Goal: Task Accomplishment & Management: Complete application form

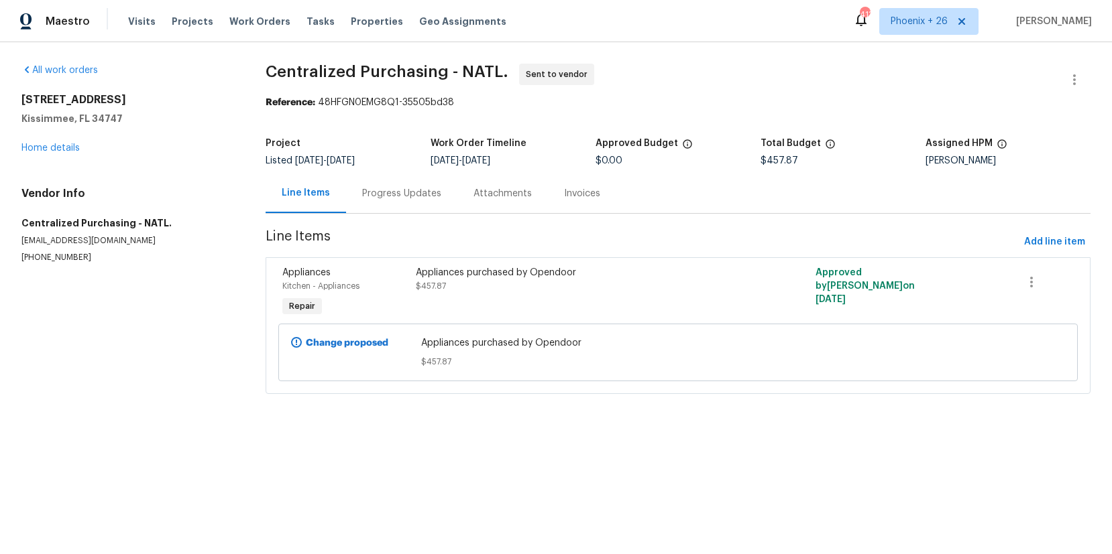
drag, startPoint x: 262, startPoint y: 19, endPoint x: 331, endPoint y: 39, distance: 71.3
click at [262, 19] on span "Work Orders" at bounding box center [259, 21] width 61 height 13
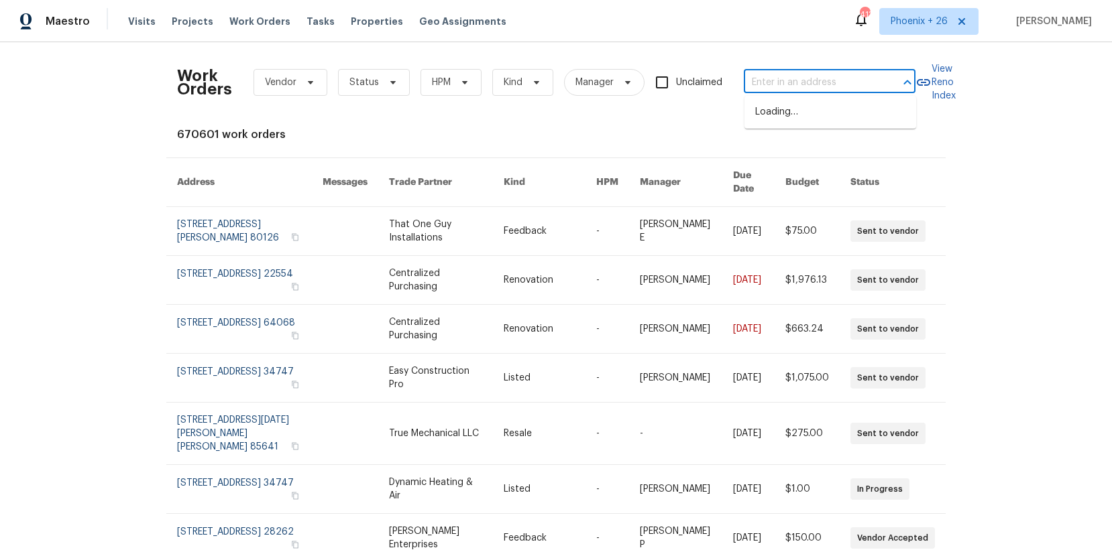
click at [764, 80] on input "text" at bounding box center [811, 82] width 134 height 21
paste input "[STREET_ADDRESS]"
type input "[STREET_ADDRESS]"
click at [797, 119] on li "[STREET_ADDRESS]" at bounding box center [830, 112] width 172 height 22
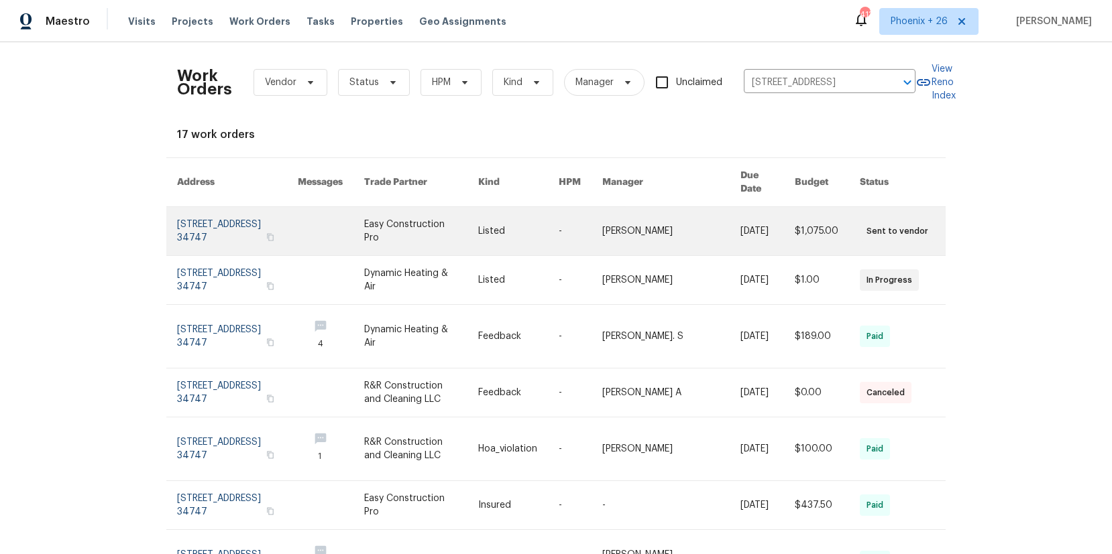
click at [439, 226] on link at bounding box center [421, 231] width 114 height 48
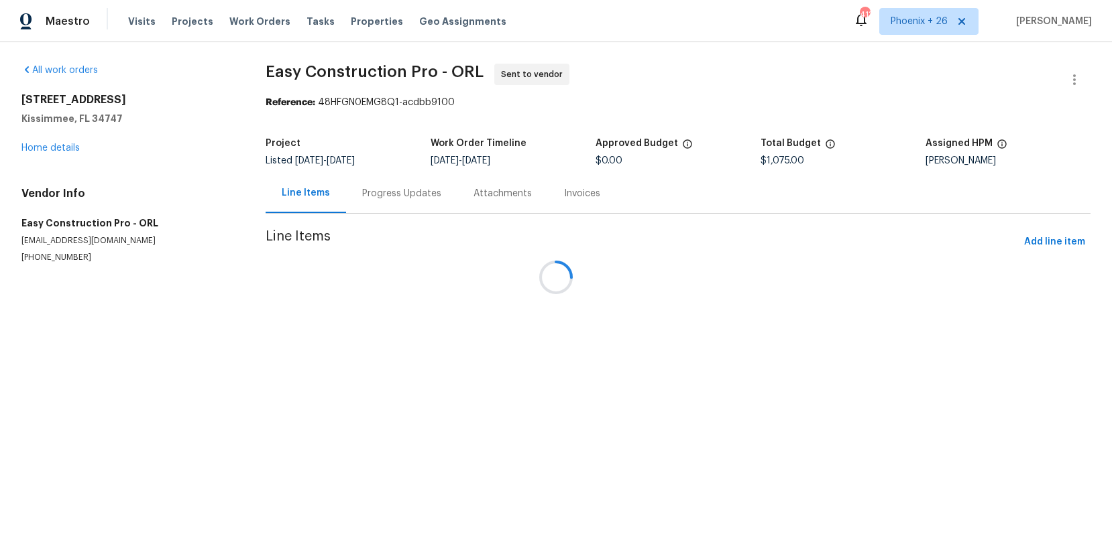
click at [69, 149] on div at bounding box center [556, 277] width 1112 height 554
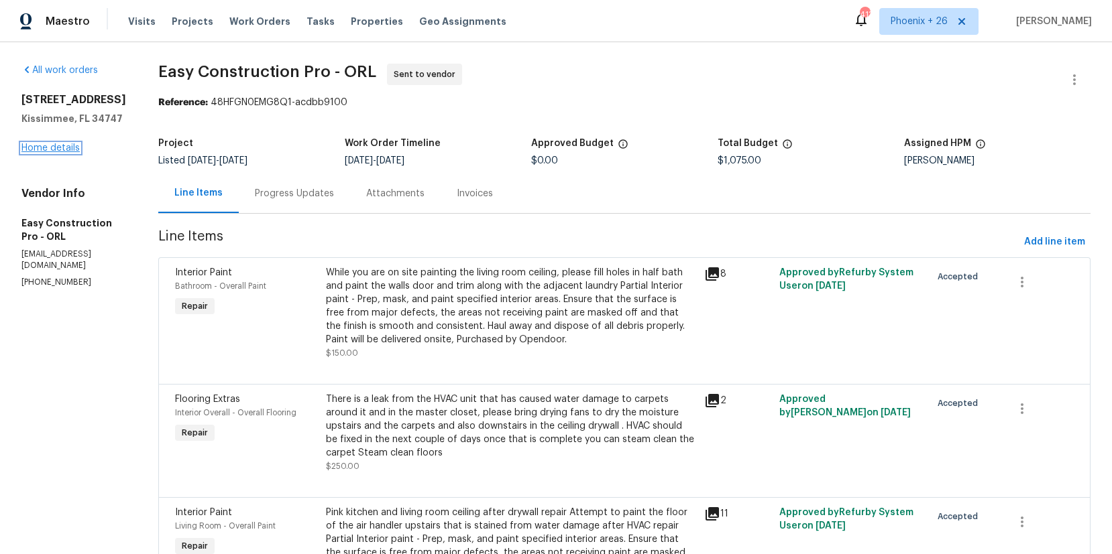
click at [72, 150] on link "Home details" at bounding box center [50, 147] width 58 height 9
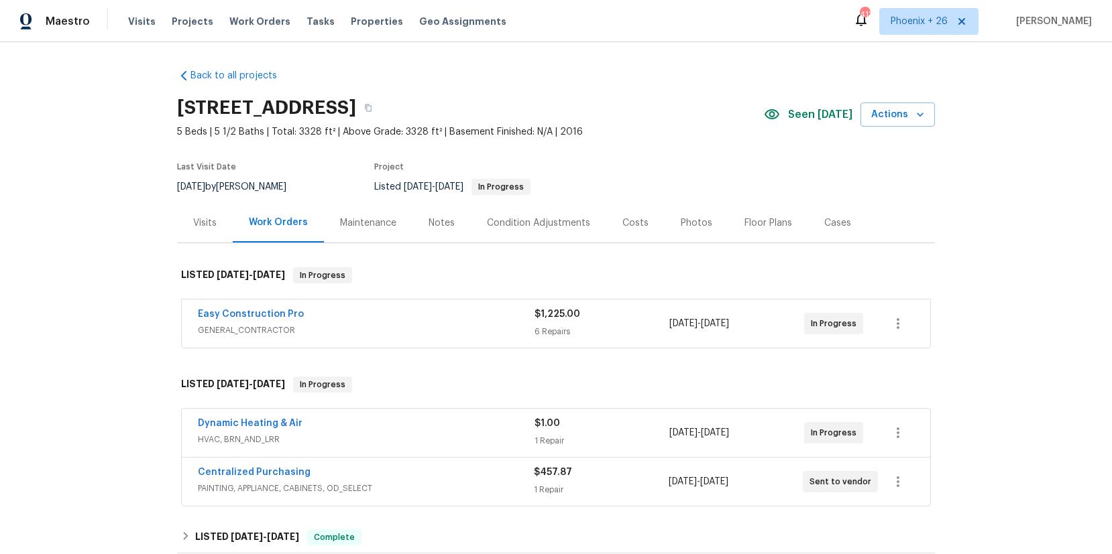
scroll to position [76, 0]
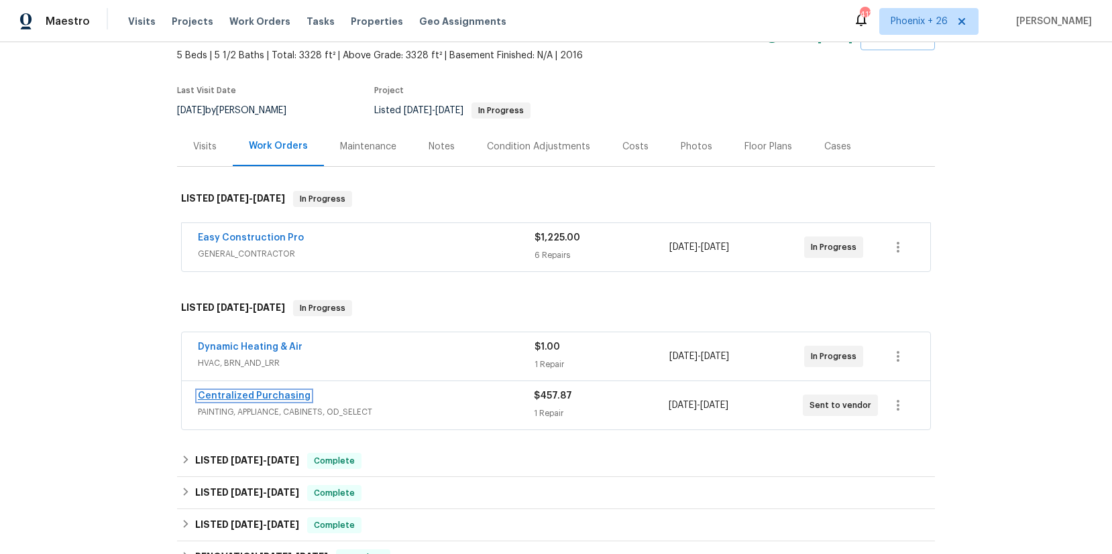
click at [262, 397] on link "Centralized Purchasing" at bounding box center [254, 396] width 113 height 9
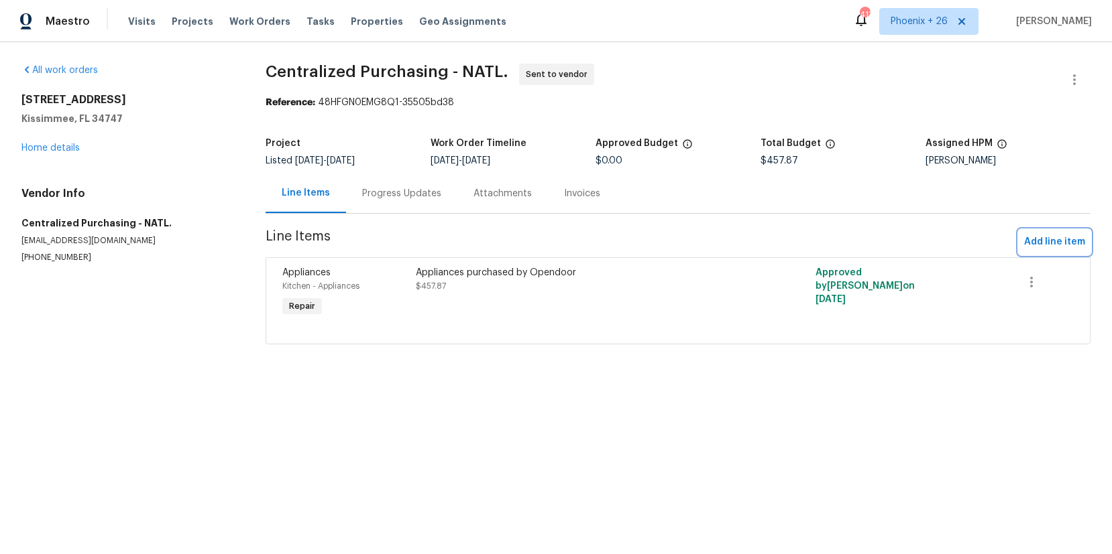
click at [1029, 241] on span "Add line item" at bounding box center [1054, 242] width 61 height 17
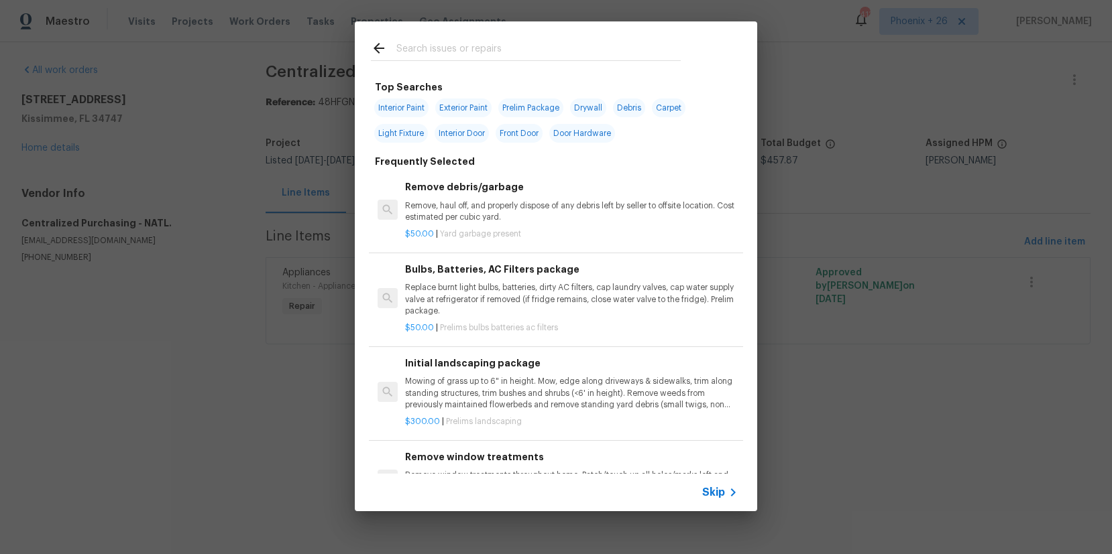
click at [643, 57] on input "text" at bounding box center [538, 50] width 284 height 20
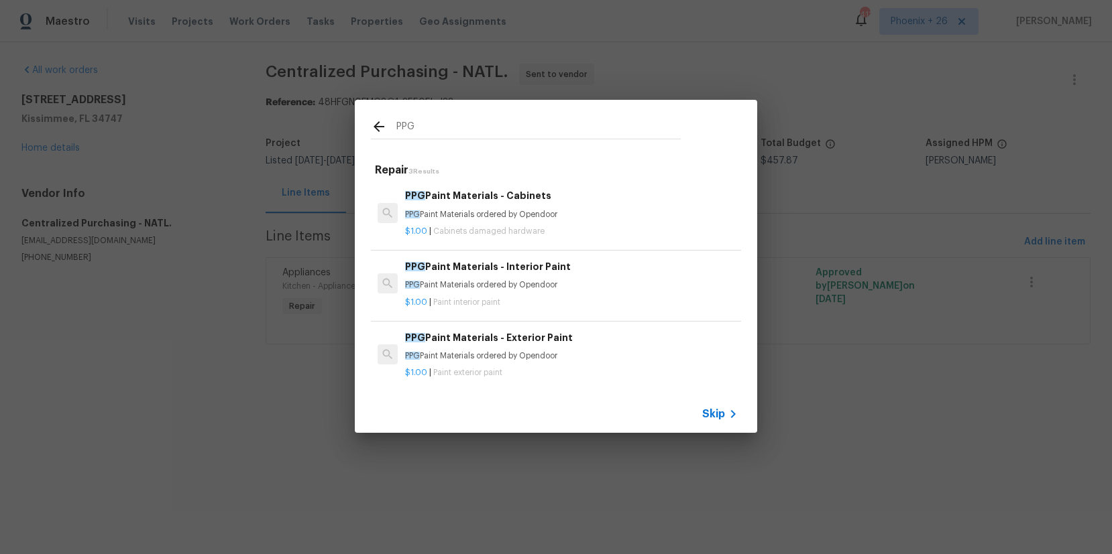
type input "PPG"
click at [710, 286] on p "PPG Paint Materials ordered by Opendoor" at bounding box center [571, 285] width 333 height 11
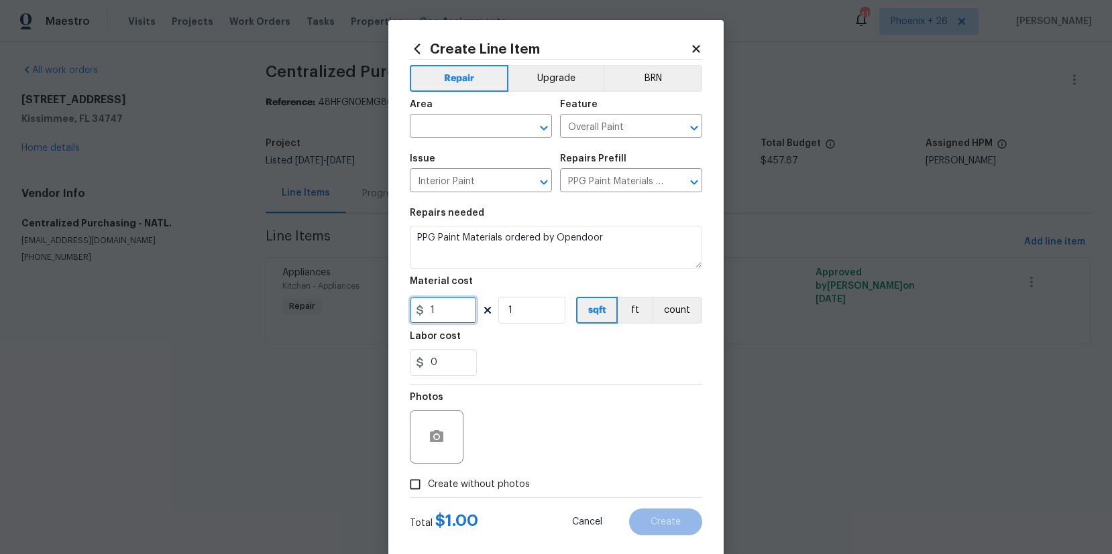
drag, startPoint x: 463, startPoint y: 310, endPoint x: 376, endPoint y: 306, distance: 87.3
click at [376, 306] on div "Create Line Item Repair Upgrade BRN Area ​ Feature Overall Paint ​ Issue Interi…" at bounding box center [556, 277] width 1112 height 554
type input "67.58"
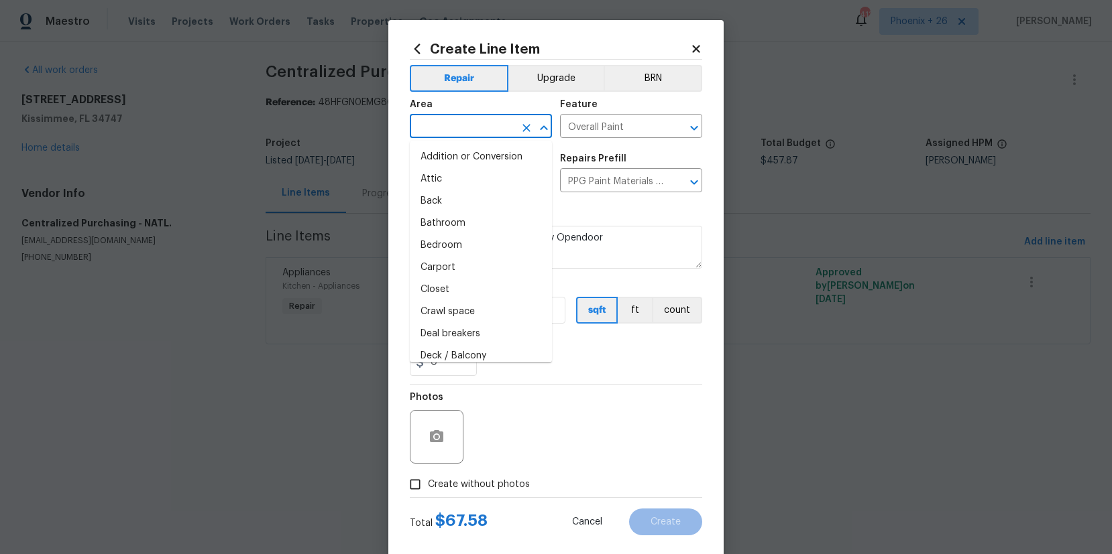
click at [435, 123] on input "text" at bounding box center [462, 127] width 105 height 21
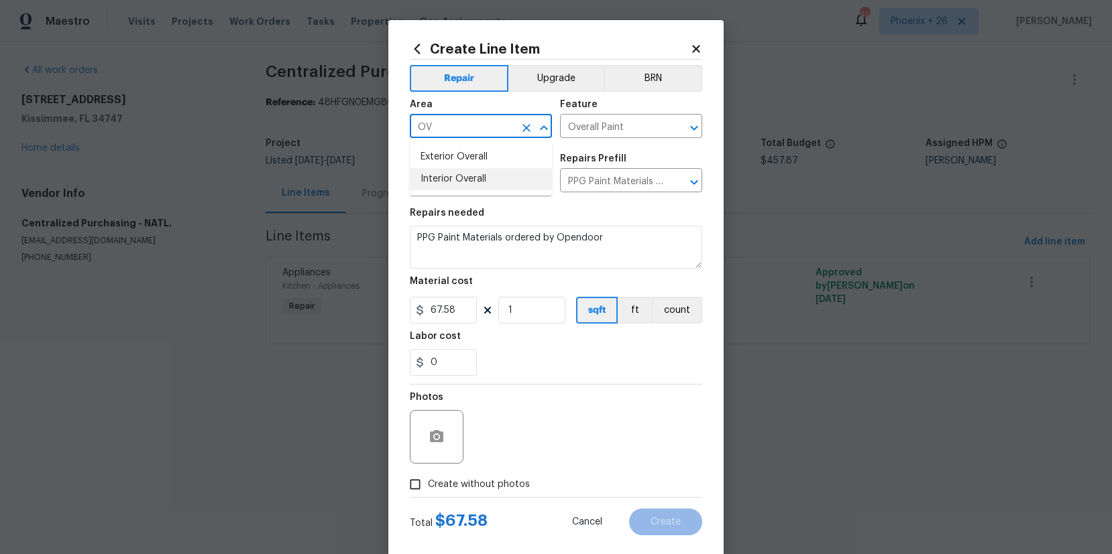
drag, startPoint x: 459, startPoint y: 182, endPoint x: 443, endPoint y: 245, distance: 64.4
click at [459, 182] on li "Interior Overall" at bounding box center [481, 179] width 142 height 22
type input "Interior Overall"
drag, startPoint x: 445, startPoint y: 490, endPoint x: 466, endPoint y: 485, distance: 21.5
click at [454, 488] on span "Create without photos" at bounding box center [479, 485] width 102 height 14
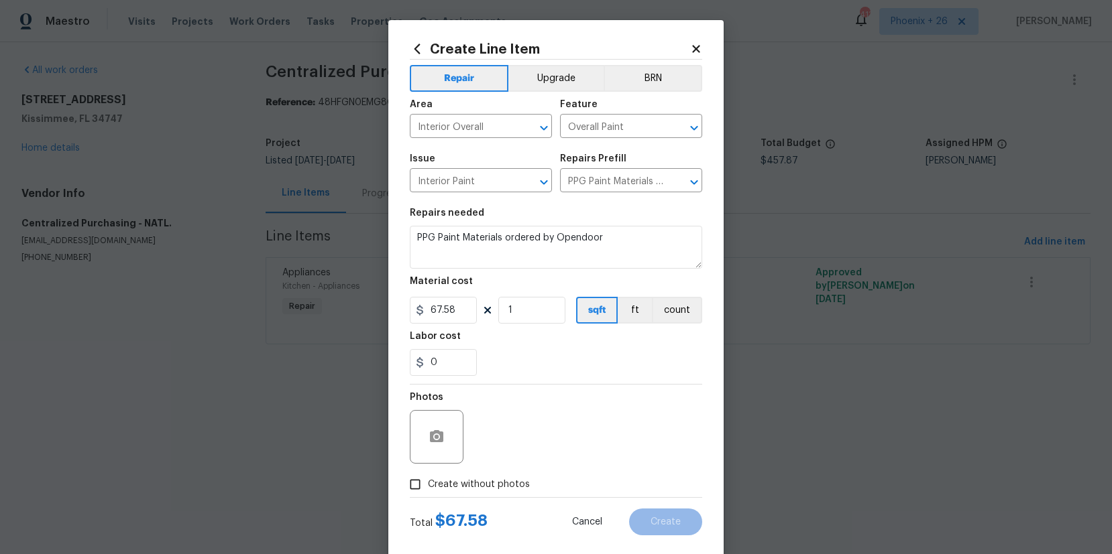
click at [540, 440] on div "Photos" at bounding box center [556, 428] width 292 height 87
click at [522, 498] on div "Total $ 67.58 Cancel Create" at bounding box center [556, 517] width 292 height 38
drag, startPoint x: 514, startPoint y: 479, endPoint x: 516, endPoint y: 471, distance: 7.6
click at [514, 479] on span "Create without photos" at bounding box center [479, 485] width 102 height 14
click at [428, 479] on input "Create without photos" at bounding box center [414, 484] width 25 height 25
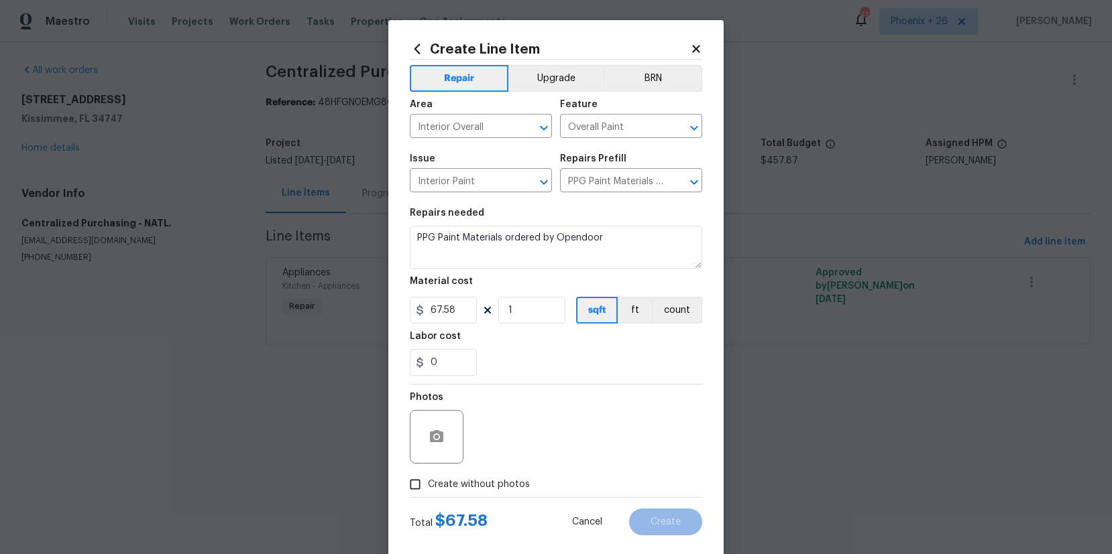
checkbox input "true"
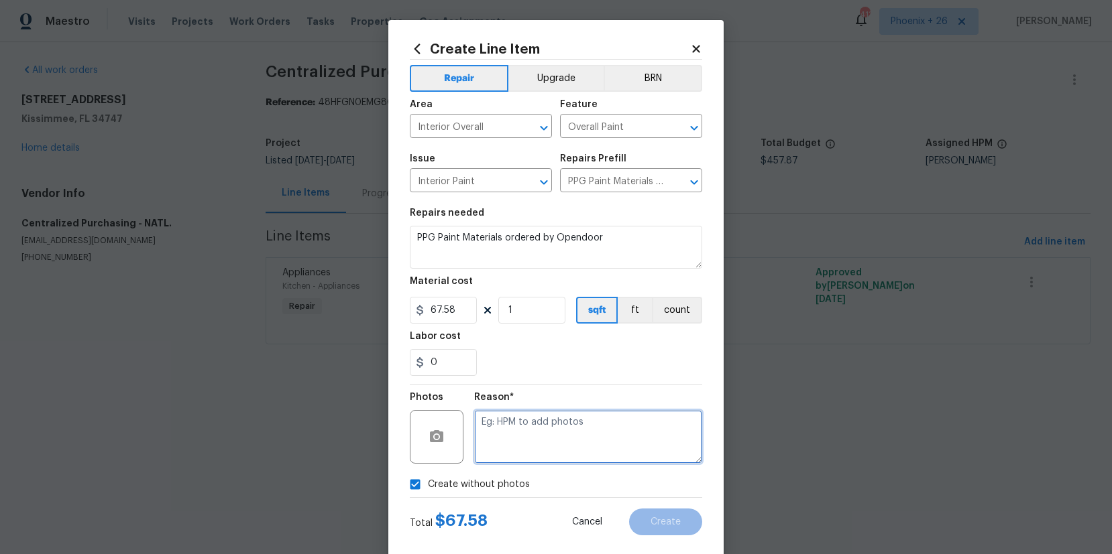
click at [530, 436] on textarea at bounding box center [588, 437] width 228 height 54
type textarea "NA"
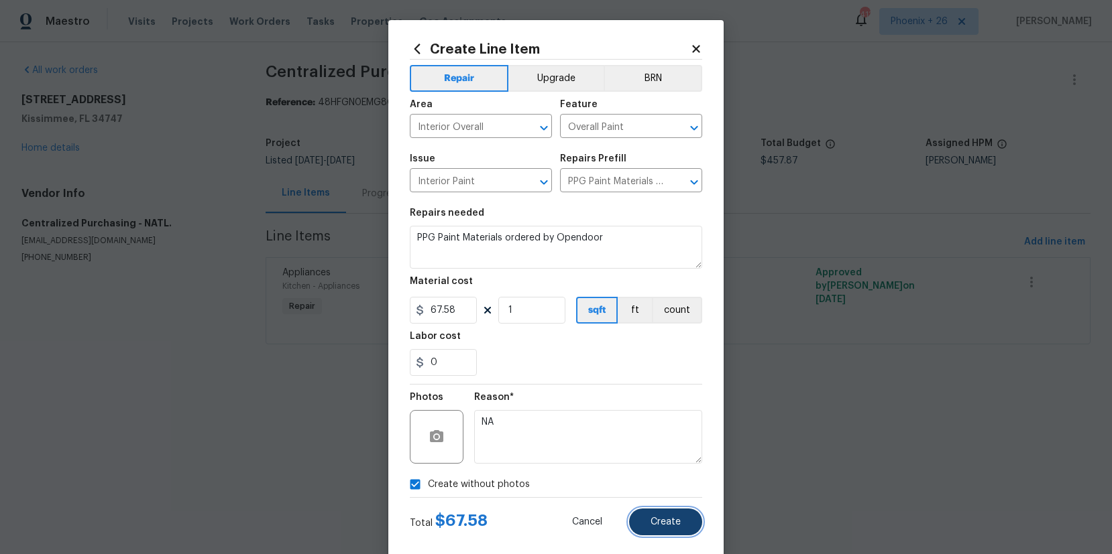
click at [667, 521] on span "Create" at bounding box center [665, 523] width 30 height 10
type input "0"
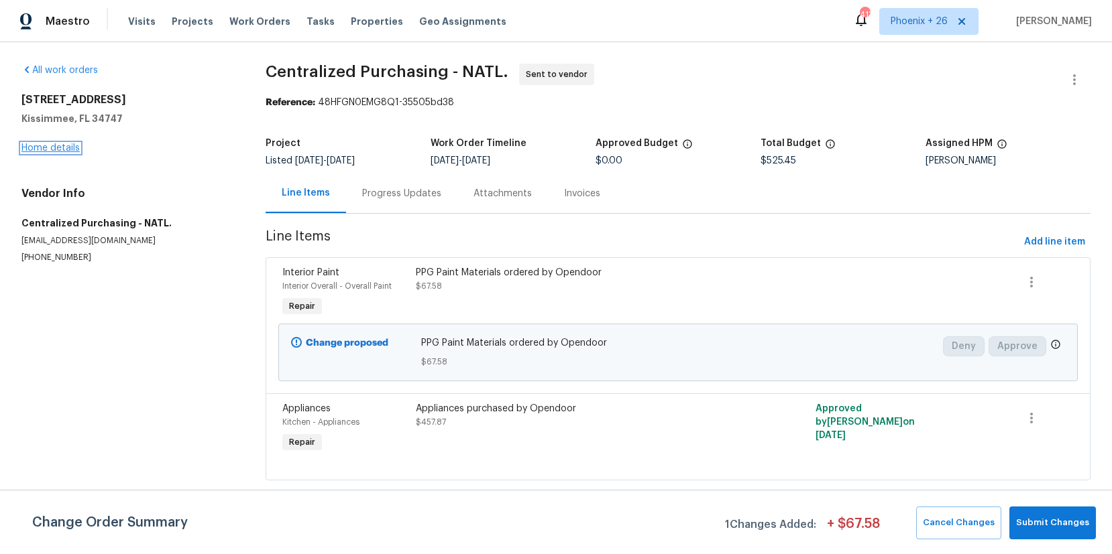
click at [57, 149] on link "Home details" at bounding box center [50, 147] width 58 height 9
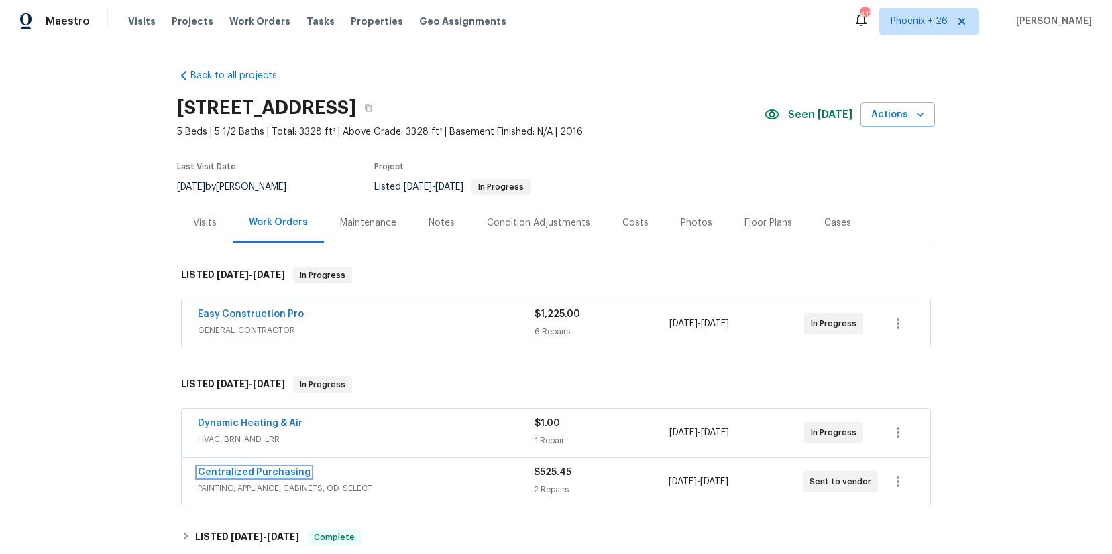
click at [253, 468] on link "Centralized Purchasing" at bounding box center [254, 472] width 113 height 9
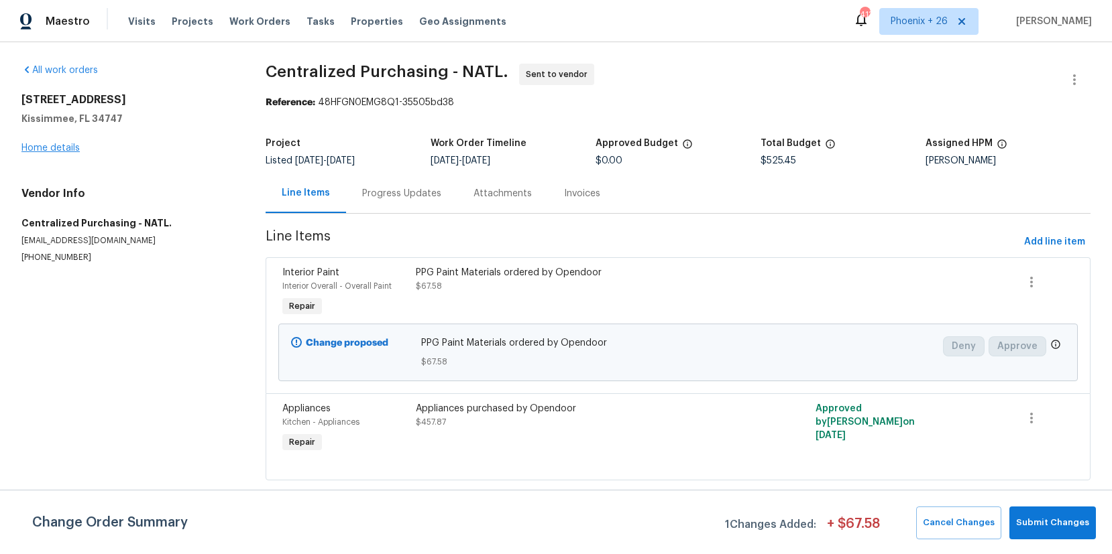
click at [76, 140] on div "7574 Marker Ave Kissimmee, FL 34747 Home details" at bounding box center [127, 124] width 212 height 62
click at [76, 143] on link "Home details" at bounding box center [50, 147] width 58 height 9
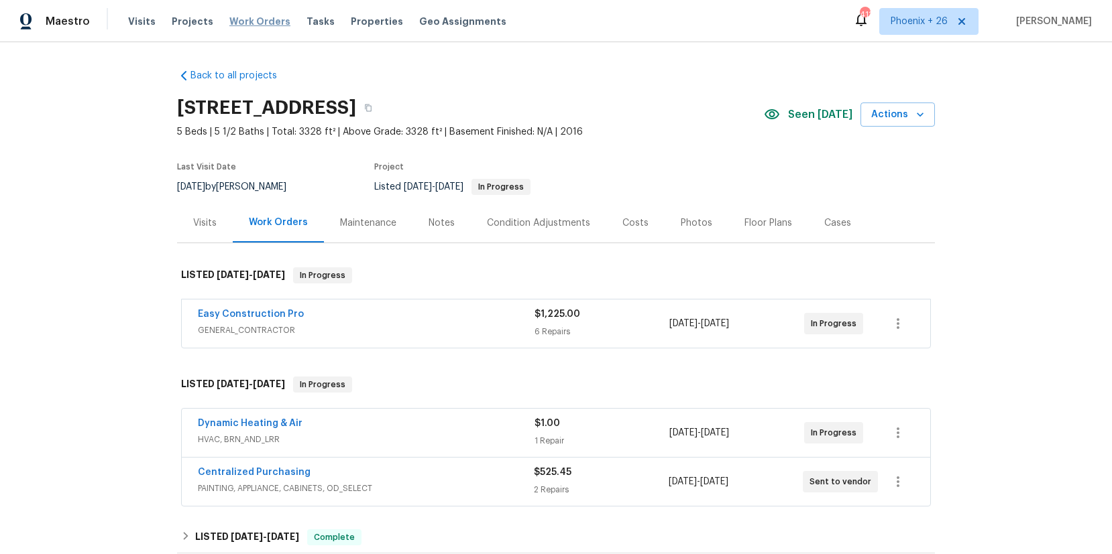
drag, startPoint x: 225, startPoint y: 30, endPoint x: 245, endPoint y: 25, distance: 20.0
click at [226, 30] on div "Visits Projects Work Orders Tasks Properties Geo Assignments" at bounding box center [325, 21] width 394 height 27
click at [245, 25] on span "Work Orders" at bounding box center [259, 21] width 61 height 13
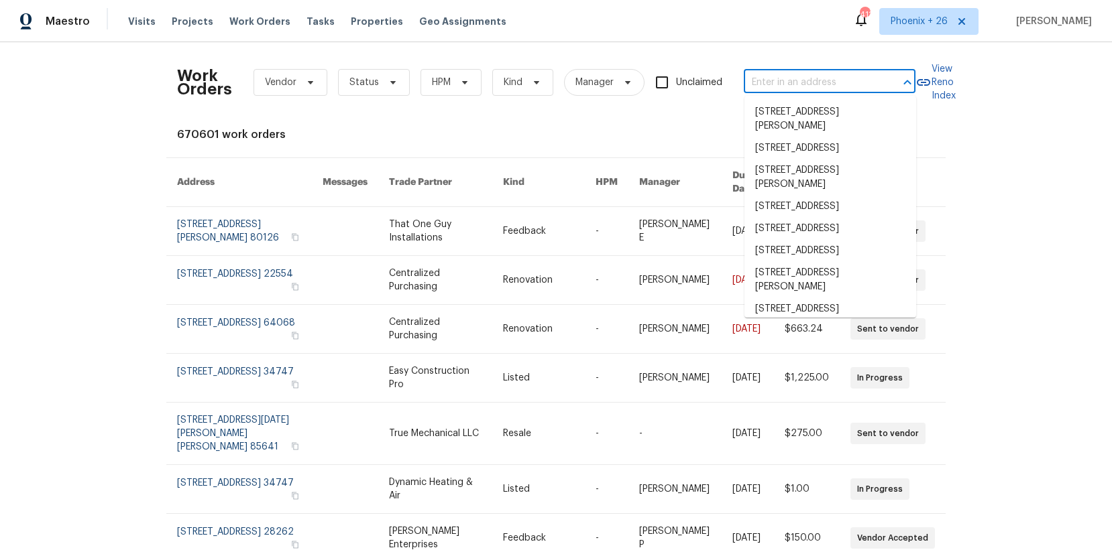
click at [830, 80] on input "text" at bounding box center [811, 82] width 134 height 21
paste input "3034 Stonebridge Creek Dr, Lithonia, GA 30058"
type input "3034 Stonebridge Creek Dr, Lithonia, GA 30058"
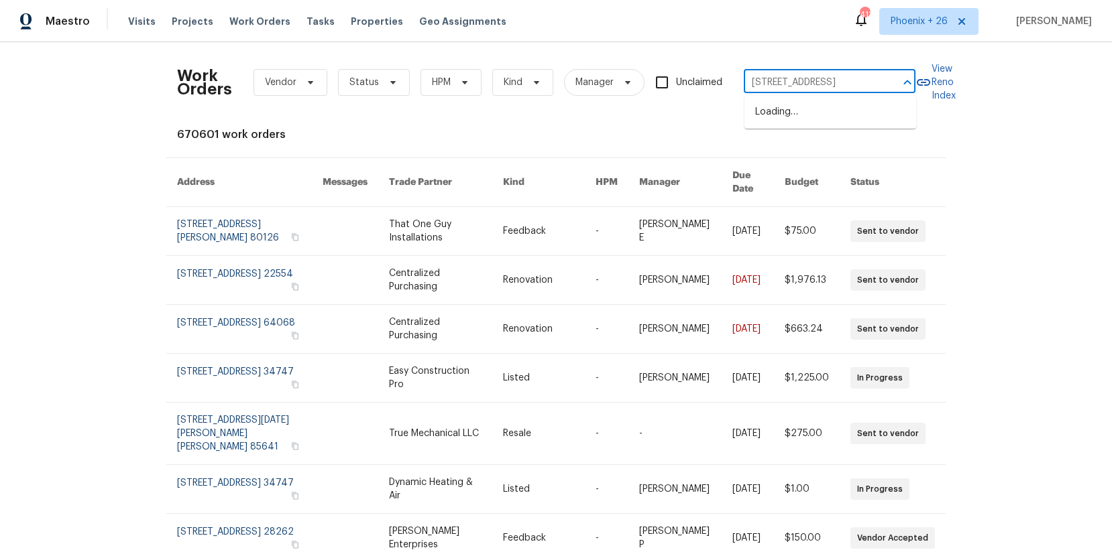
scroll to position [0, 85]
click at [833, 117] on li "3034 Stonebridge Creek Dr, Lithonia, GA 30058" at bounding box center [830, 112] width 172 height 22
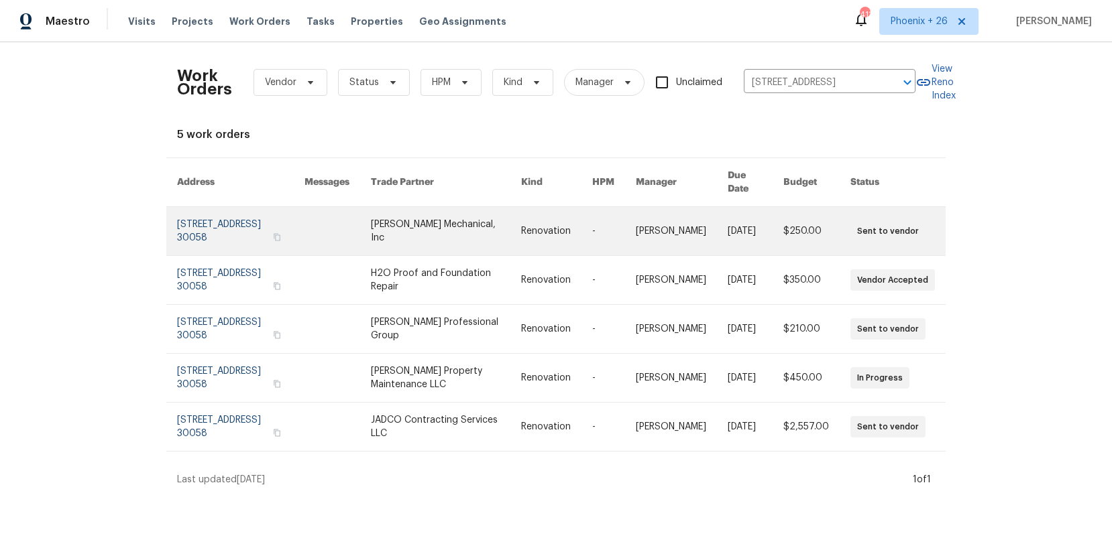
click at [450, 207] on link at bounding box center [446, 231] width 150 height 48
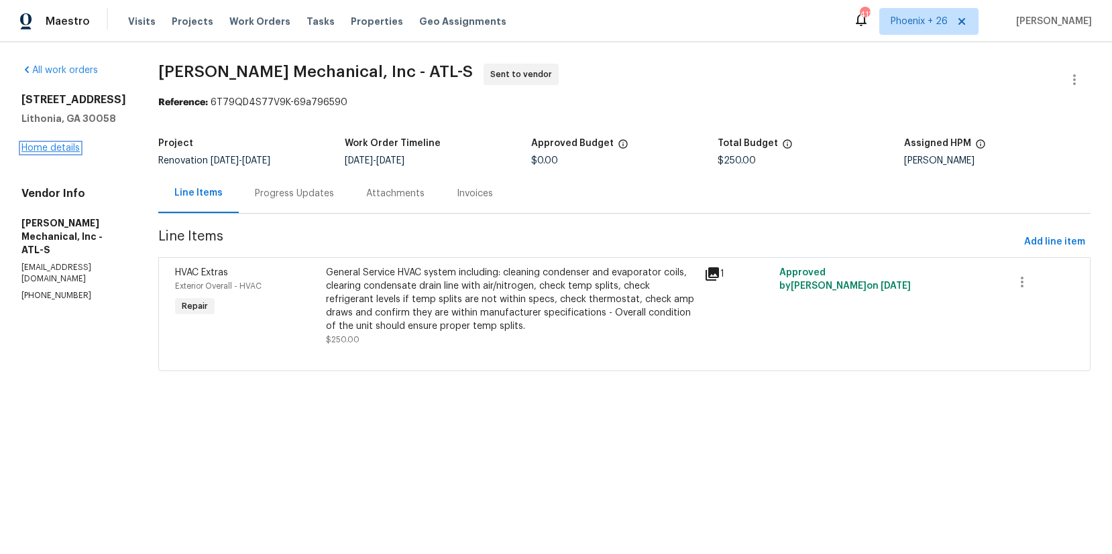
click at [62, 153] on link "Home details" at bounding box center [50, 147] width 58 height 9
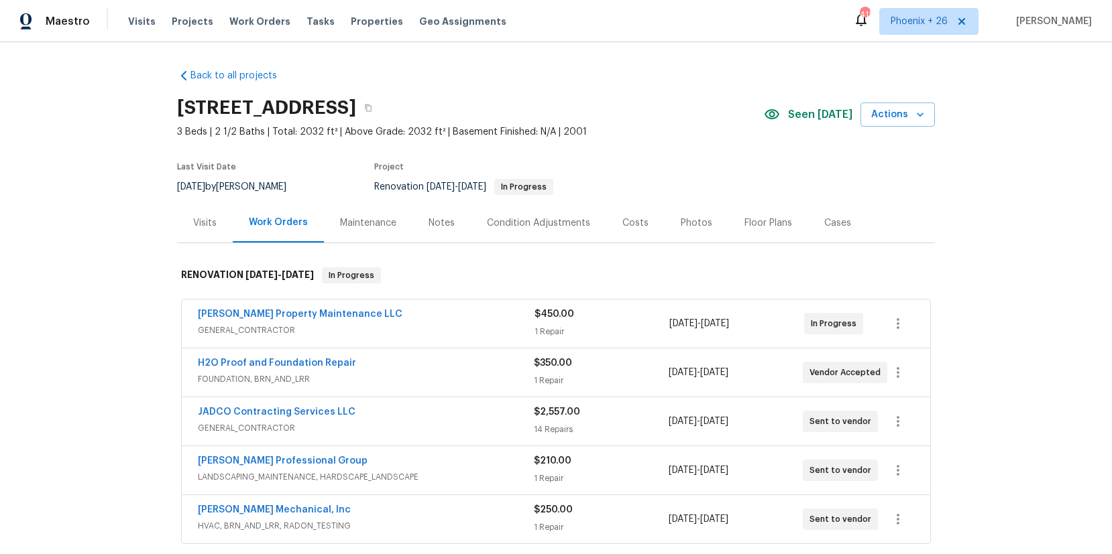
click at [186, 231] on div "Visits" at bounding box center [205, 223] width 56 height 40
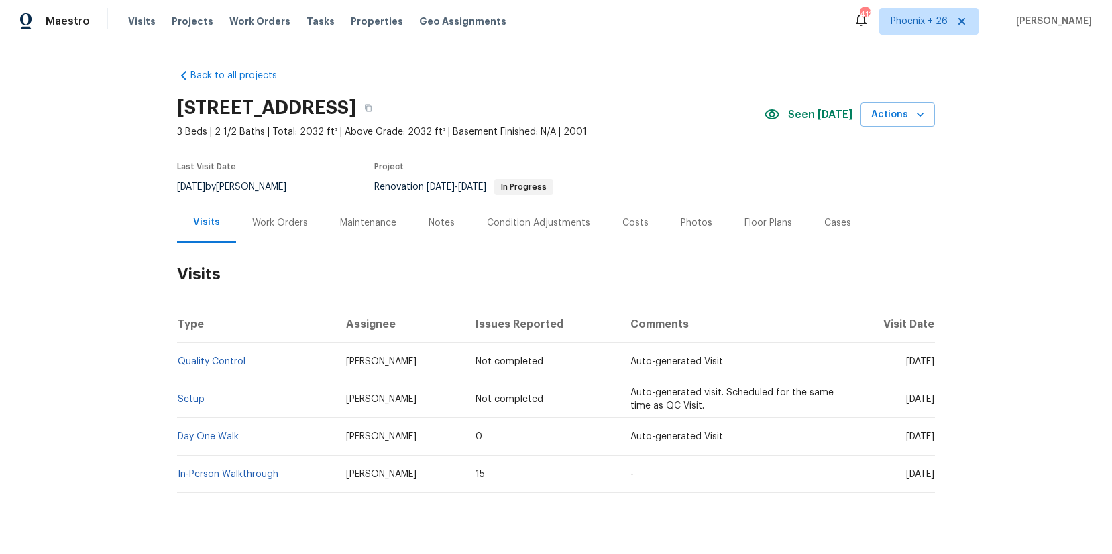
scroll to position [30, 0]
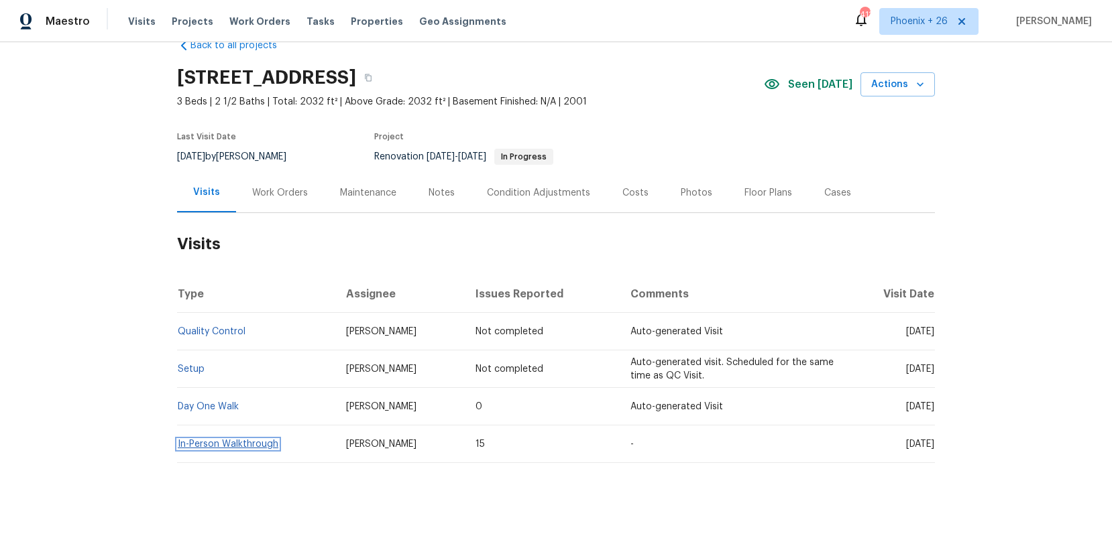
click at [235, 441] on link "In-Person Walkthrough" at bounding box center [228, 444] width 101 height 9
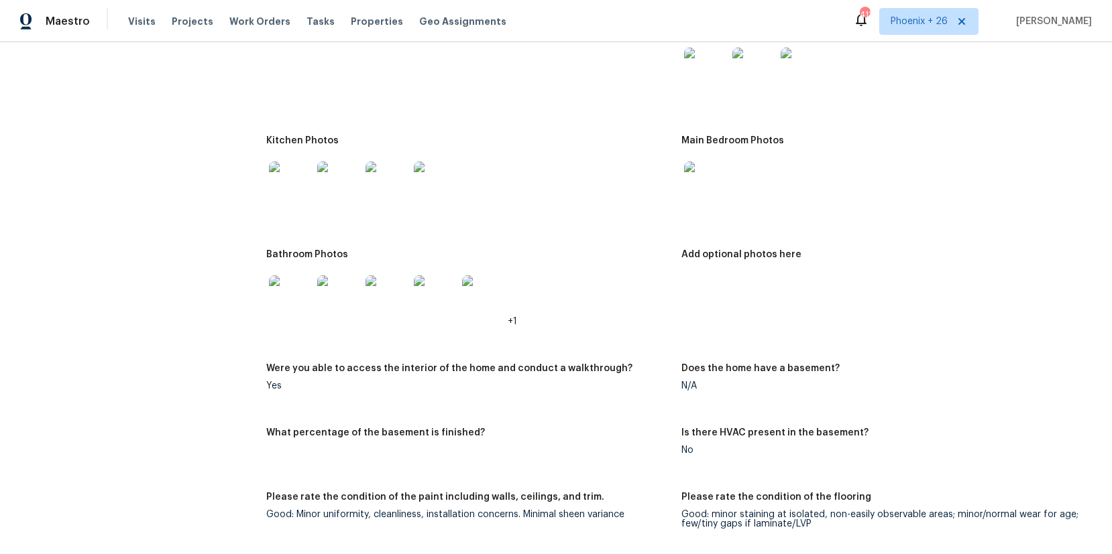
scroll to position [1529, 0]
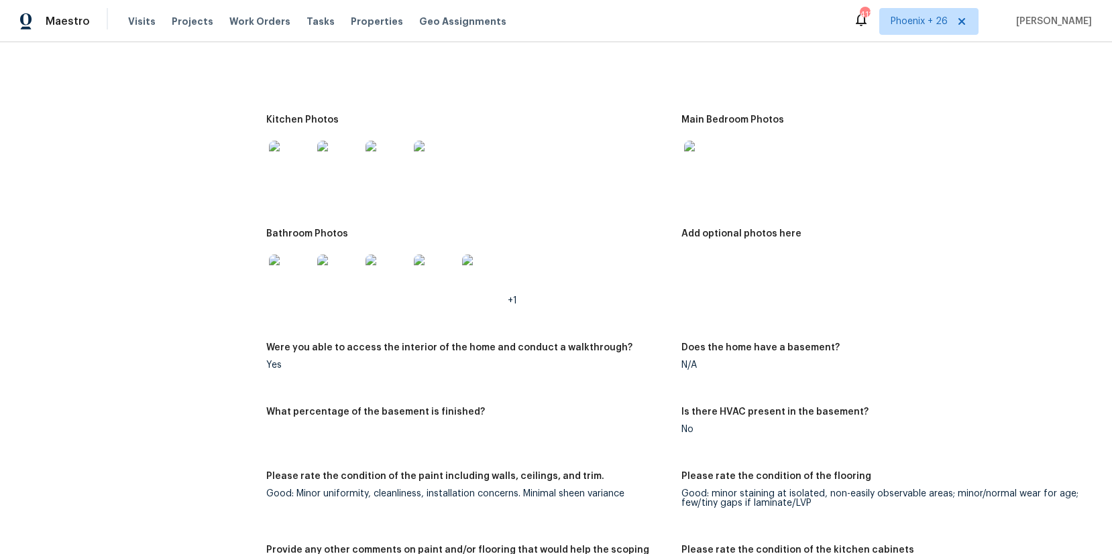
click at [274, 172] on img at bounding box center [290, 162] width 43 height 43
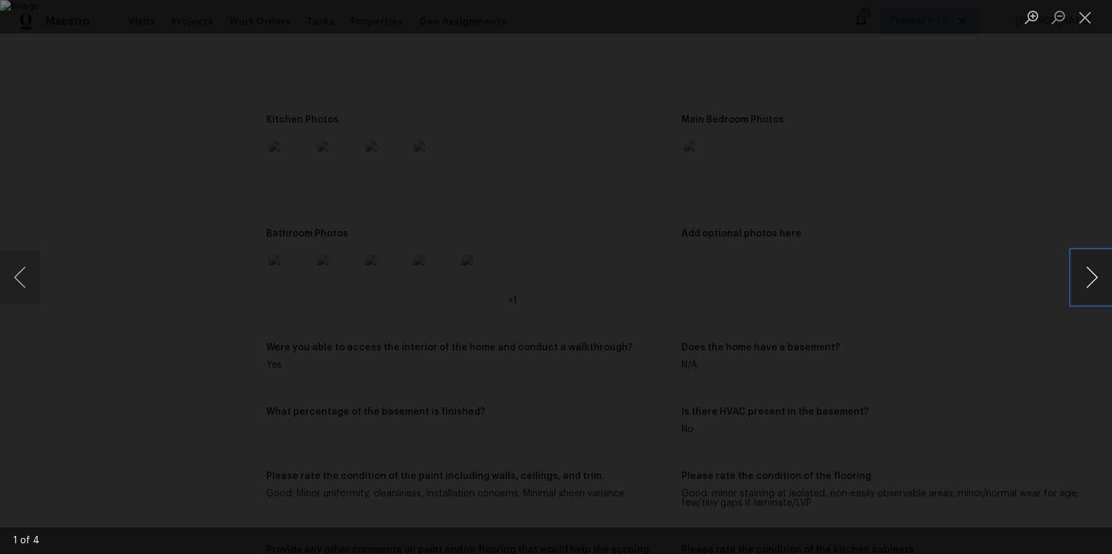
click at [1086, 279] on button "Next image" at bounding box center [1091, 278] width 40 height 54
click at [552, 282] on img "Lightbox" at bounding box center [556, 277] width 1112 height 554
click at [1094, 17] on button "Close lightbox" at bounding box center [1084, 16] width 27 height 23
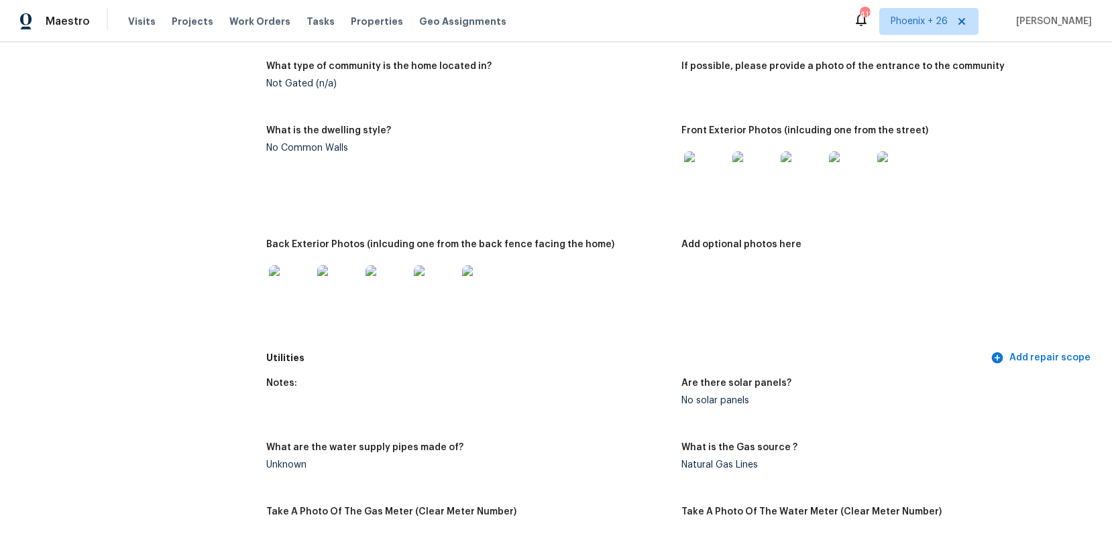
scroll to position [0, 0]
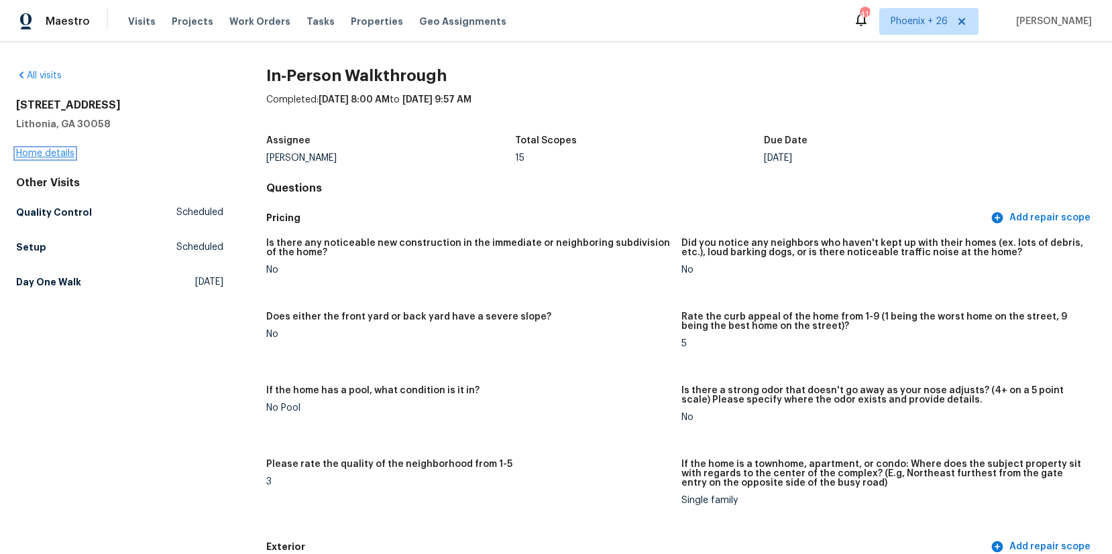
click at [49, 154] on link "Home details" at bounding box center [45, 153] width 58 height 9
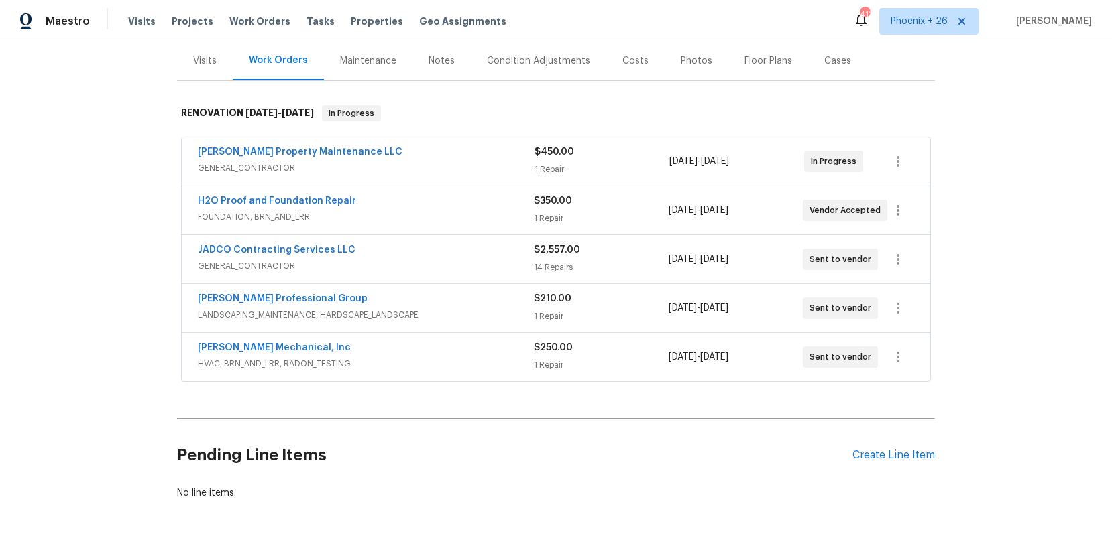
scroll to position [174, 0]
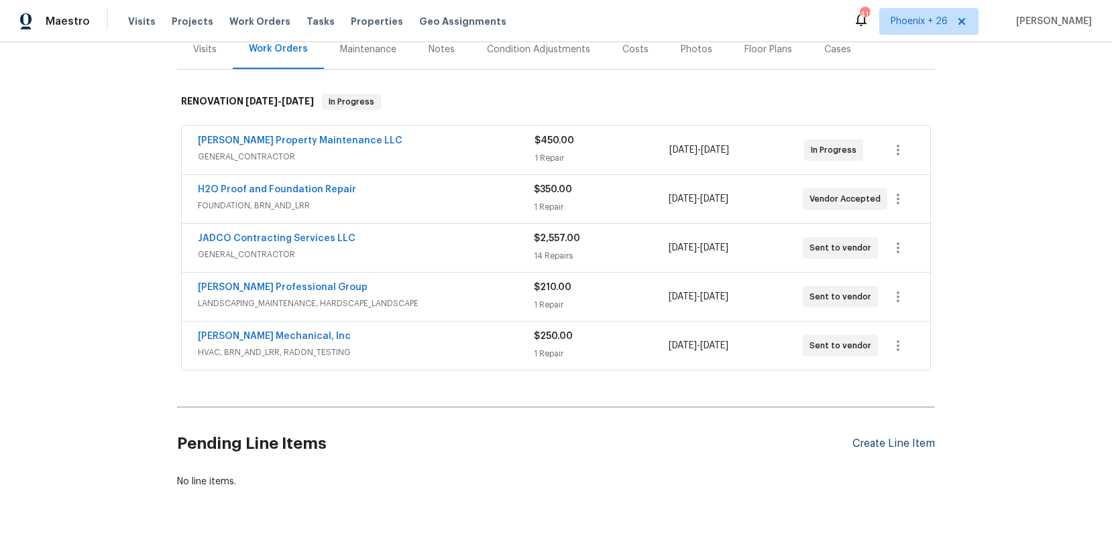
click at [925, 438] on div "Create Line Item" at bounding box center [893, 444] width 82 height 13
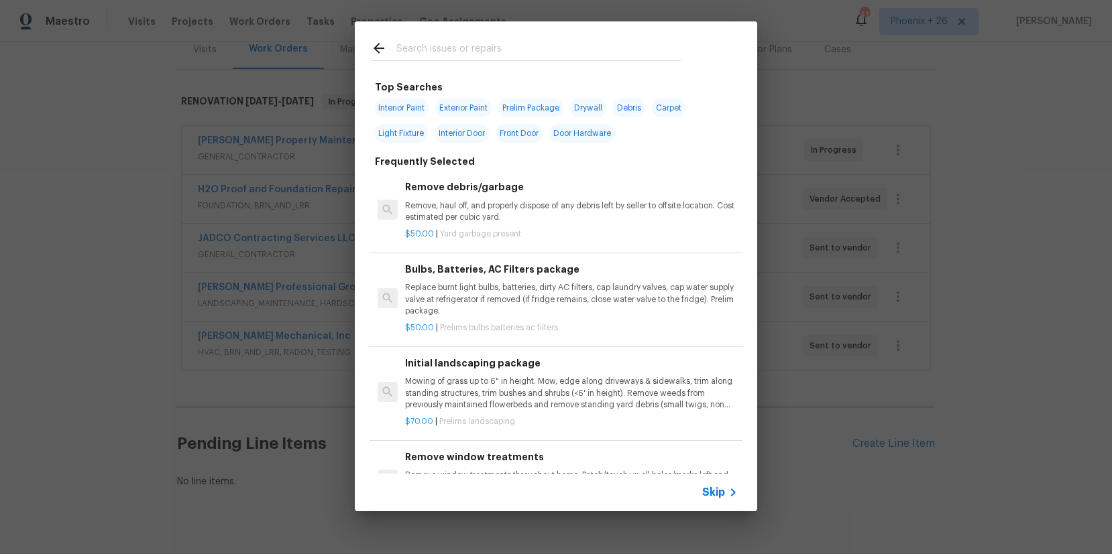
click at [515, 44] on input "text" at bounding box center [538, 50] width 284 height 20
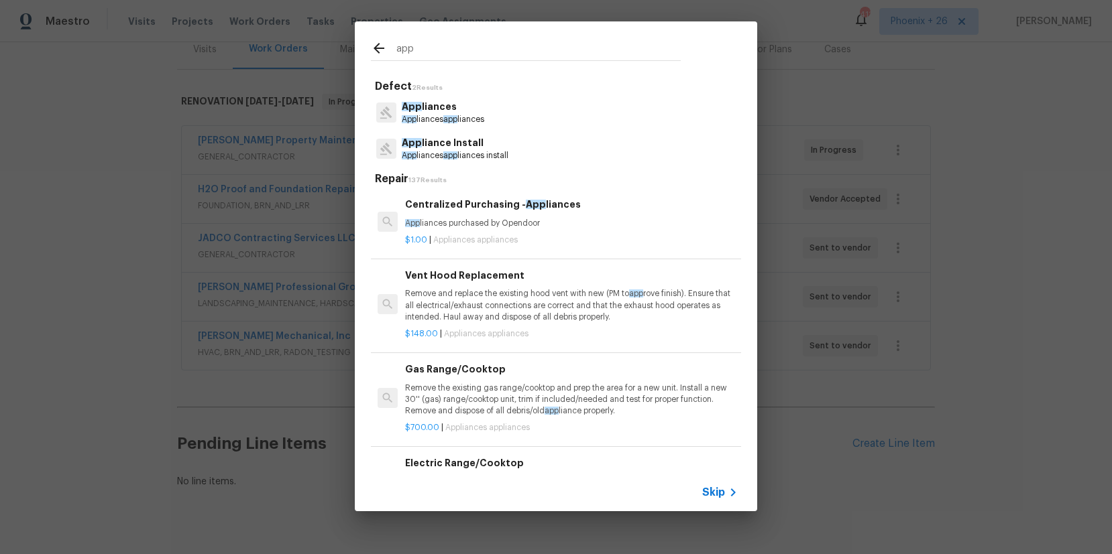
type input "app"
click at [557, 223] on p "App liances purchased by Opendoor" at bounding box center [571, 223] width 333 height 11
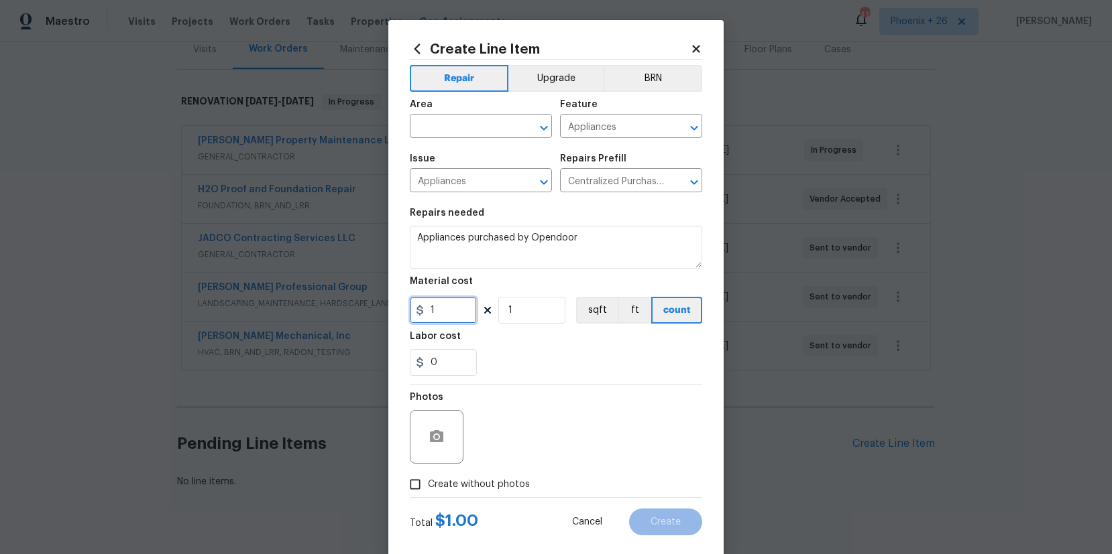
click at [442, 313] on input "1" at bounding box center [443, 310] width 67 height 27
drag, startPoint x: 441, startPoint y: 312, endPoint x: 422, endPoint y: 311, distance: 18.8
click at [422, 311] on div "1" at bounding box center [443, 310] width 67 height 27
type input "653.92"
click at [466, 128] on input "text" at bounding box center [462, 127] width 105 height 21
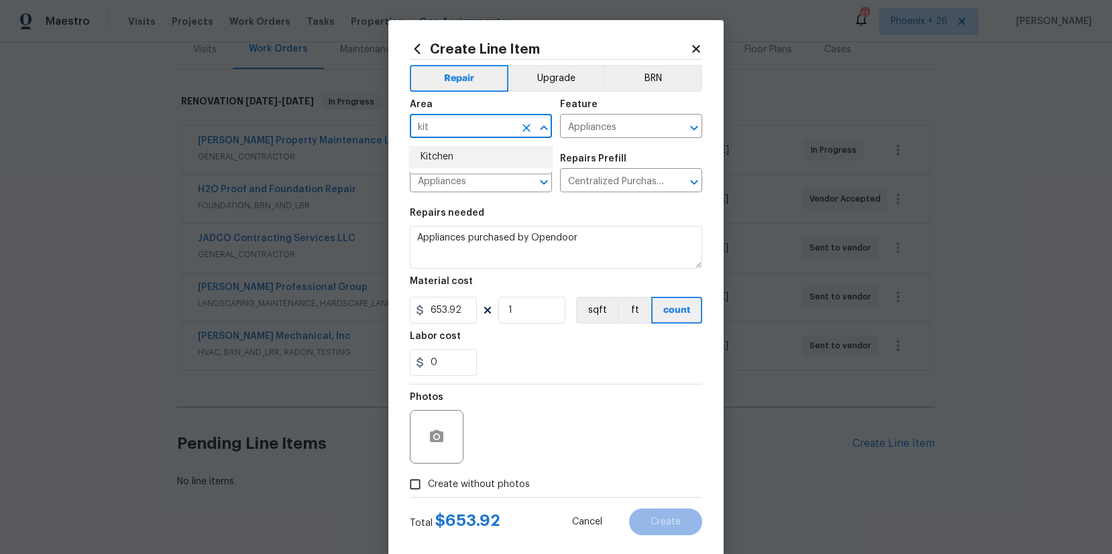
click at [466, 154] on li "Kitchen" at bounding box center [481, 157] width 142 height 22
type input "Kitchen"
click at [489, 482] on span "Create without photos" at bounding box center [479, 485] width 102 height 14
click at [428, 482] on input "Create without photos" at bounding box center [414, 484] width 25 height 25
checkbox input "true"
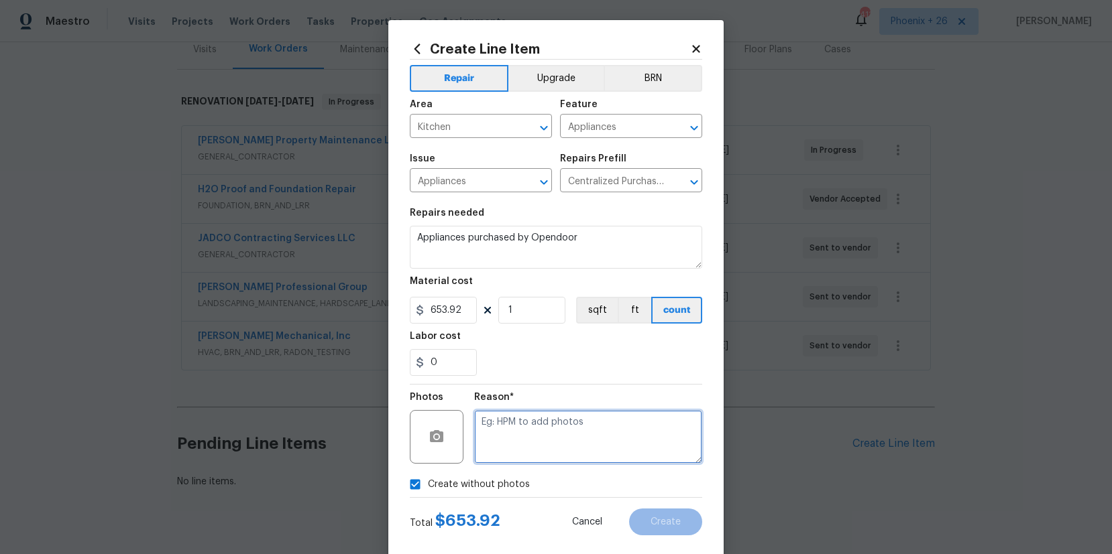
click at [506, 455] on textarea at bounding box center [588, 437] width 228 height 54
type textarea "NA"
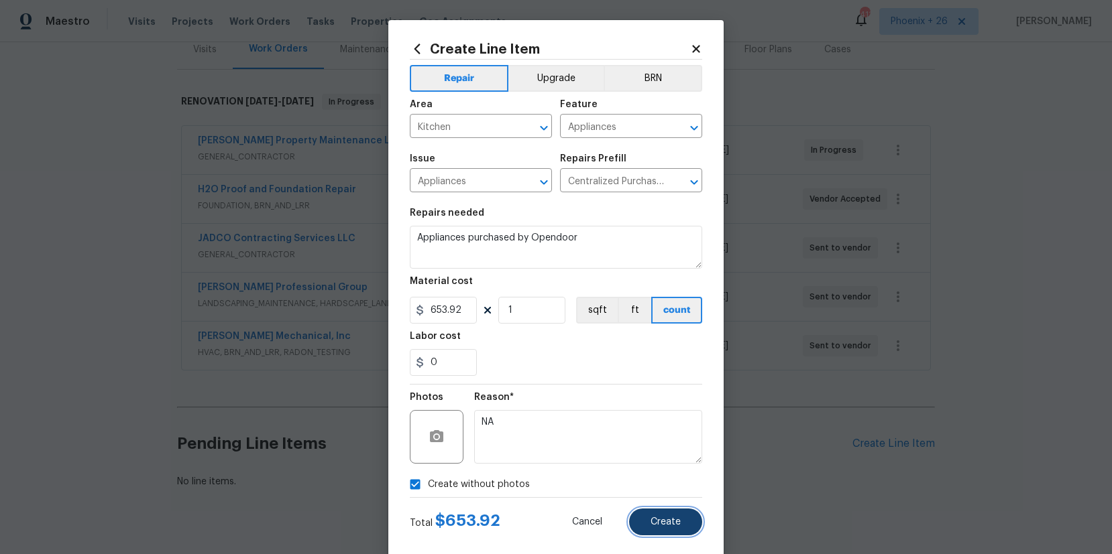
click at [671, 515] on button "Create" at bounding box center [665, 522] width 73 height 27
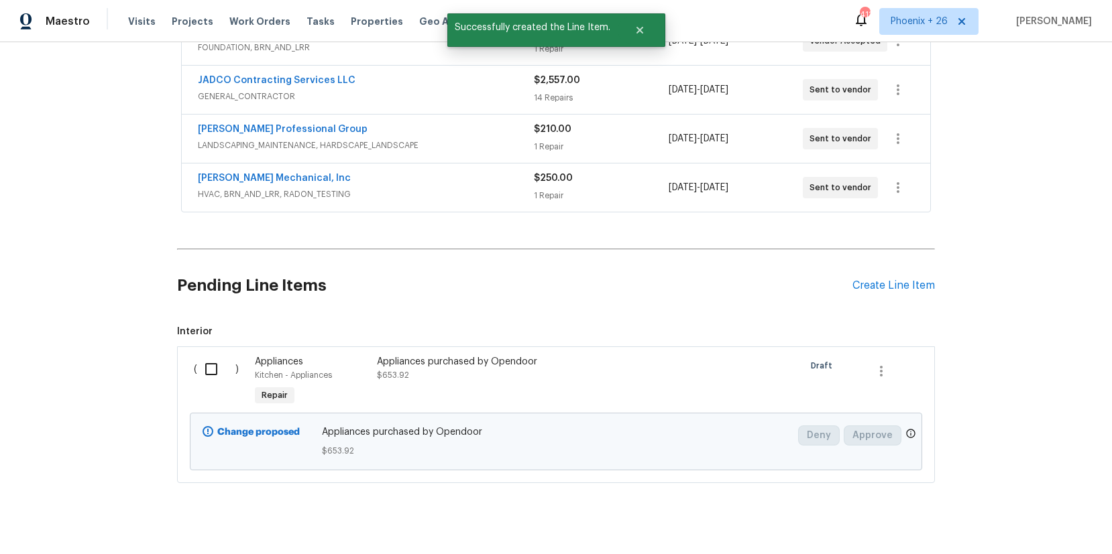
scroll to position [352, 0]
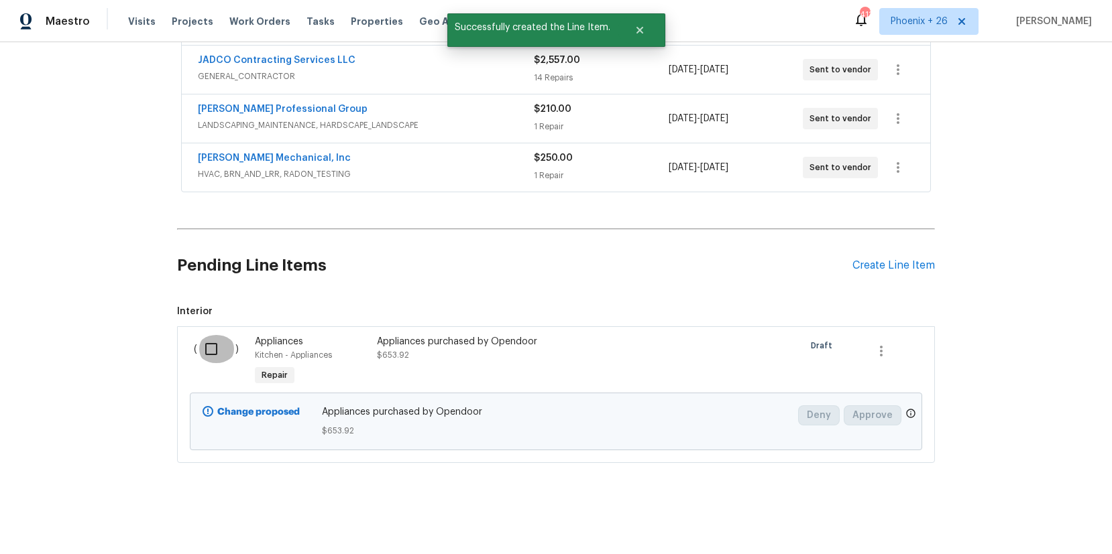
click at [201, 349] on input "checkbox" at bounding box center [216, 349] width 38 height 28
checkbox input "true"
click at [1010, 513] on span "Create Work Order" at bounding box center [1034, 521] width 89 height 17
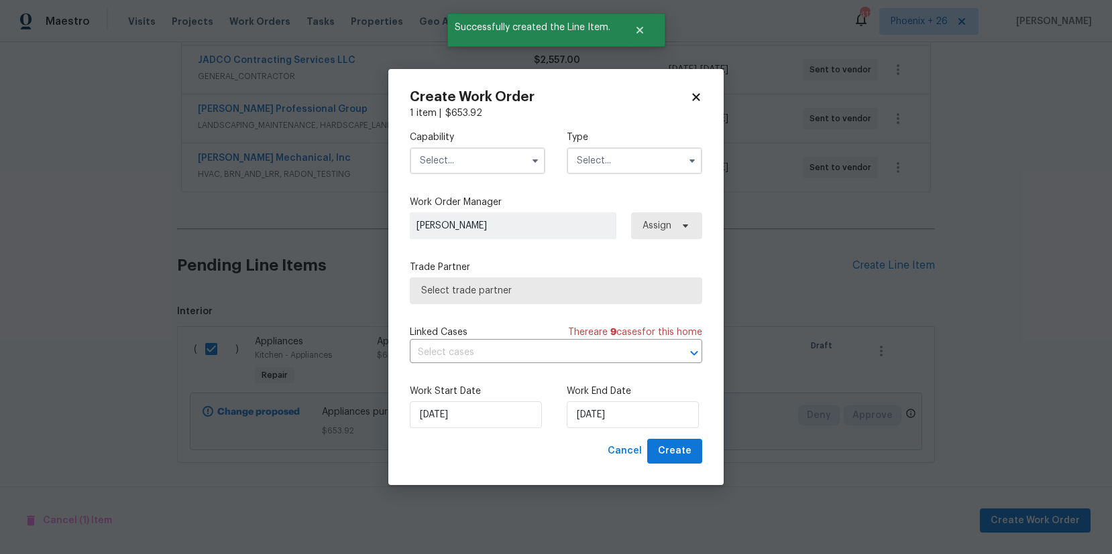
click at [457, 136] on label "Capability" at bounding box center [477, 137] width 135 height 13
click at [464, 149] on input "text" at bounding box center [477, 161] width 135 height 27
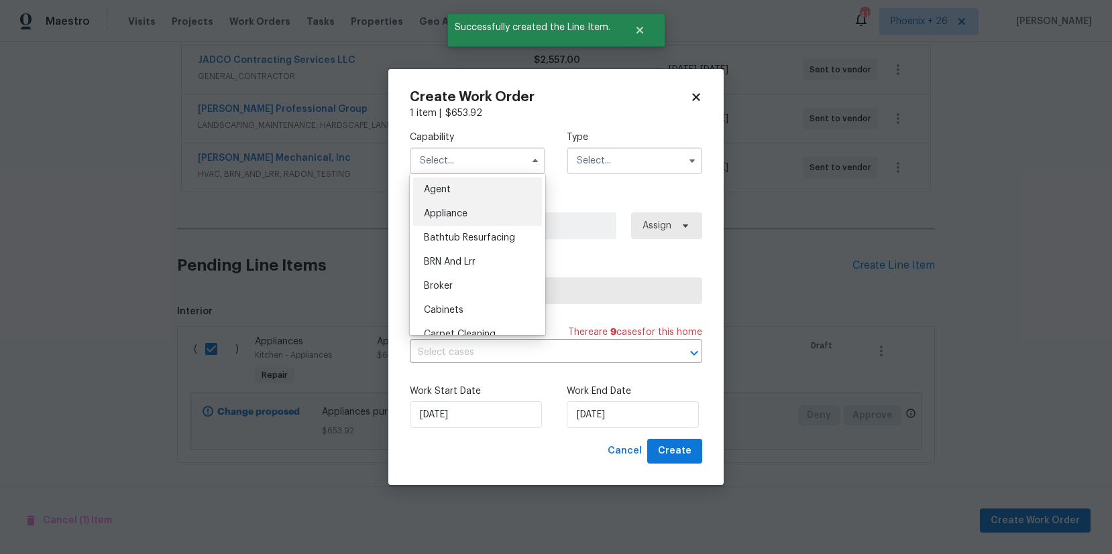
click at [478, 215] on div "Appliance" at bounding box center [477, 214] width 129 height 24
type input "Appliance"
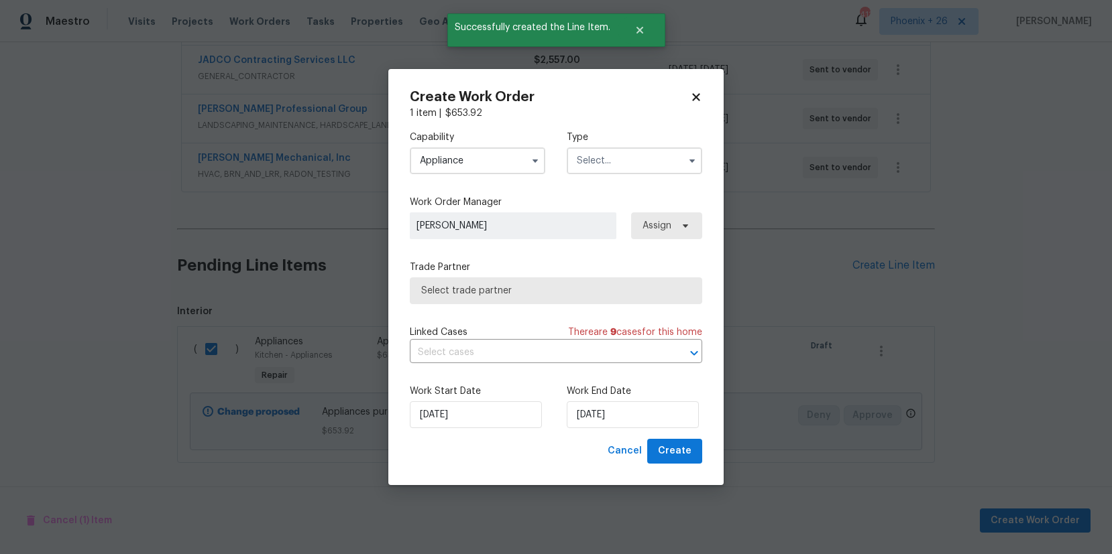
click at [606, 154] on input "text" at bounding box center [634, 161] width 135 height 27
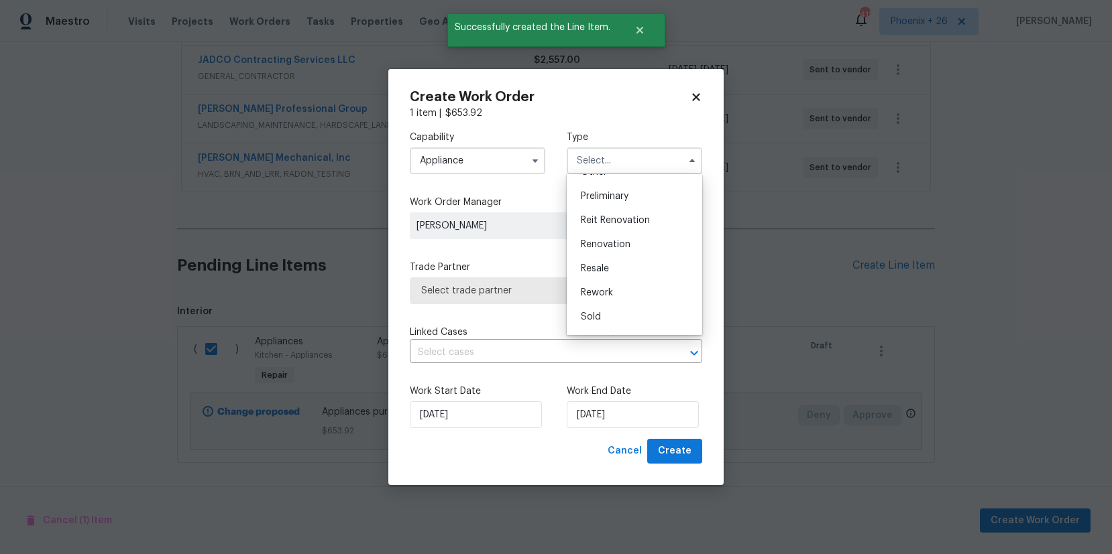
scroll to position [304, 0]
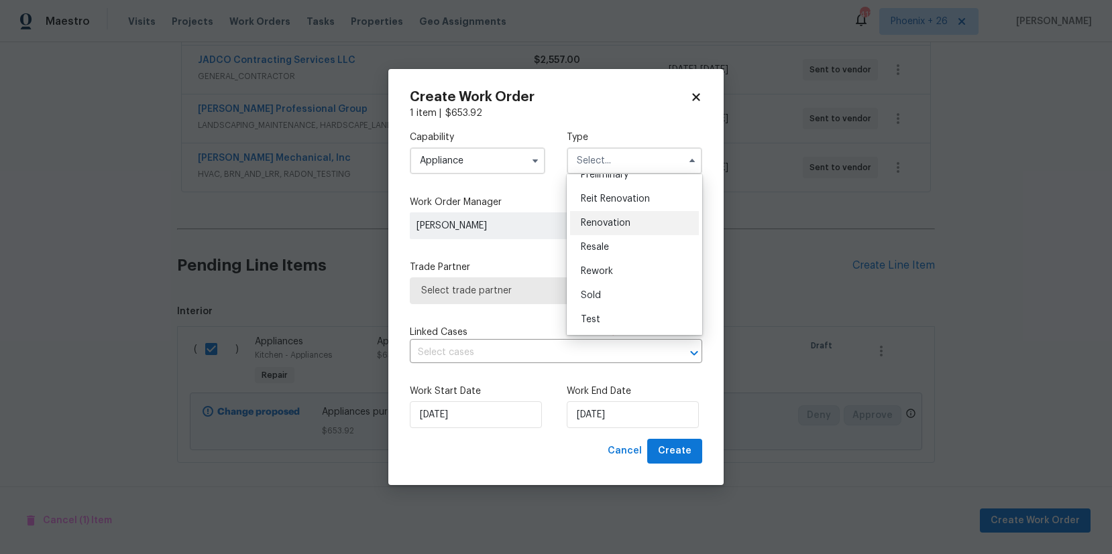
click at [624, 219] on span "Renovation" at bounding box center [606, 223] width 50 height 9
type input "Renovation"
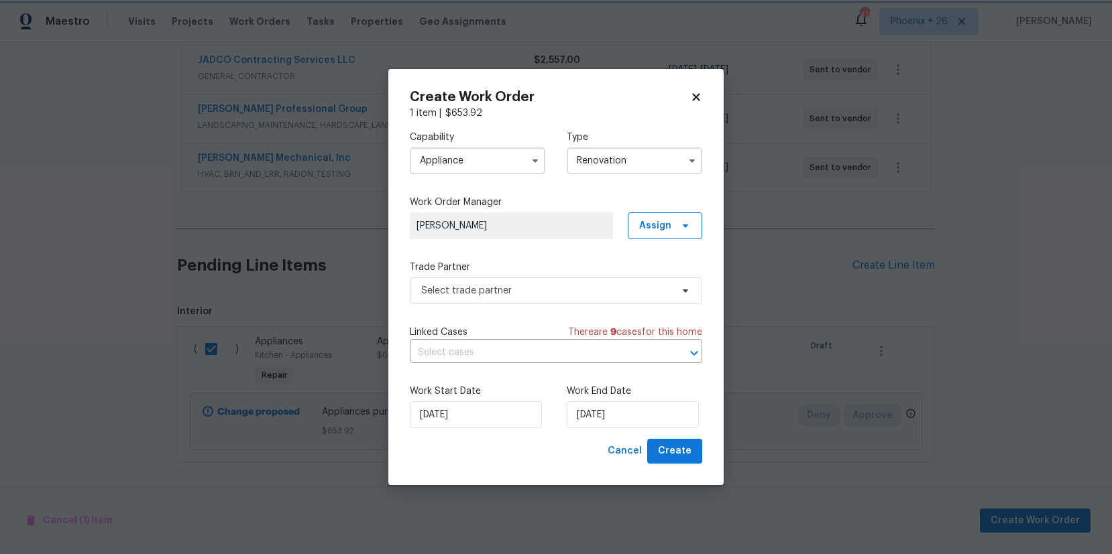
scroll to position [0, 0]
click at [649, 223] on span "Assign" at bounding box center [655, 225] width 32 height 13
drag, startPoint x: 656, startPoint y: 278, endPoint x: 581, endPoint y: 298, distance: 77.7
click at [656, 278] on div "Assign to me" at bounding box center [667, 282] width 58 height 13
click at [577, 300] on span "Select trade partner" at bounding box center [556, 291] width 292 height 27
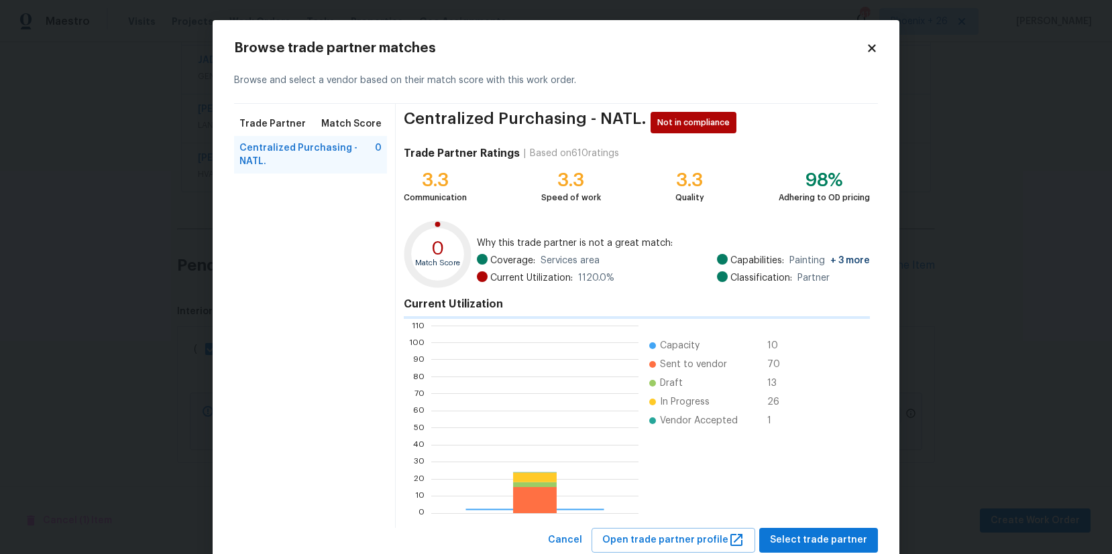
scroll to position [188, 207]
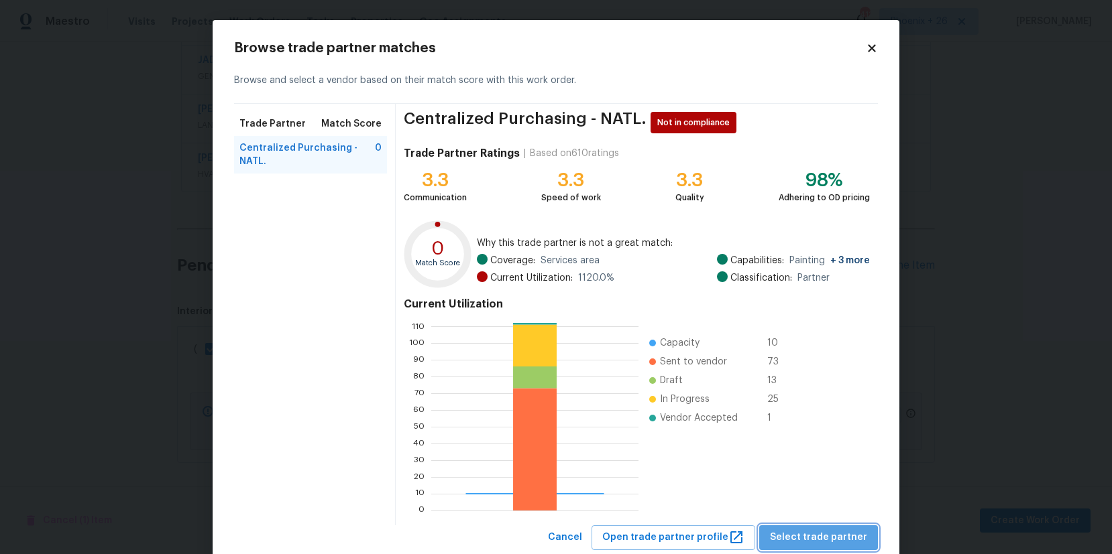
click at [845, 535] on span "Select trade partner" at bounding box center [818, 538] width 97 height 17
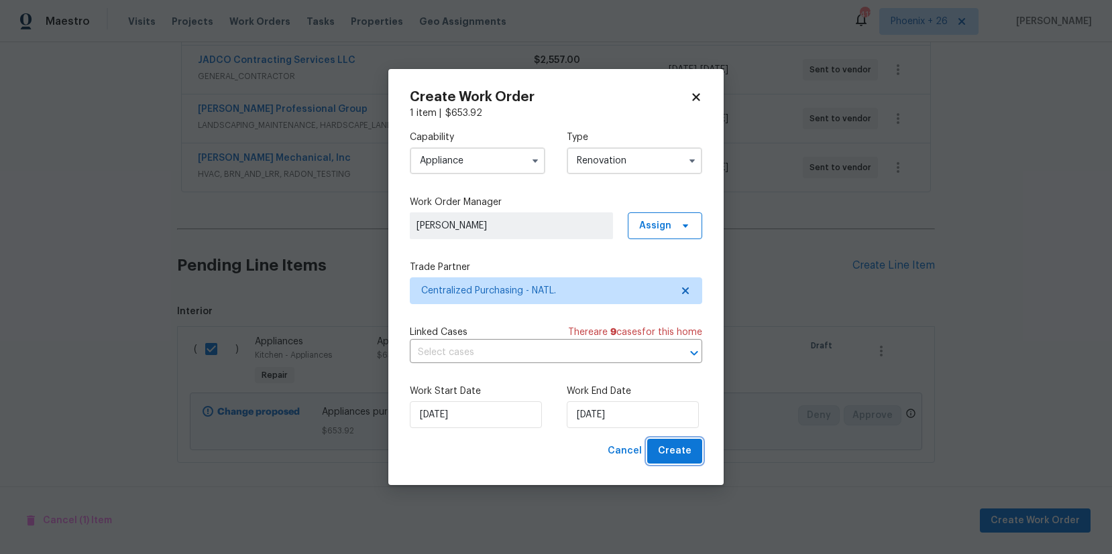
click at [695, 457] on button "Create" at bounding box center [674, 451] width 55 height 25
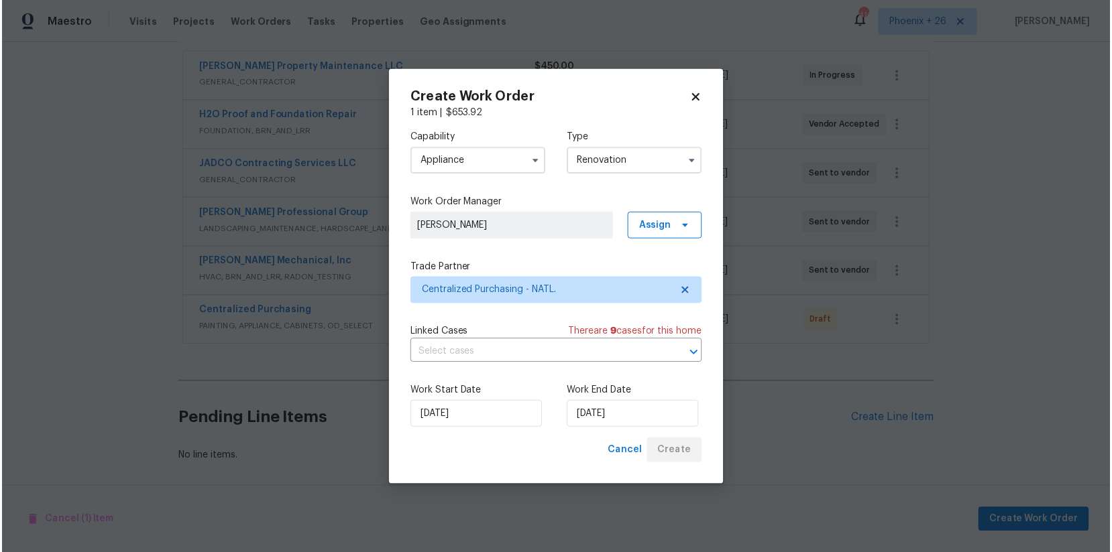
scroll to position [248, 0]
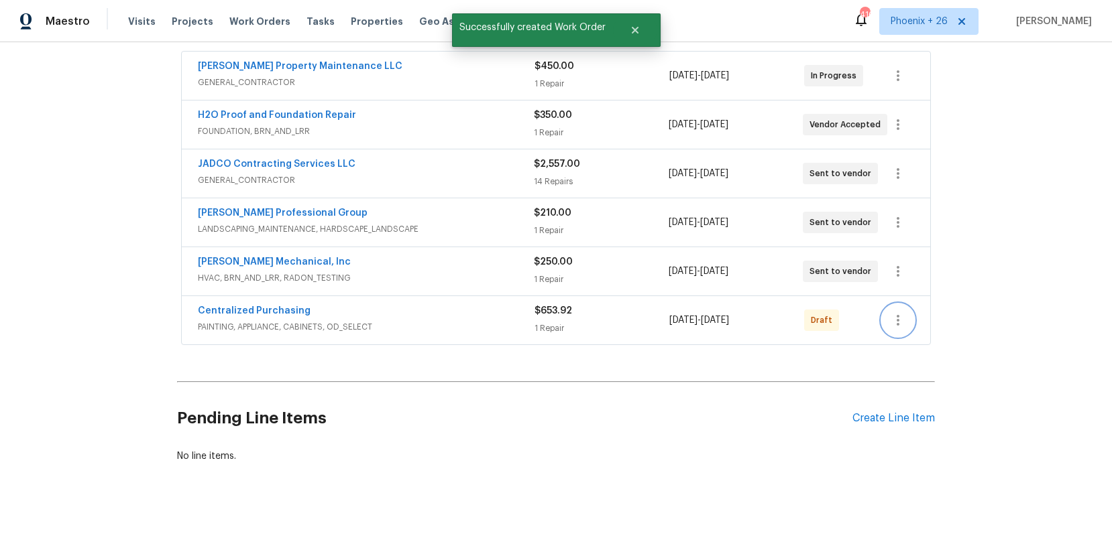
click at [897, 315] on icon "button" at bounding box center [897, 320] width 3 height 11
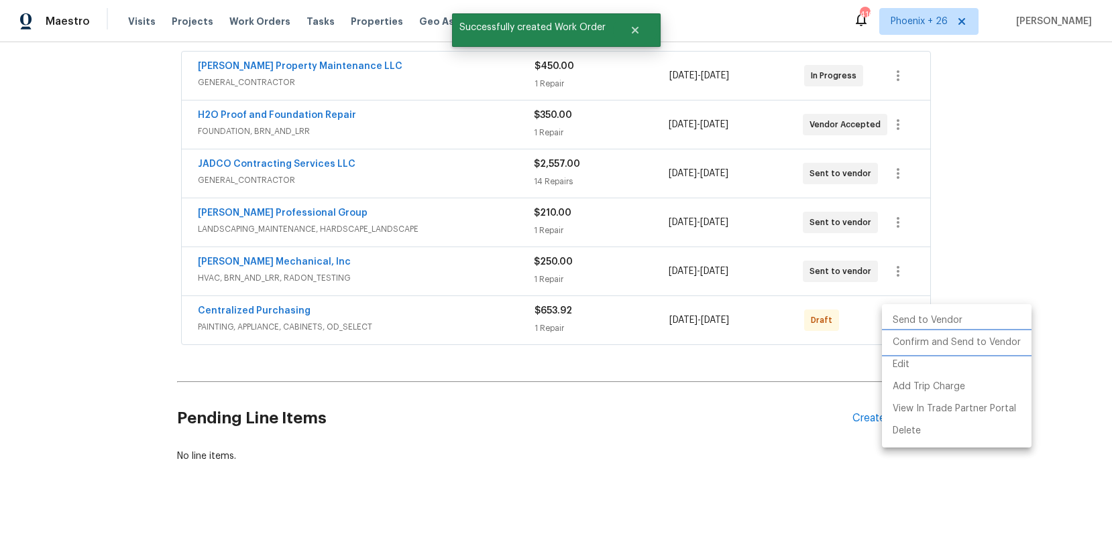
click at [898, 340] on li "Confirm and Send to Vendor" at bounding box center [957, 343] width 150 height 22
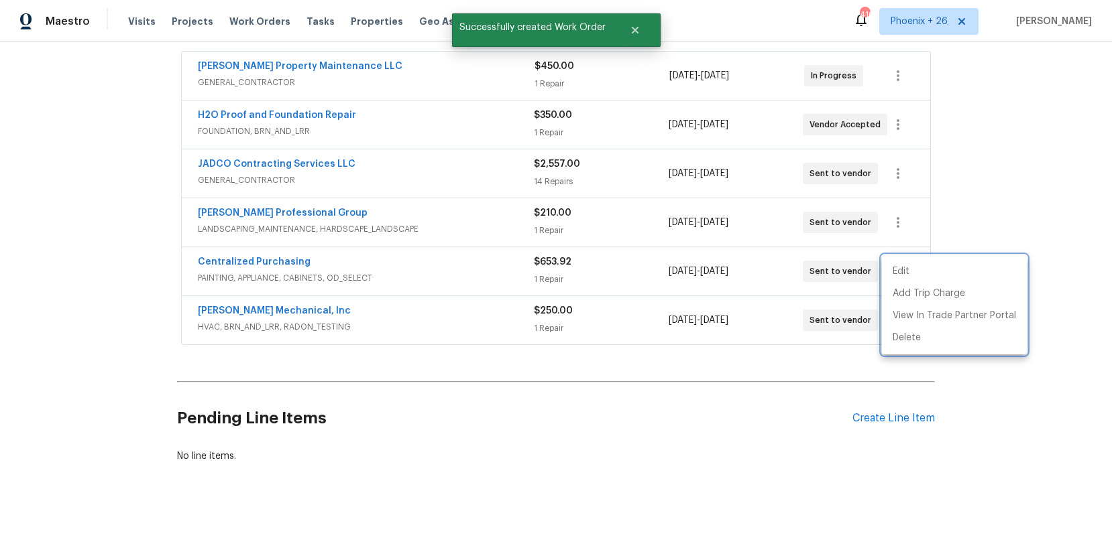
click at [540, 282] on div at bounding box center [556, 277] width 1112 height 554
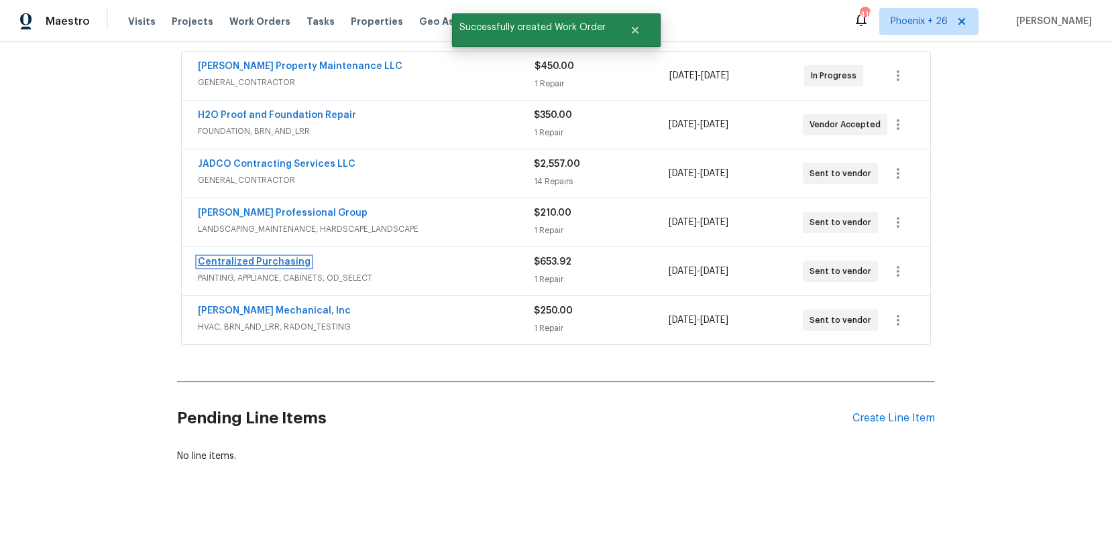
click at [298, 261] on link "Centralized Purchasing" at bounding box center [254, 261] width 113 height 9
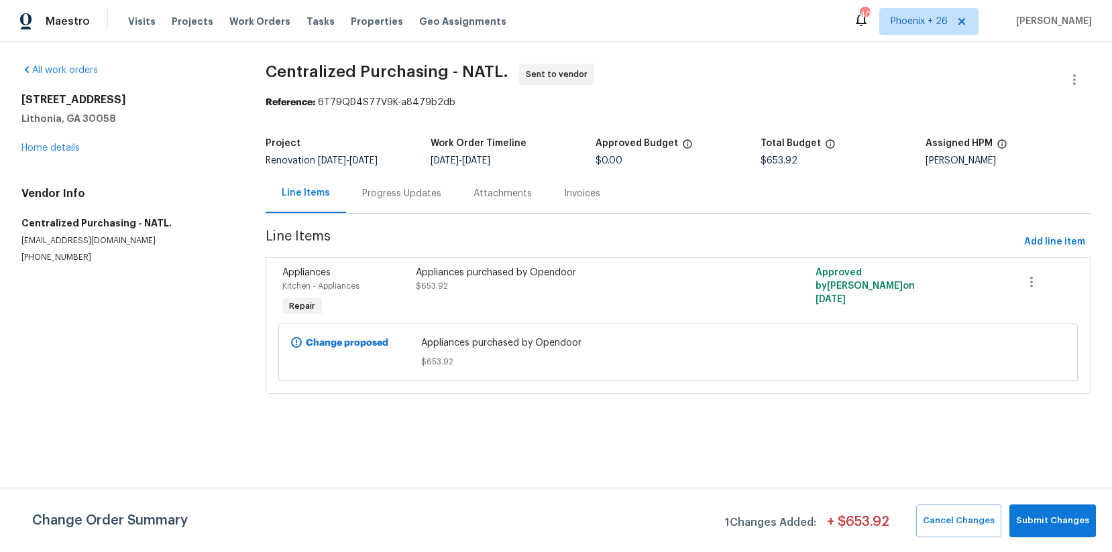
click at [131, 12] on div "Visits Projects Work Orders Tasks Properties Geo Assignments" at bounding box center [325, 21] width 394 height 27
click at [247, 21] on span "Work Orders" at bounding box center [259, 21] width 61 height 13
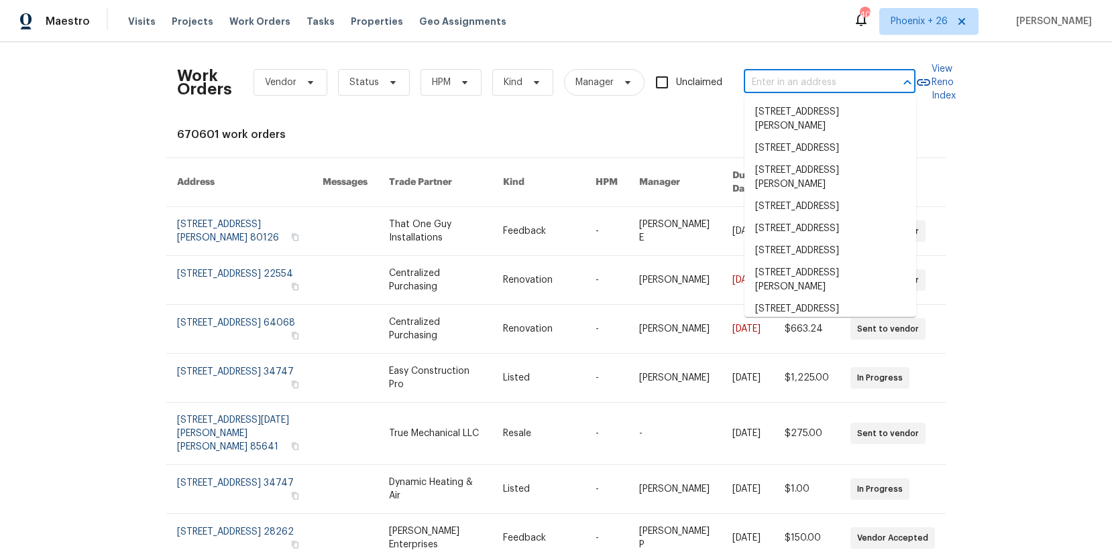
click at [862, 86] on input "text" at bounding box center [811, 82] width 134 height 21
paste input "31738 Rouge Ln, Menifee, CA 92584"
type input "31738 Rouge Ln, Menifee, CA 92584"
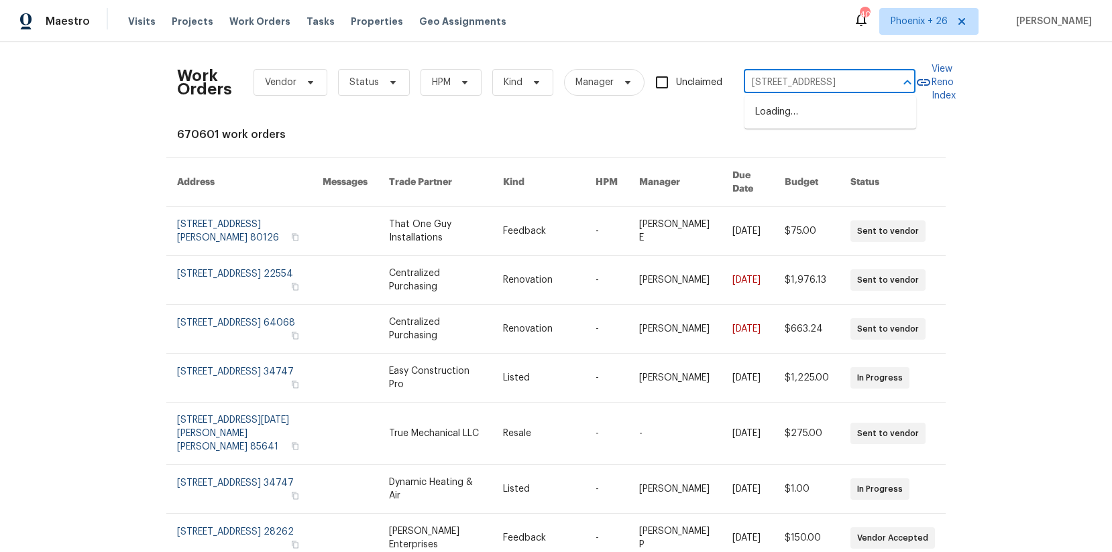
scroll to position [0, 32]
click at [862, 115] on li "31738 Rouge Ln, Menifee, CA 92584" at bounding box center [830, 112] width 172 height 22
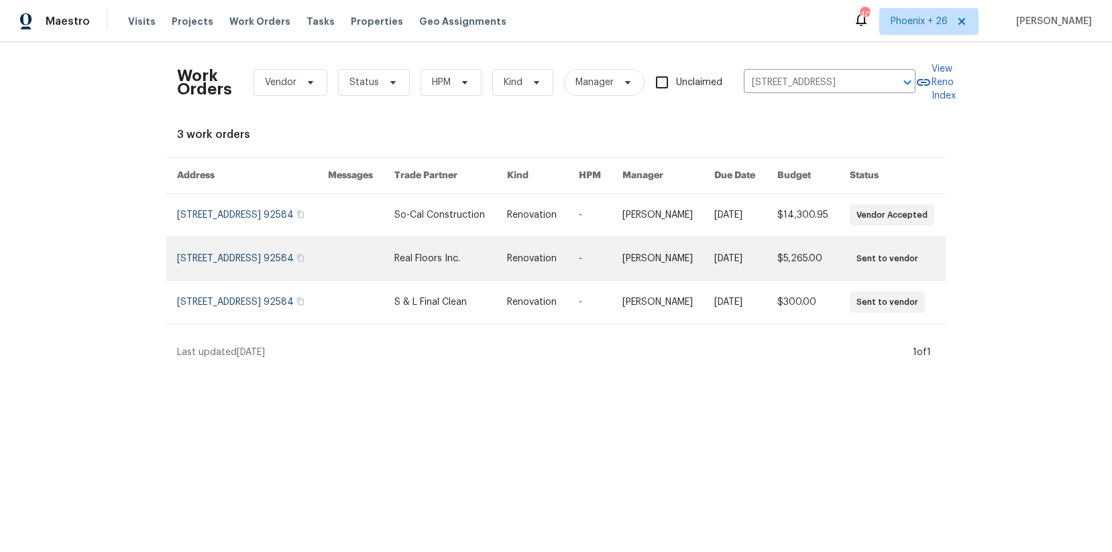
click at [308, 245] on link at bounding box center [252, 258] width 151 height 43
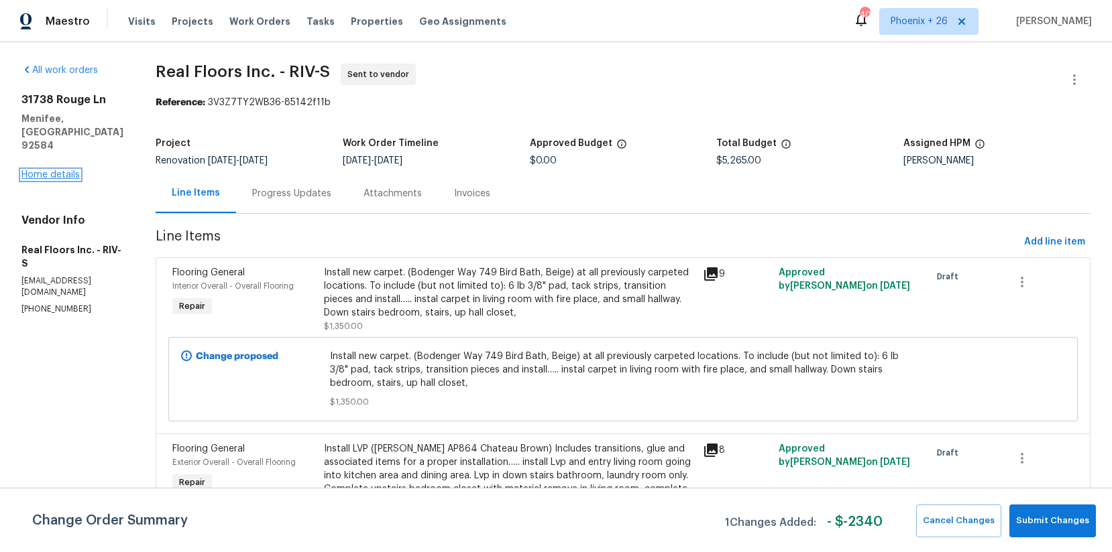
click at [55, 170] on link "Home details" at bounding box center [50, 174] width 58 height 9
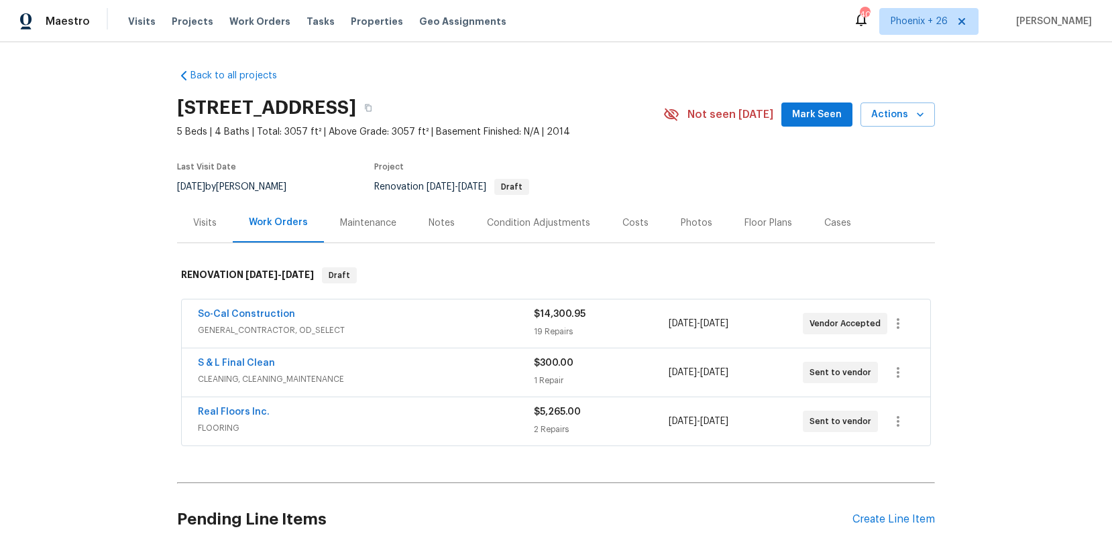
click at [909, 510] on div "Pending Line Items Create Line Item" at bounding box center [556, 520] width 758 height 62
click at [912, 514] on div "Create Line Item" at bounding box center [893, 520] width 82 height 13
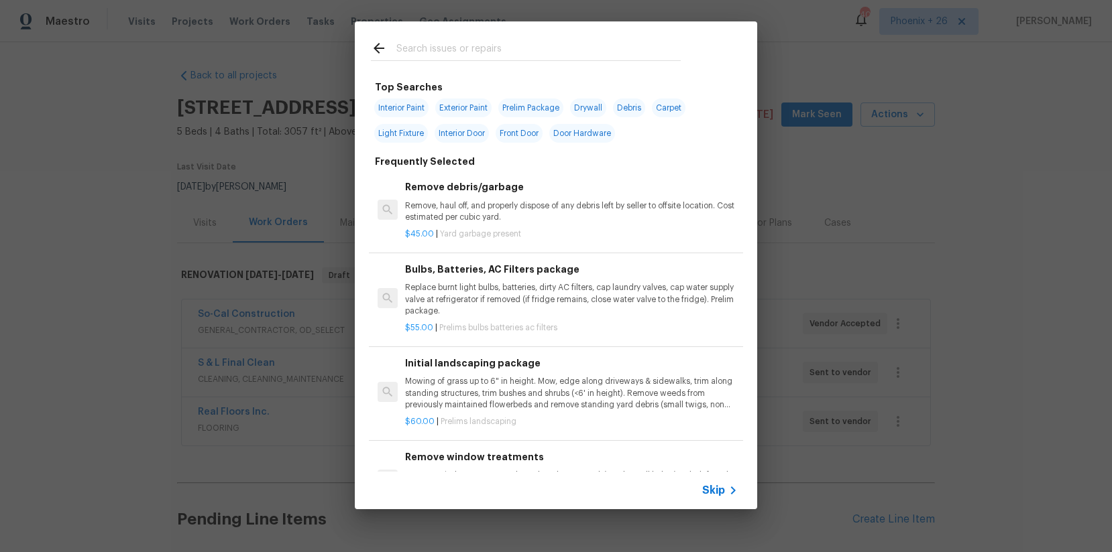
click at [618, 63] on div at bounding box center [526, 47] width 342 height 53
click at [620, 54] on input "text" at bounding box center [538, 50] width 284 height 20
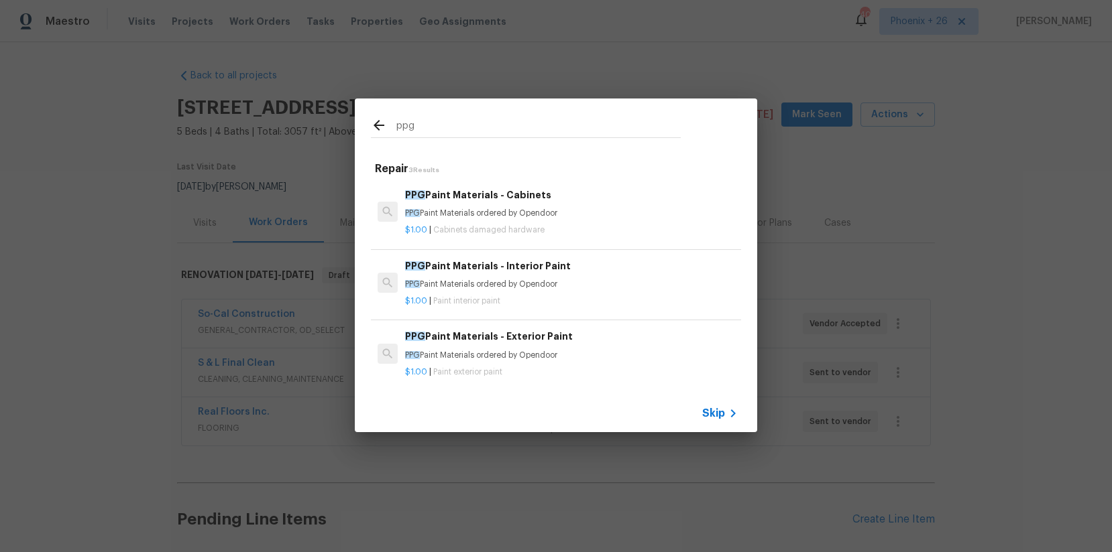
type input "ppg"
click at [658, 277] on div "PPG Paint Materials - Interior Paint PPG Paint Materials ordered by Opendoor" at bounding box center [571, 275] width 333 height 32
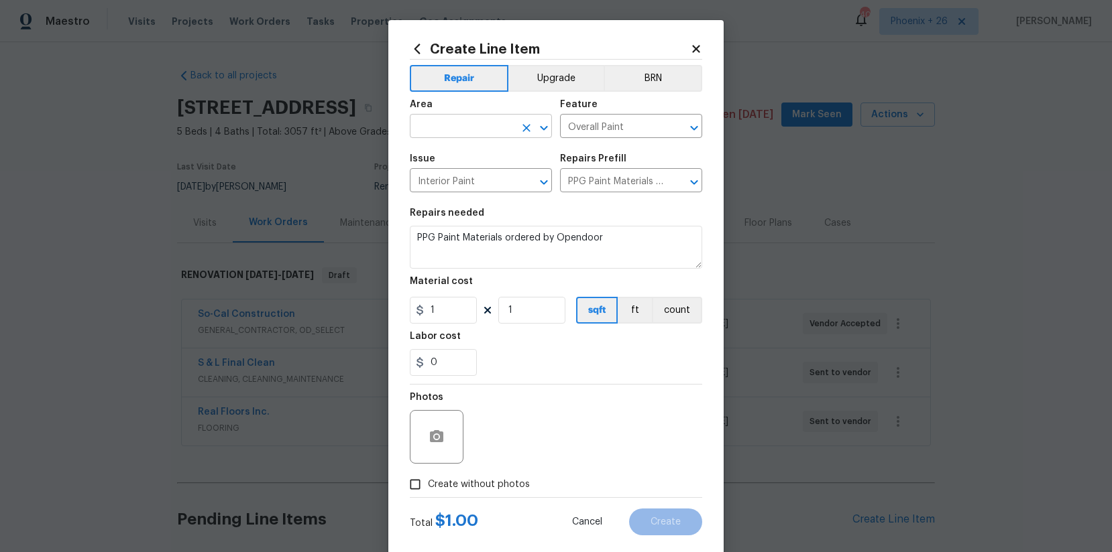
click at [489, 132] on input "text" at bounding box center [462, 127] width 105 height 21
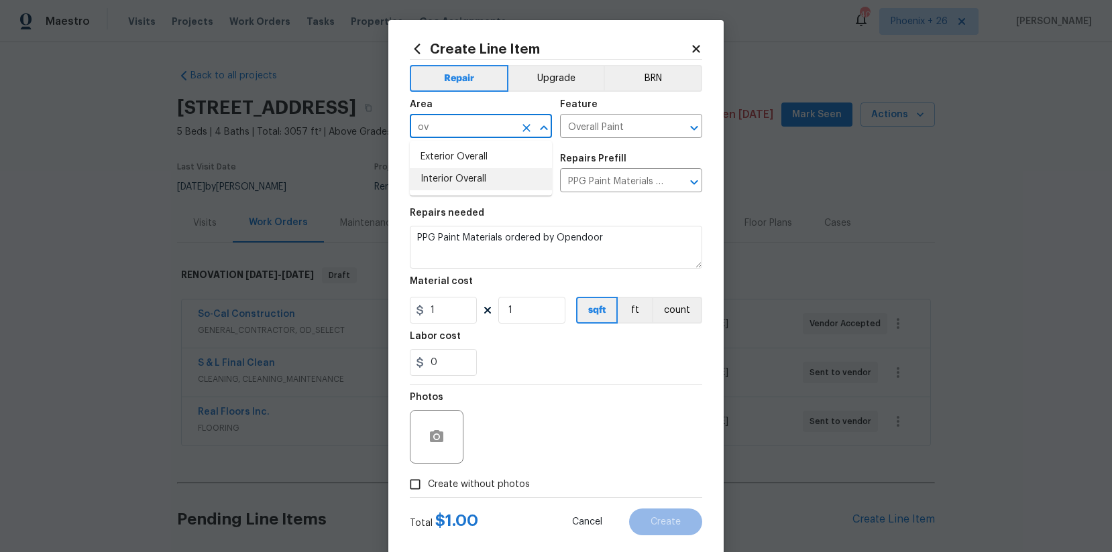
click at [490, 182] on li "Interior Overall" at bounding box center [481, 179] width 142 height 22
type input "Interior Overall"
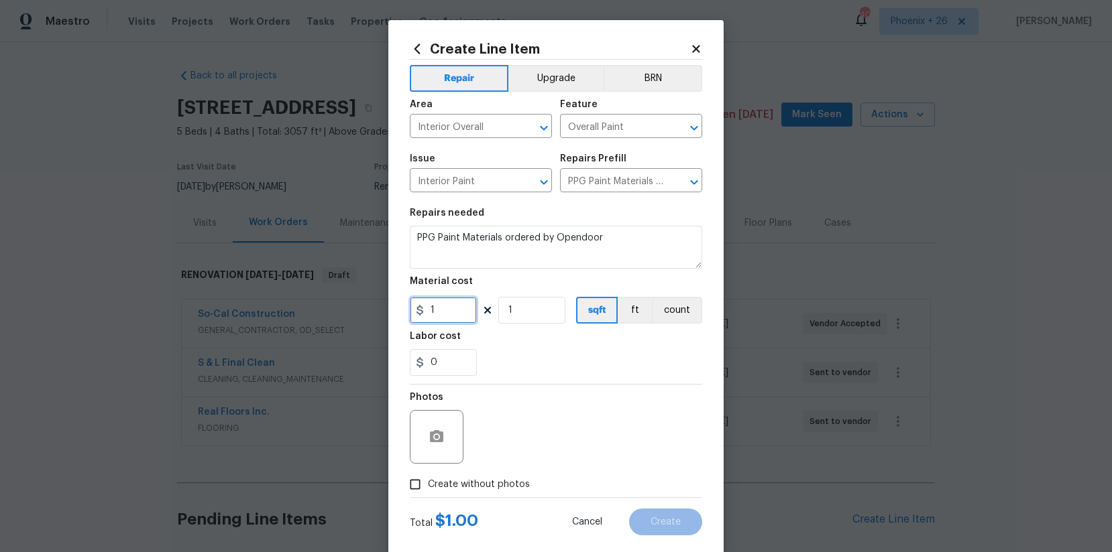
drag, startPoint x: 460, startPoint y: 301, endPoint x: 462, endPoint y: 312, distance: 11.6
click at [460, 302] on input "1" at bounding box center [443, 310] width 67 height 27
drag, startPoint x: 461, startPoint y: 312, endPoint x: 414, endPoint y: 306, distance: 47.4
click at [414, 306] on div "1" at bounding box center [443, 310] width 67 height 27
type input "621.3"
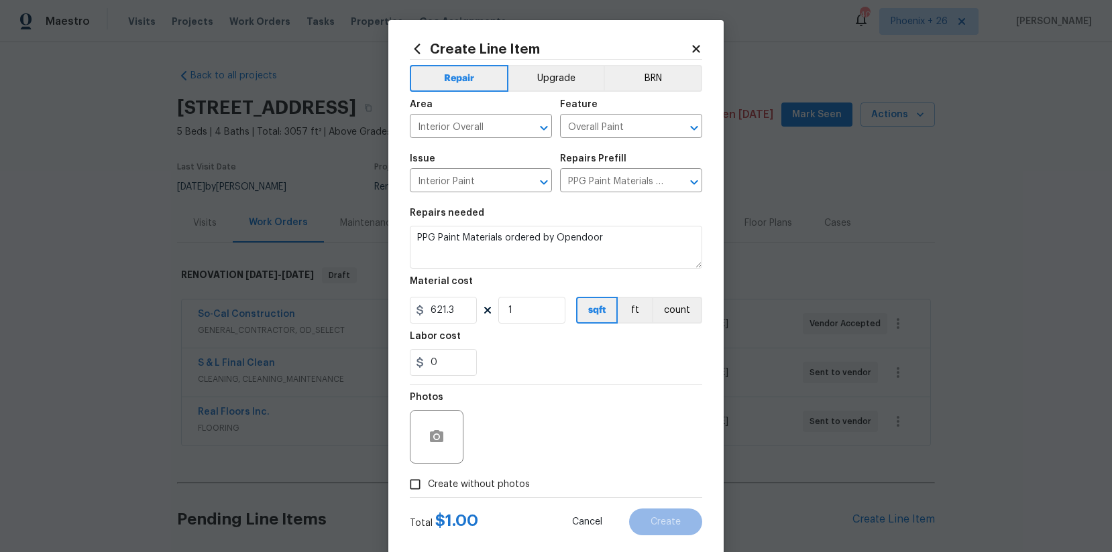
click at [495, 483] on span "Create without photos" at bounding box center [479, 485] width 102 height 14
click at [428, 483] on input "Create without photos" at bounding box center [414, 484] width 25 height 25
checkbox input "true"
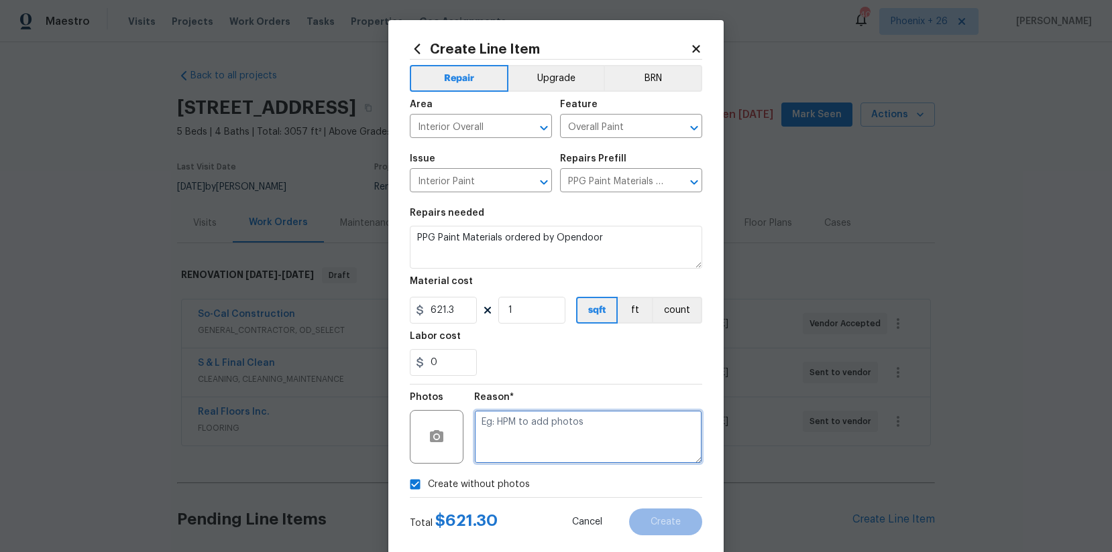
click at [520, 436] on textarea at bounding box center [588, 437] width 228 height 54
type textarea "NA"
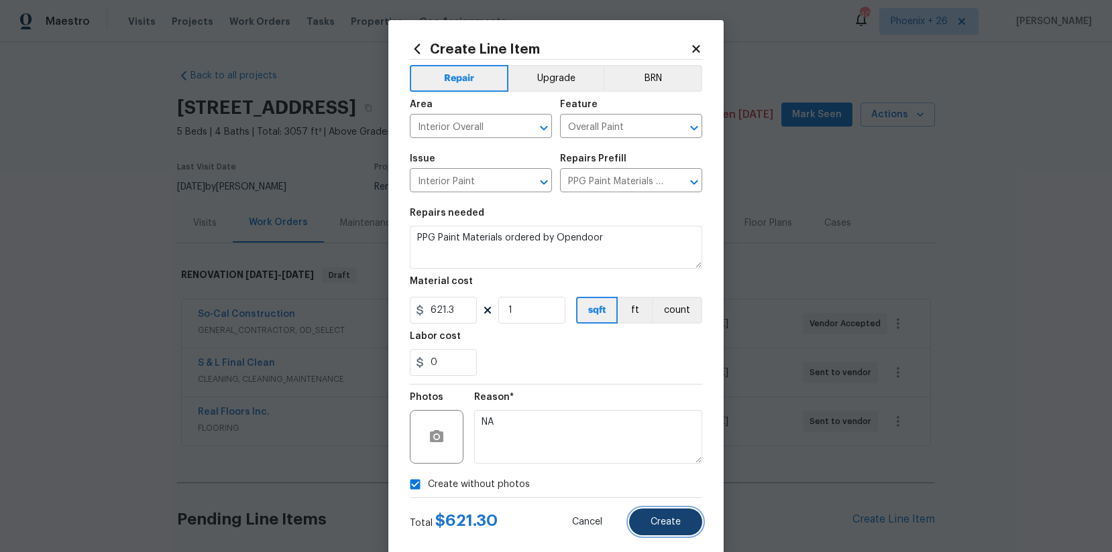
click at [657, 524] on span "Create" at bounding box center [665, 523] width 30 height 10
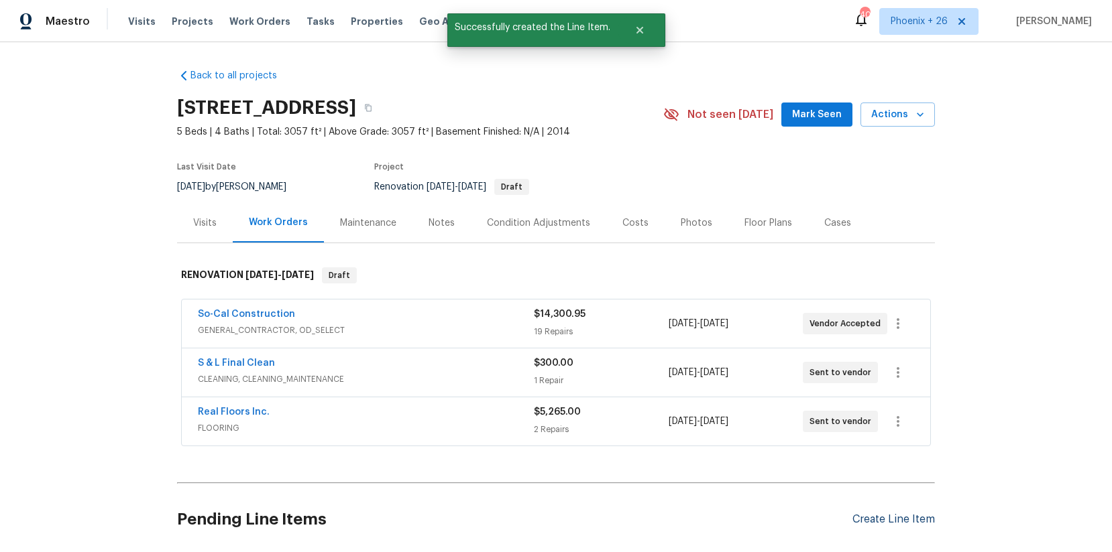
click at [916, 524] on div "Create Line Item" at bounding box center [893, 520] width 82 height 13
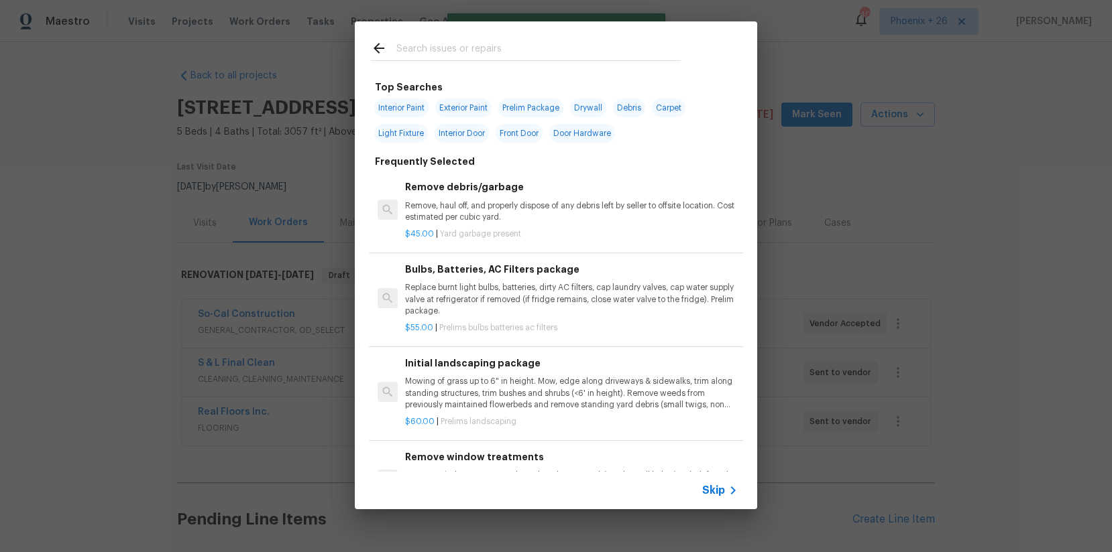
click at [503, 46] on input "text" at bounding box center [538, 50] width 284 height 20
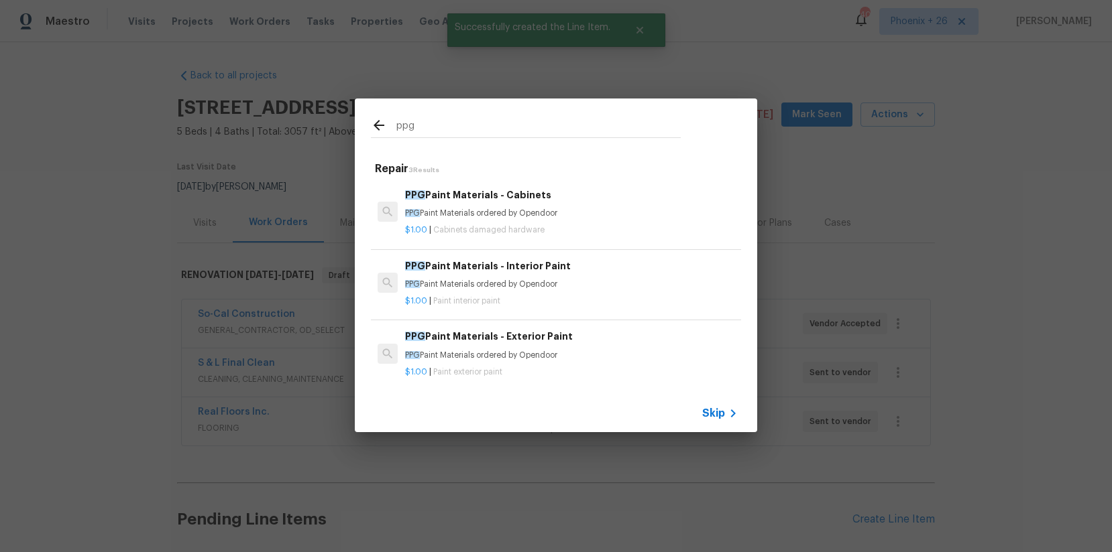
type input "ppg"
click at [596, 346] on div "PPG Paint Materials - Exterior Paint PPG Paint Materials ordered by Opendoor" at bounding box center [571, 345] width 333 height 32
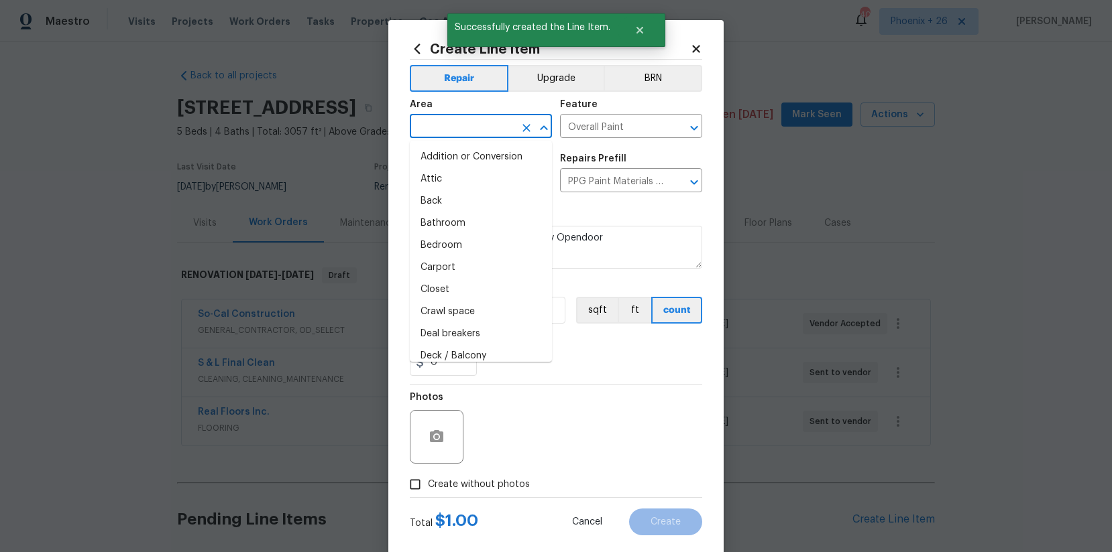
click at [445, 118] on input "text" at bounding box center [462, 127] width 105 height 21
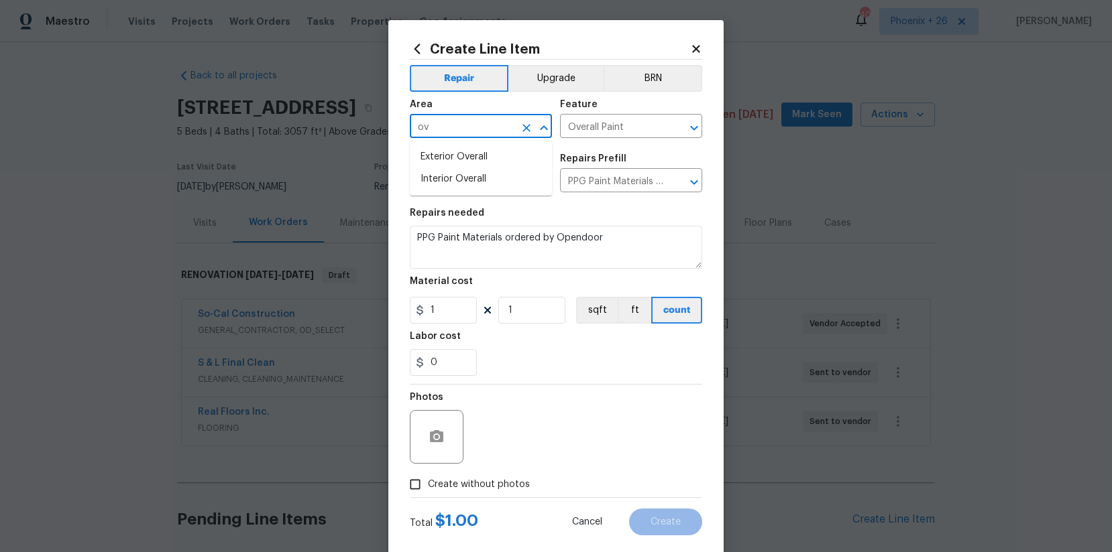
type input "ov"
click at [449, 125] on input "text" at bounding box center [462, 127] width 105 height 21
click at [464, 159] on li "Exterior Overall" at bounding box center [481, 157] width 142 height 22
type input "Exterior Overall"
click at [460, 310] on input "1" at bounding box center [443, 310] width 67 height 27
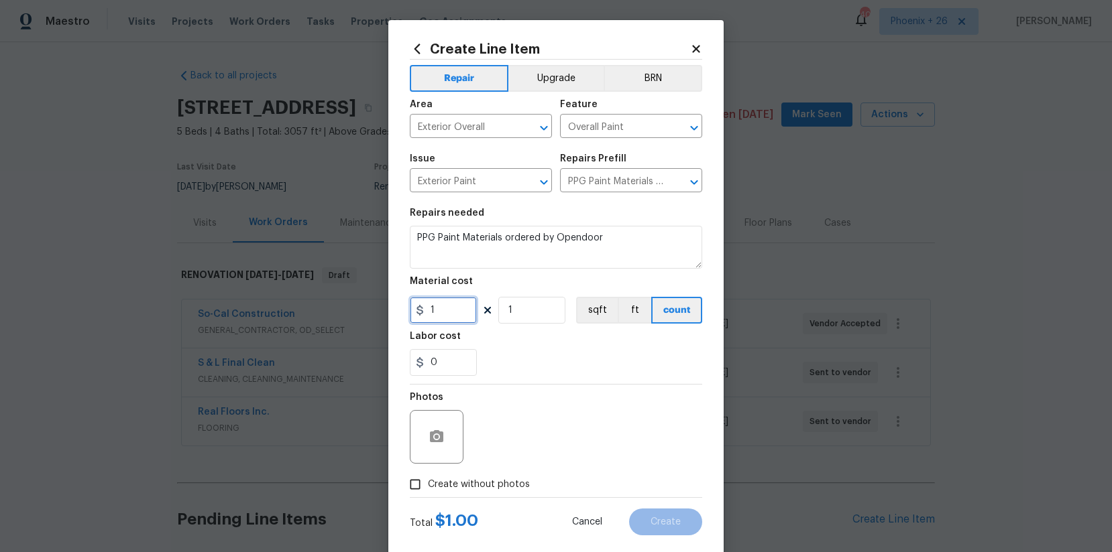
click at [406, 310] on div "Create Line Item Repair Upgrade BRN Area Exterior Overall ​ Feature Overall Pai…" at bounding box center [555, 288] width 335 height 537
type input "598.72"
drag, startPoint x: 475, startPoint y: 491, endPoint x: 504, endPoint y: 461, distance: 41.7
click at [478, 488] on span "Create without photos" at bounding box center [479, 485] width 102 height 14
click at [523, 440] on div "Photos" at bounding box center [556, 428] width 292 height 87
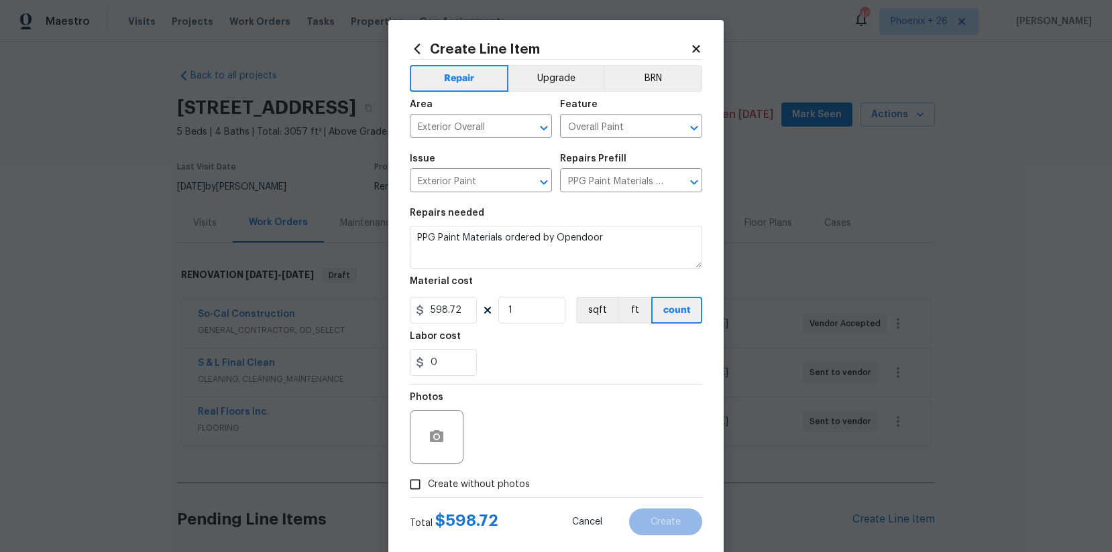
click at [523, 491] on label "Create without photos" at bounding box center [465, 484] width 127 height 25
click at [428, 491] on input "Create without photos" at bounding box center [414, 484] width 25 height 25
checkbox input "true"
click at [518, 438] on textarea at bounding box center [588, 437] width 228 height 54
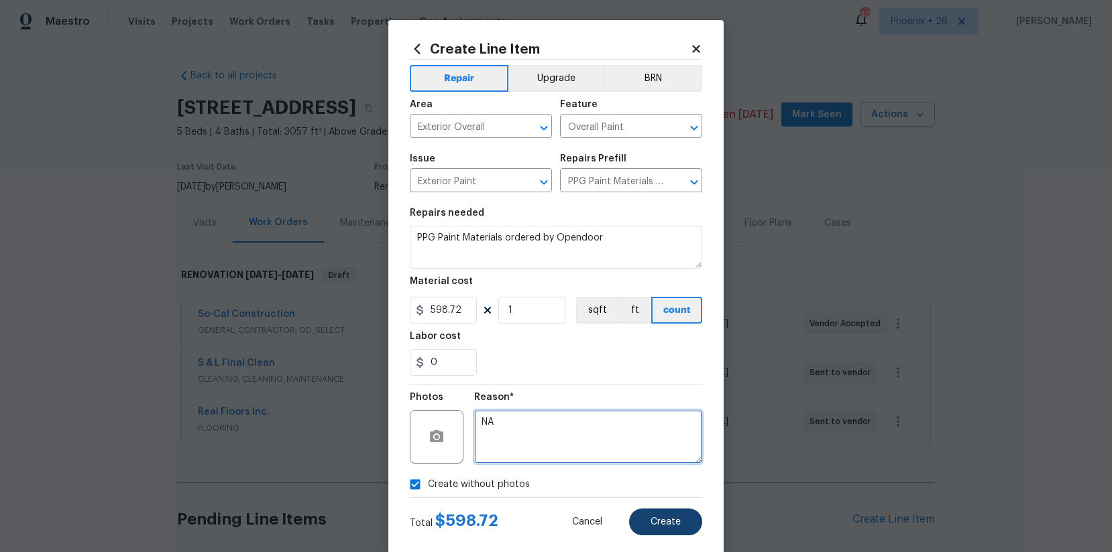
type textarea "NA"
click at [662, 514] on button "Create" at bounding box center [665, 522] width 73 height 27
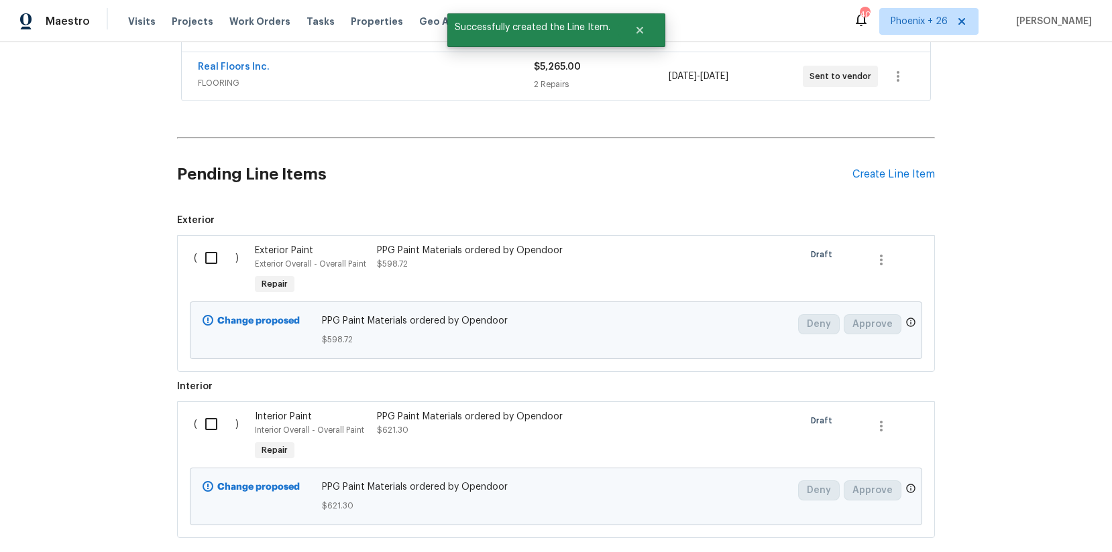
scroll to position [422, 0]
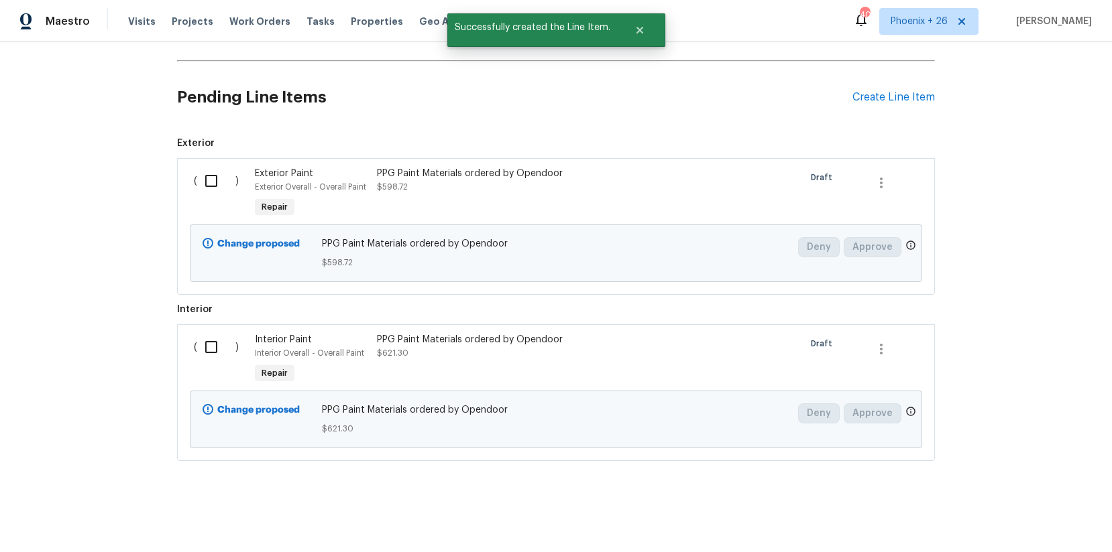
click at [201, 189] on input "checkbox" at bounding box center [216, 181] width 38 height 28
checkbox input "true"
click at [209, 331] on div "( )" at bounding box center [220, 360] width 61 height 62
drag, startPoint x: 212, startPoint y: 345, endPoint x: 227, endPoint y: 352, distance: 16.5
click at [213, 345] on input "checkbox" at bounding box center [216, 347] width 38 height 28
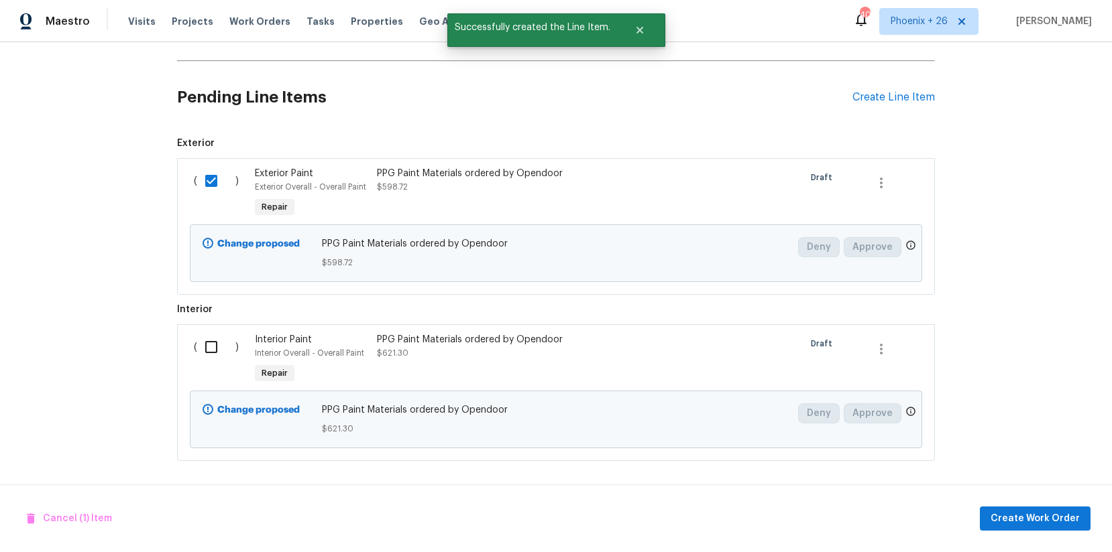
checkbox input "true"
click at [1034, 518] on span "Create Work Order" at bounding box center [1034, 519] width 89 height 17
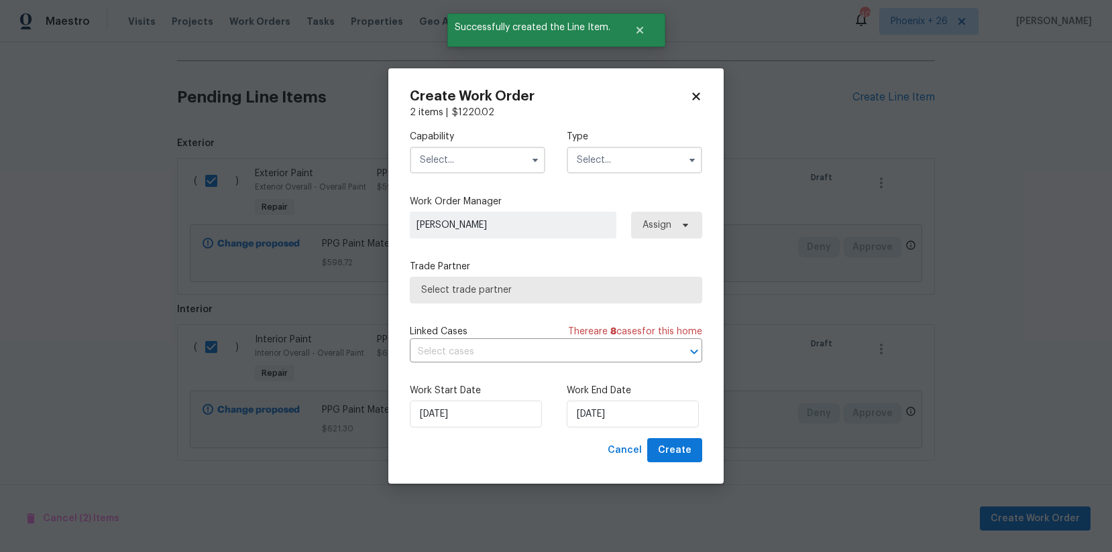
click at [453, 155] on input "text" at bounding box center [477, 160] width 135 height 27
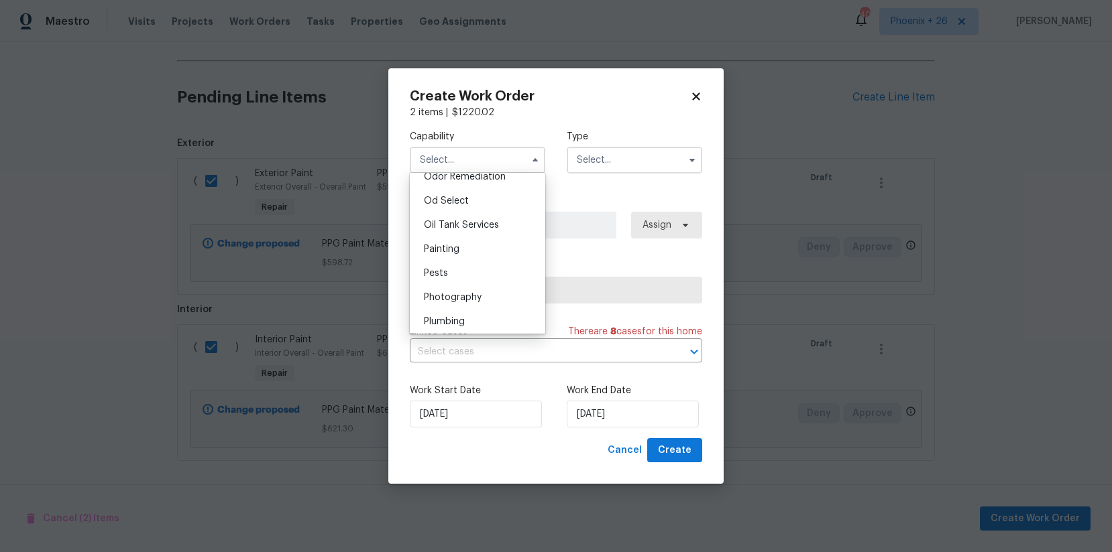
scroll to position [1117, 0]
click at [480, 194] on div "Painting" at bounding box center [477, 198] width 129 height 24
type input "Painting"
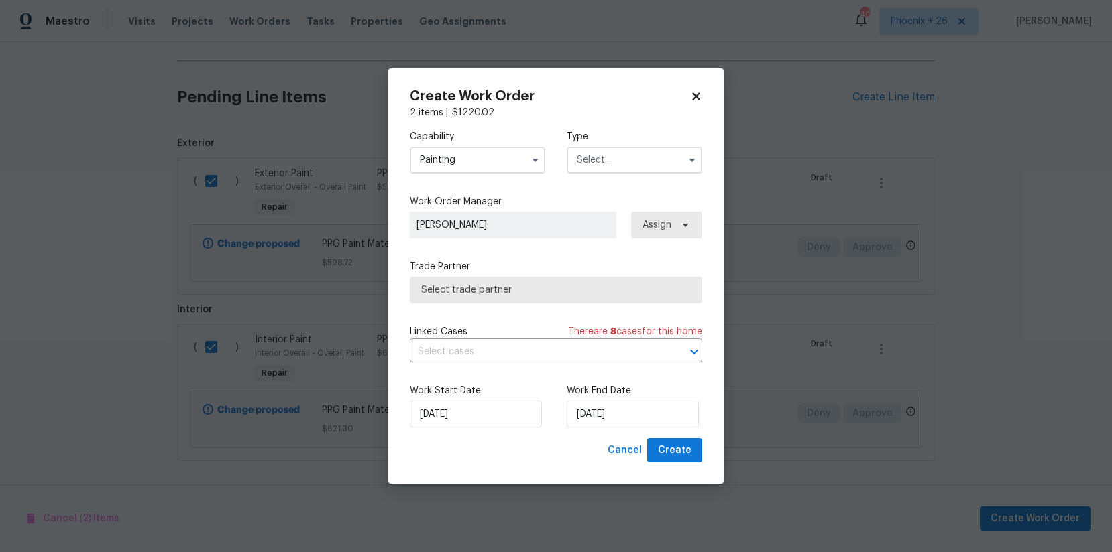
click at [610, 161] on input "text" at bounding box center [634, 160] width 135 height 27
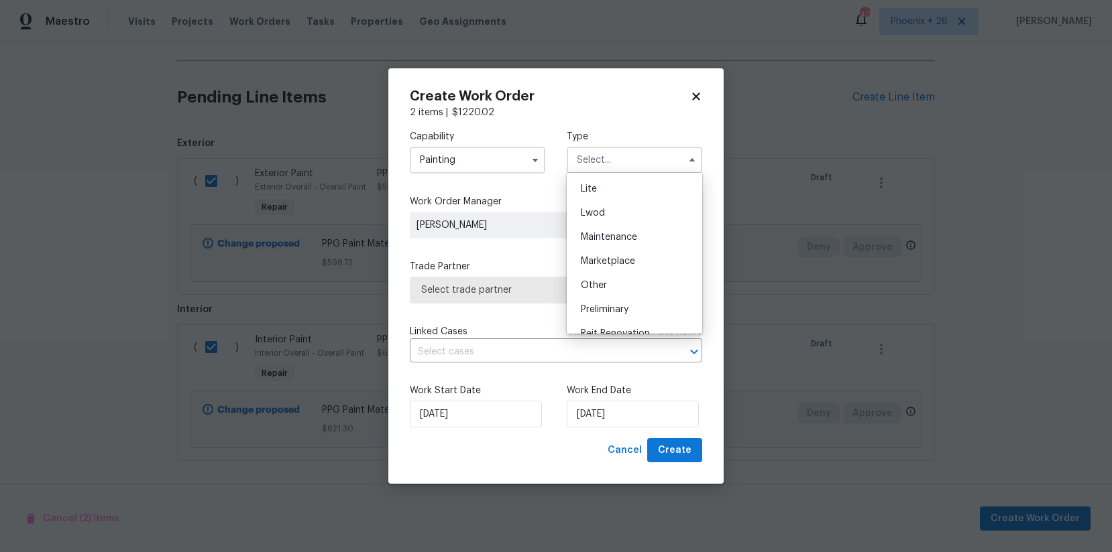
scroll to position [304, 0]
drag, startPoint x: 620, startPoint y: 223, endPoint x: 636, endPoint y: 229, distance: 17.2
click at [620, 224] on span "Renovation" at bounding box center [606, 221] width 50 height 9
type input "Renovation"
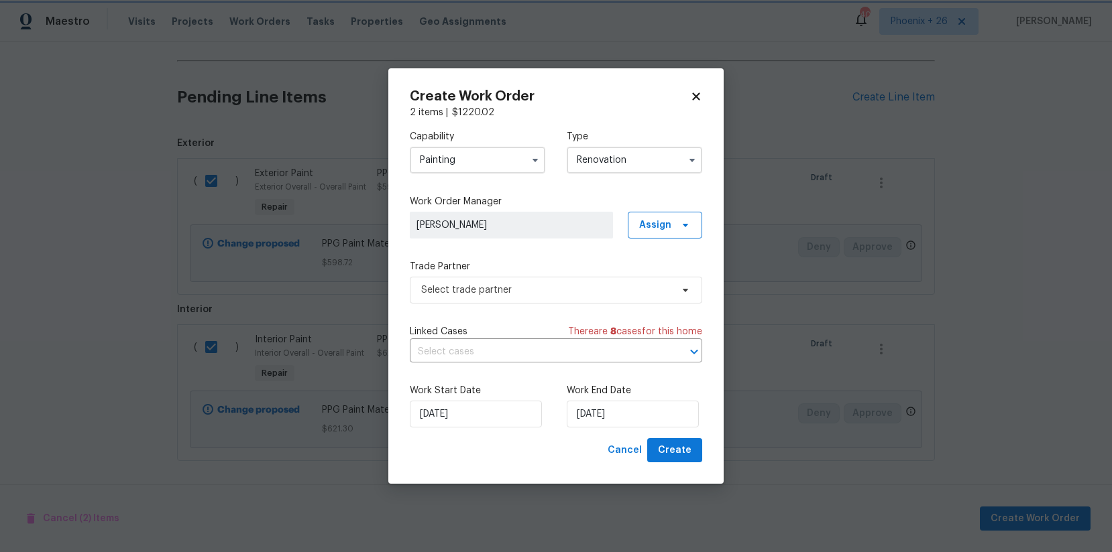
scroll to position [0, 0]
click at [670, 230] on span "Assign" at bounding box center [655, 225] width 32 height 13
drag, startPoint x: 669, startPoint y: 284, endPoint x: 654, endPoint y: 294, distance: 17.9
click at [669, 284] on div "Assign to me" at bounding box center [667, 281] width 58 height 13
click at [534, 292] on span "Select trade partner" at bounding box center [546, 290] width 250 height 13
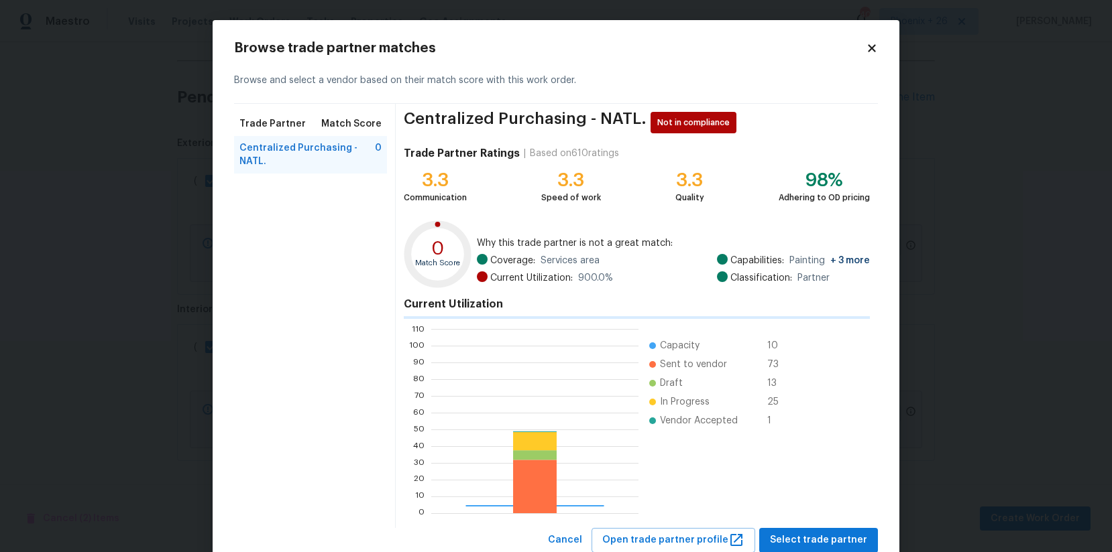
scroll to position [188, 211]
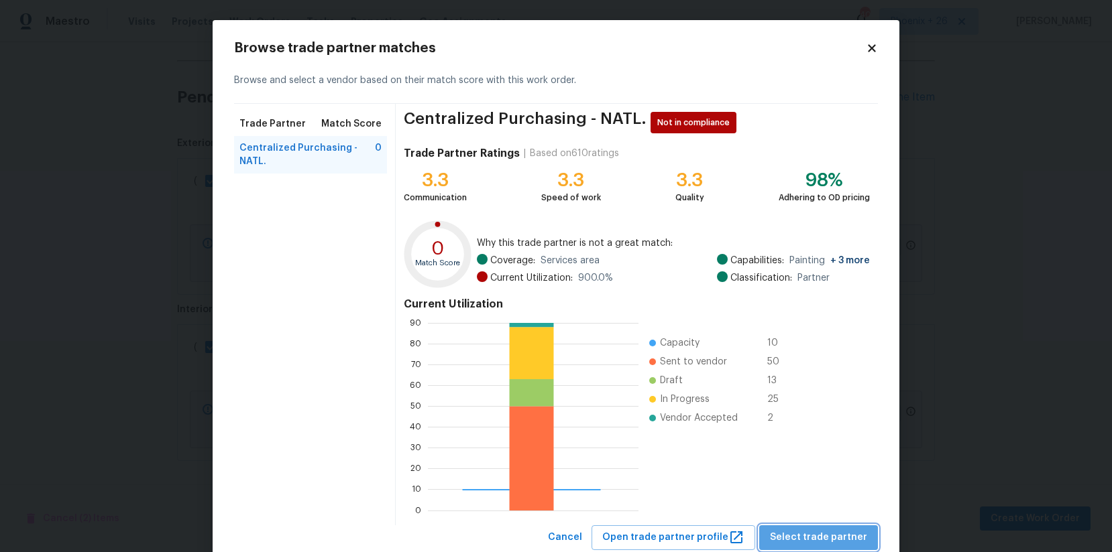
click at [848, 542] on span "Select trade partner" at bounding box center [818, 538] width 97 height 17
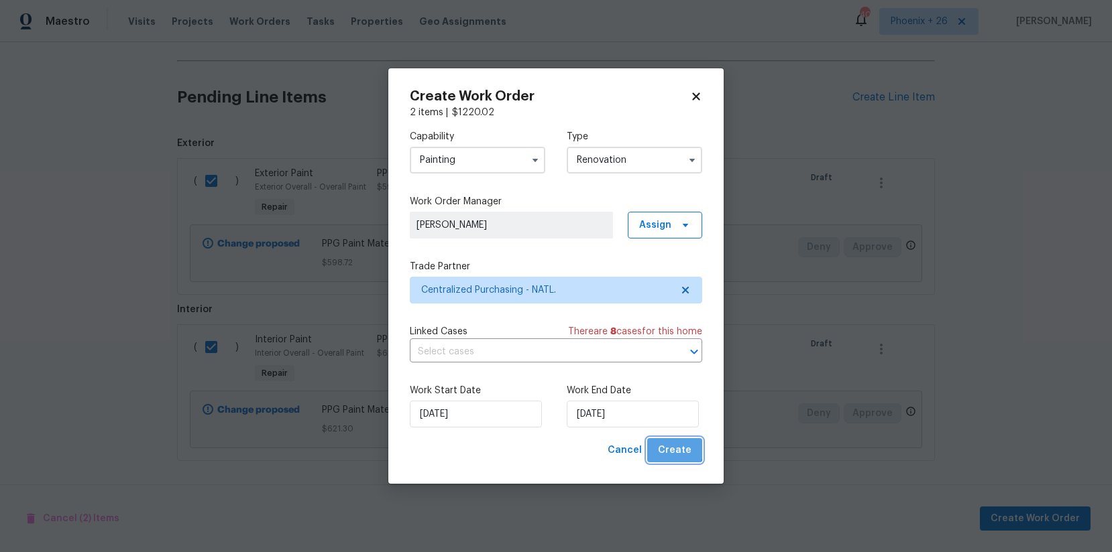
click at [666, 443] on span "Create" at bounding box center [675, 451] width 34 height 17
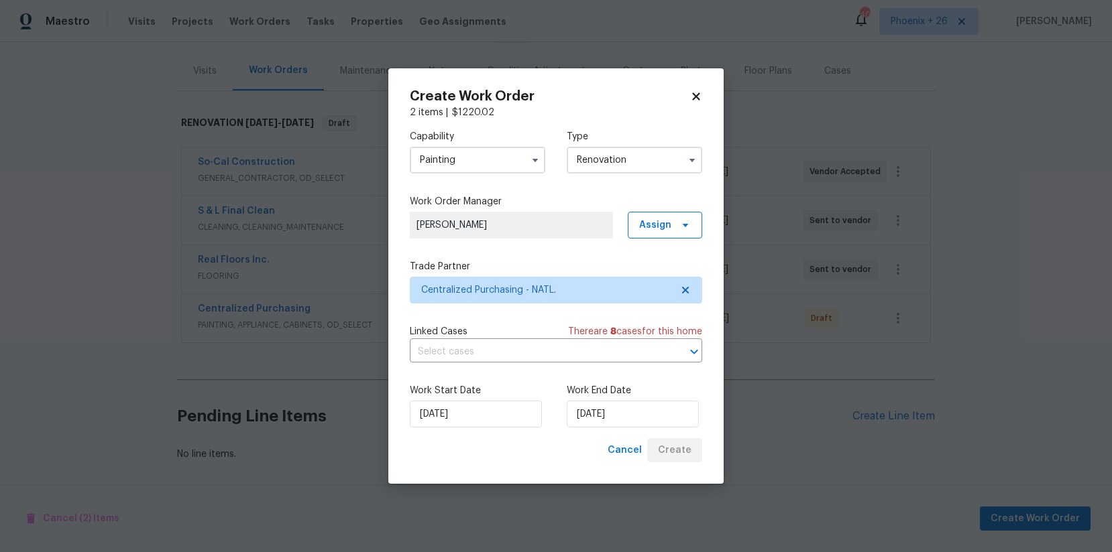
scroll to position [152, 0]
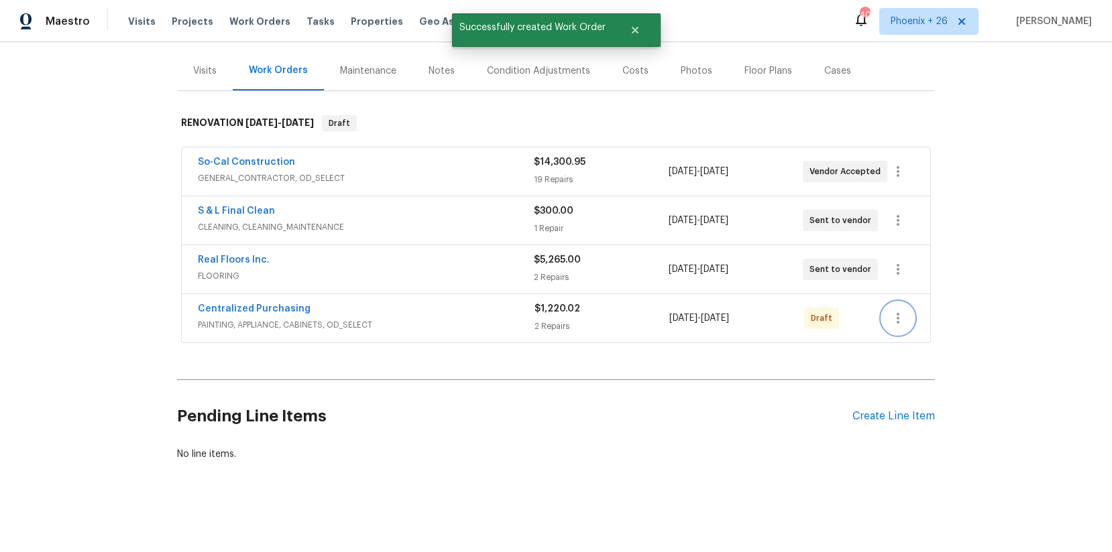
click at [906, 322] on button "button" at bounding box center [898, 318] width 32 height 32
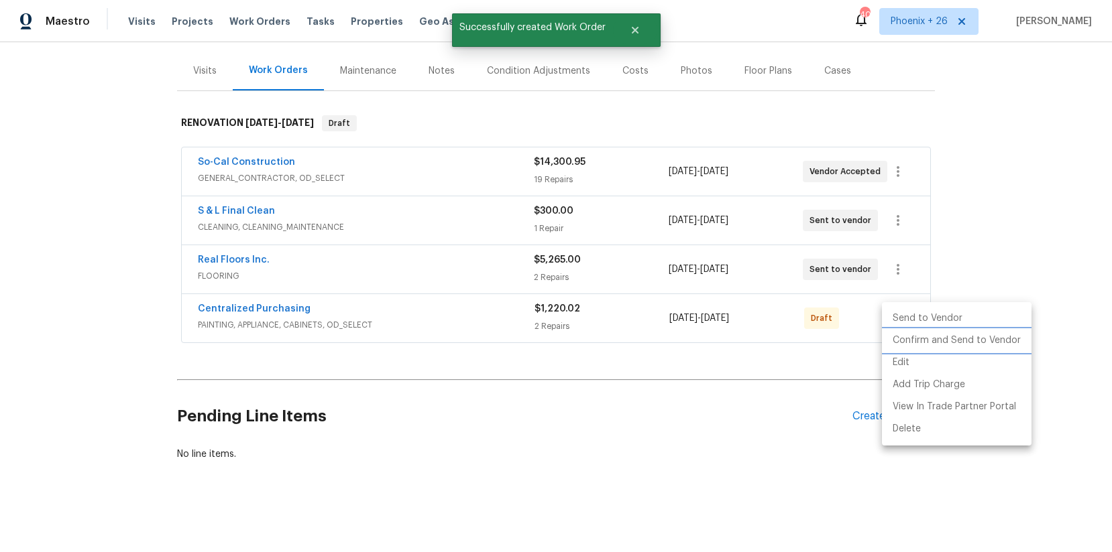
click at [908, 344] on li "Confirm and Send to Vendor" at bounding box center [957, 341] width 150 height 22
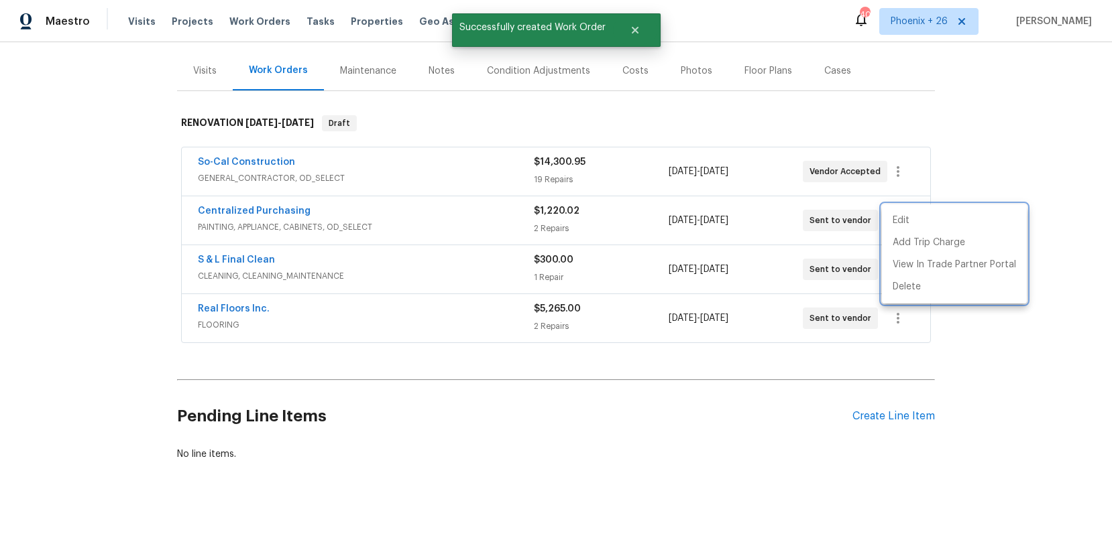
drag, startPoint x: 459, startPoint y: 188, endPoint x: 336, endPoint y: 189, distance: 122.7
click at [438, 188] on div at bounding box center [556, 276] width 1112 height 552
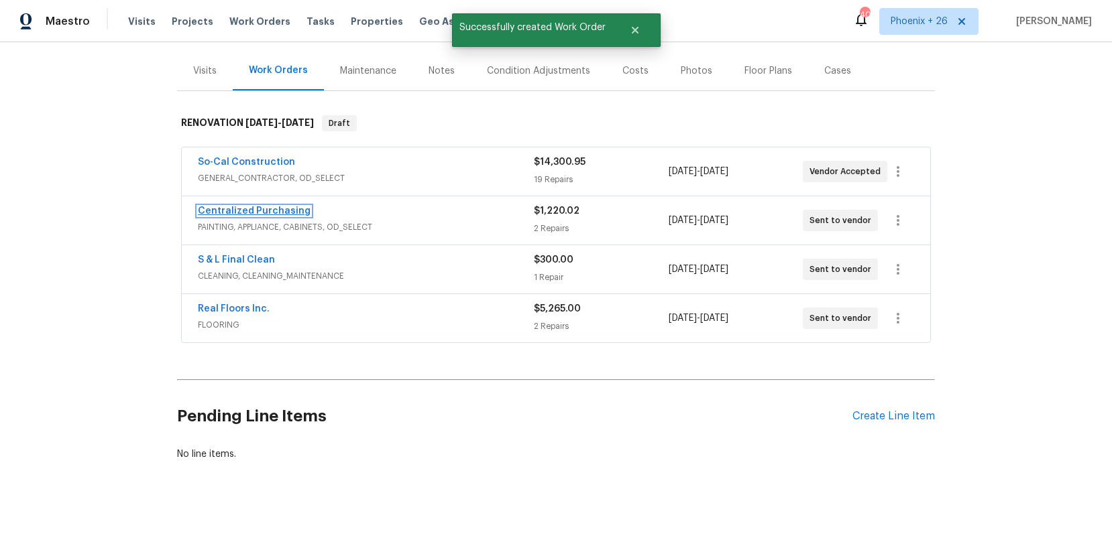
click at [262, 210] on link "Centralized Purchasing" at bounding box center [254, 211] width 113 height 9
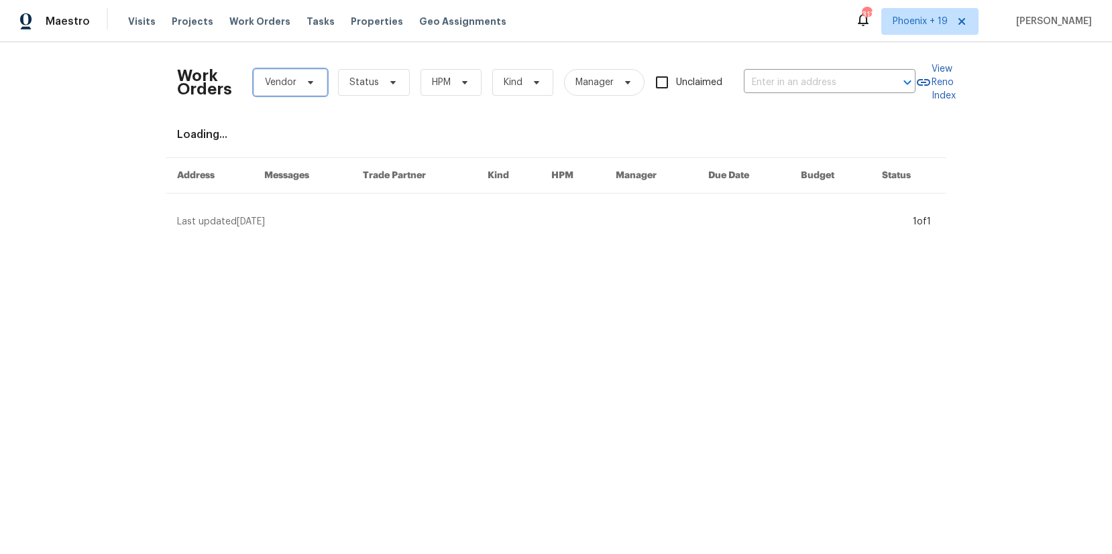
click at [299, 91] on span "Vendor" at bounding box center [290, 82] width 74 height 27
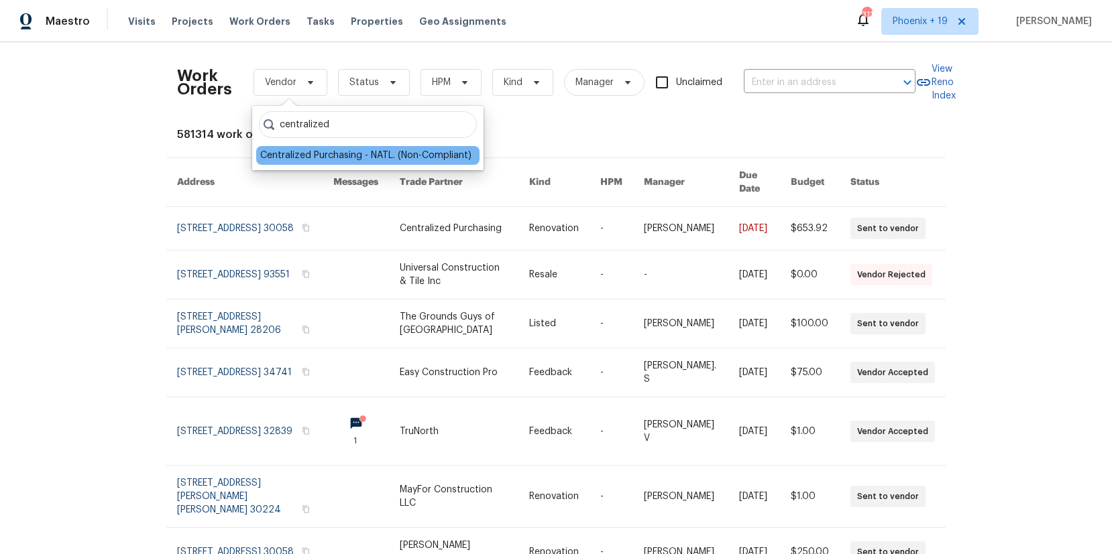
type input "centralized"
click at [330, 156] on div "Centralized Purchasing - NATL. (Non-Compliant)" at bounding box center [365, 155] width 211 height 13
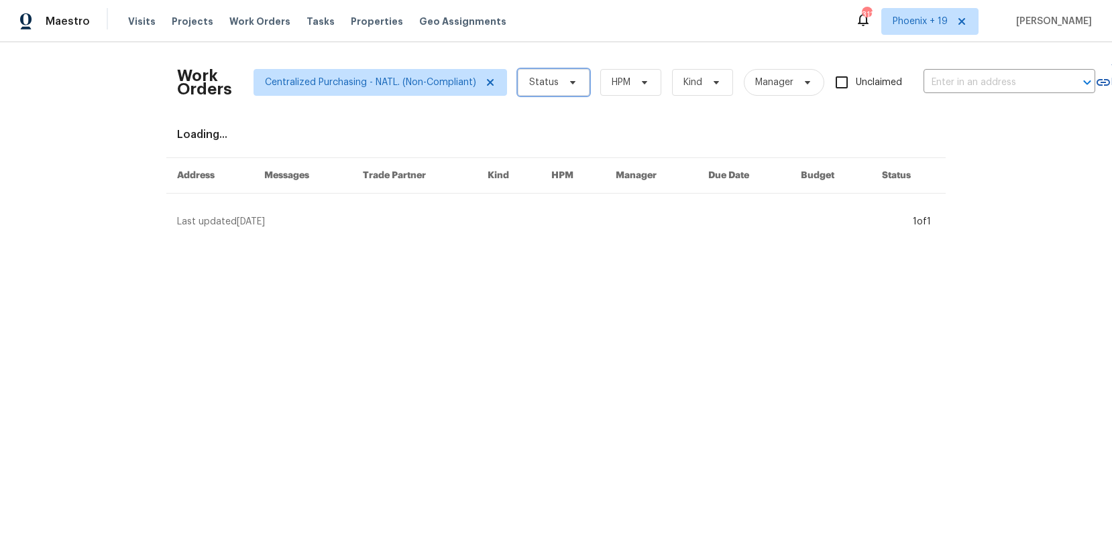
click at [580, 93] on span "Status" at bounding box center [554, 82] width 72 height 27
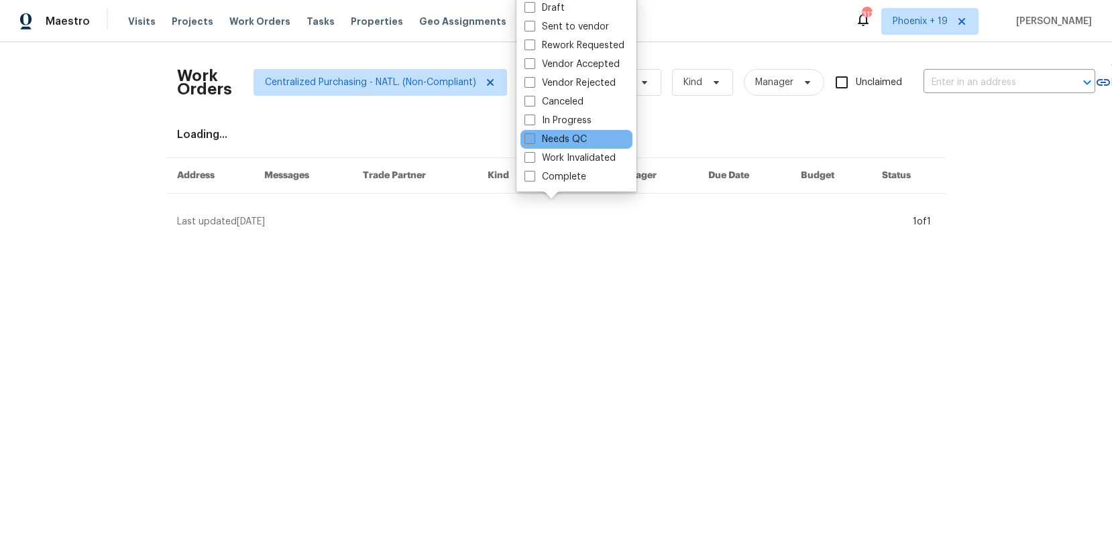
click at [534, 140] on span at bounding box center [529, 138] width 11 height 11
click at [533, 140] on input "Needs QC" at bounding box center [528, 137] width 9 height 9
checkbox input "true"
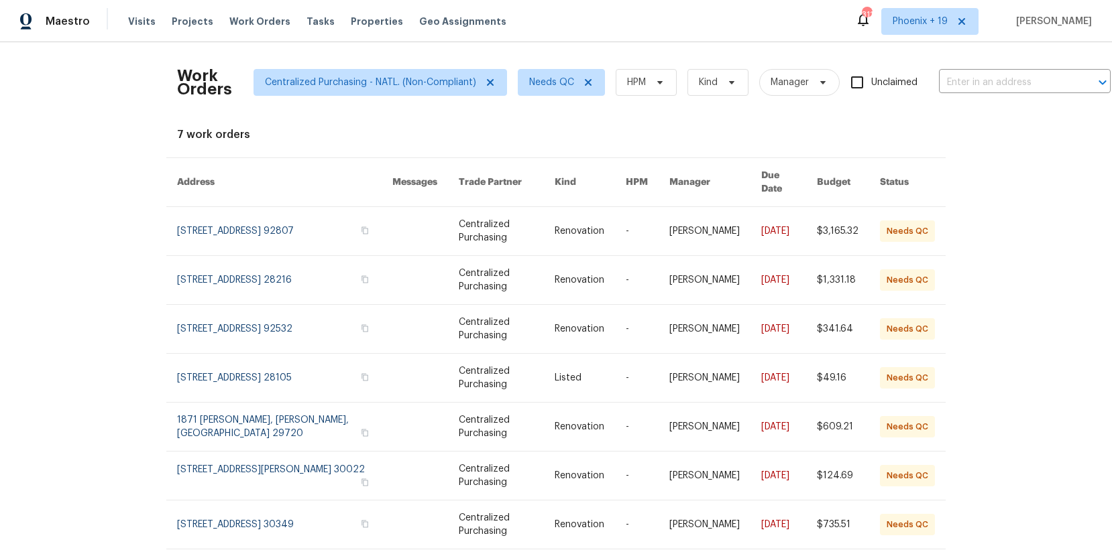
scroll to position [27, 0]
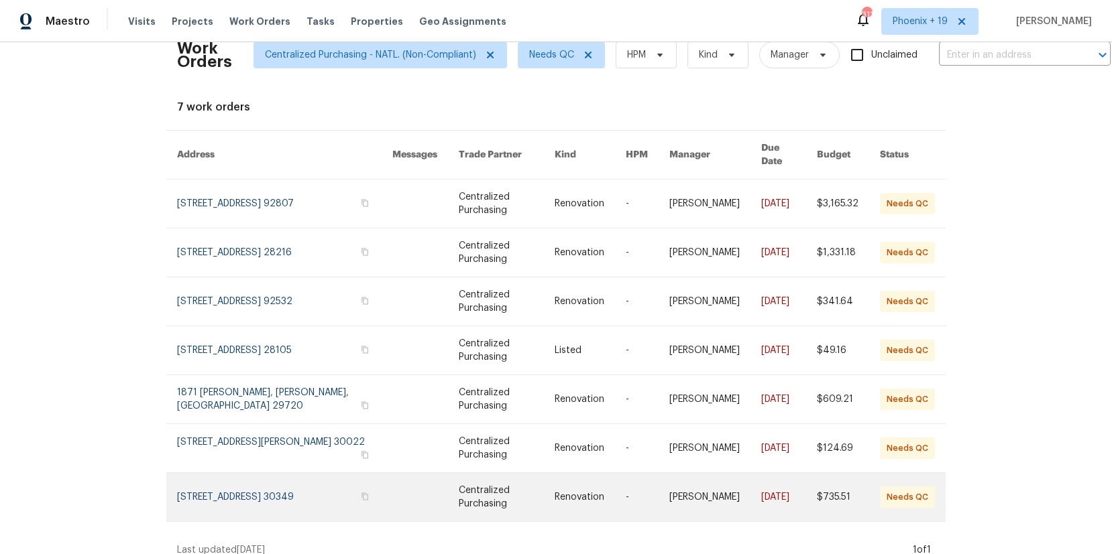
click at [249, 473] on link at bounding box center [284, 497] width 215 height 48
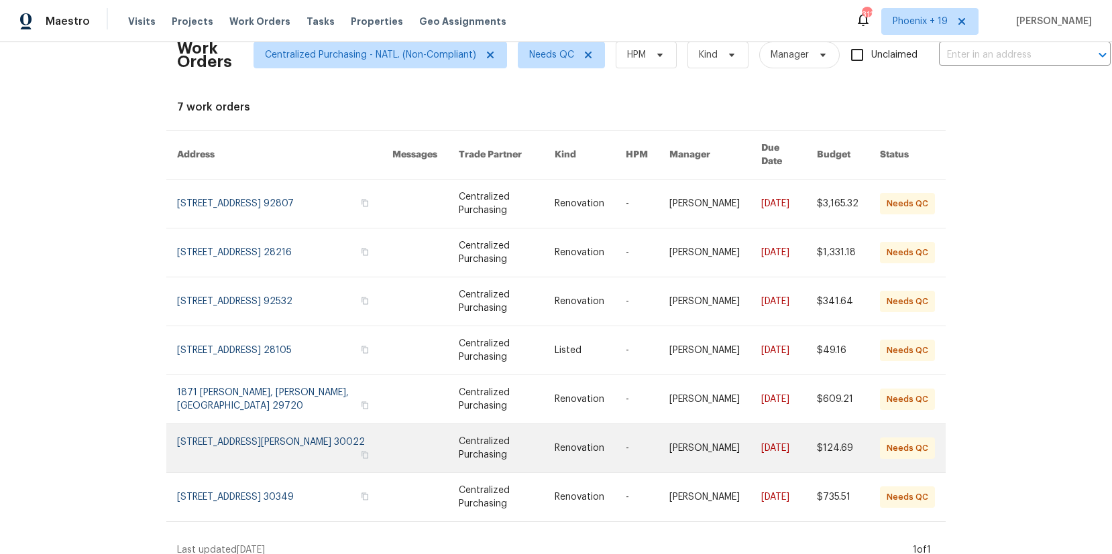
click at [245, 424] on link at bounding box center [284, 448] width 215 height 48
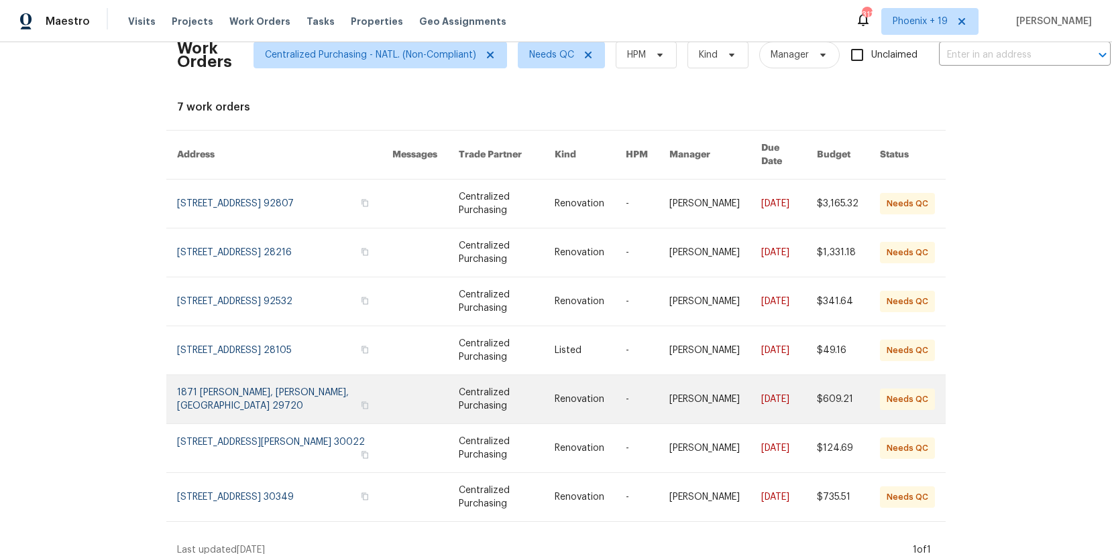
click at [243, 386] on link at bounding box center [284, 399] width 215 height 48
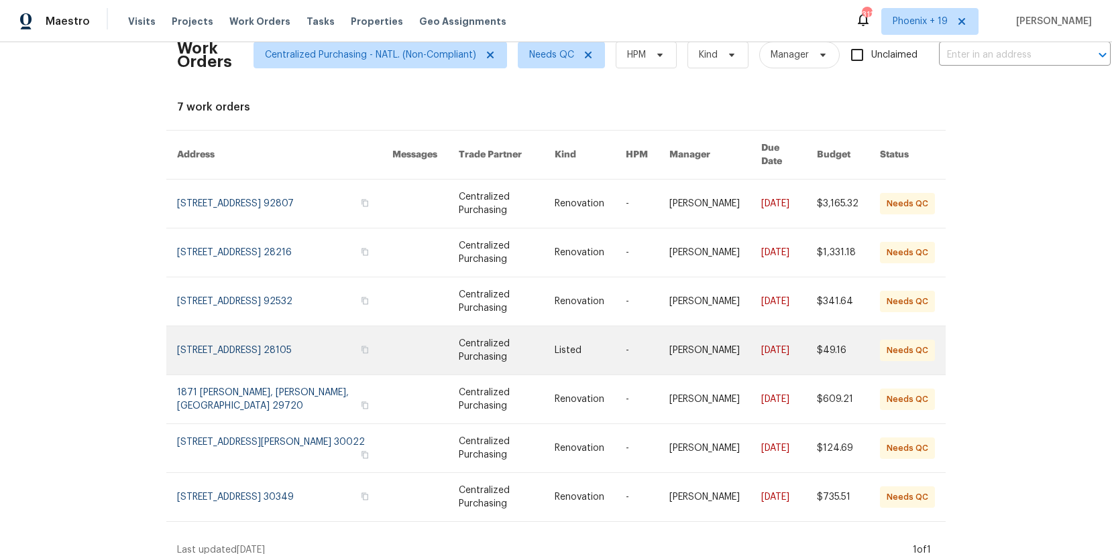
click at [238, 341] on link at bounding box center [284, 351] width 215 height 48
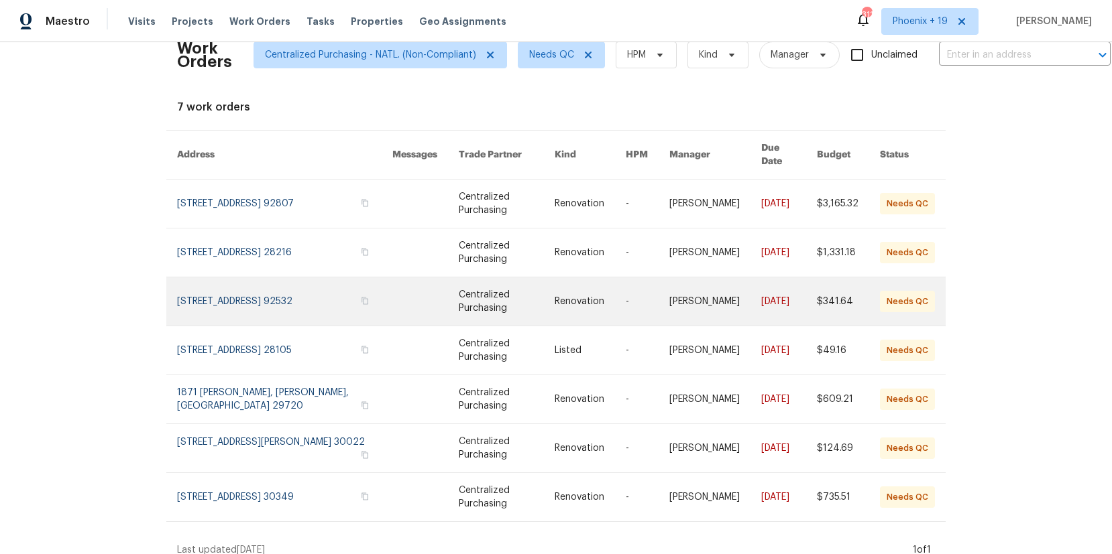
click at [241, 278] on link at bounding box center [284, 302] width 215 height 48
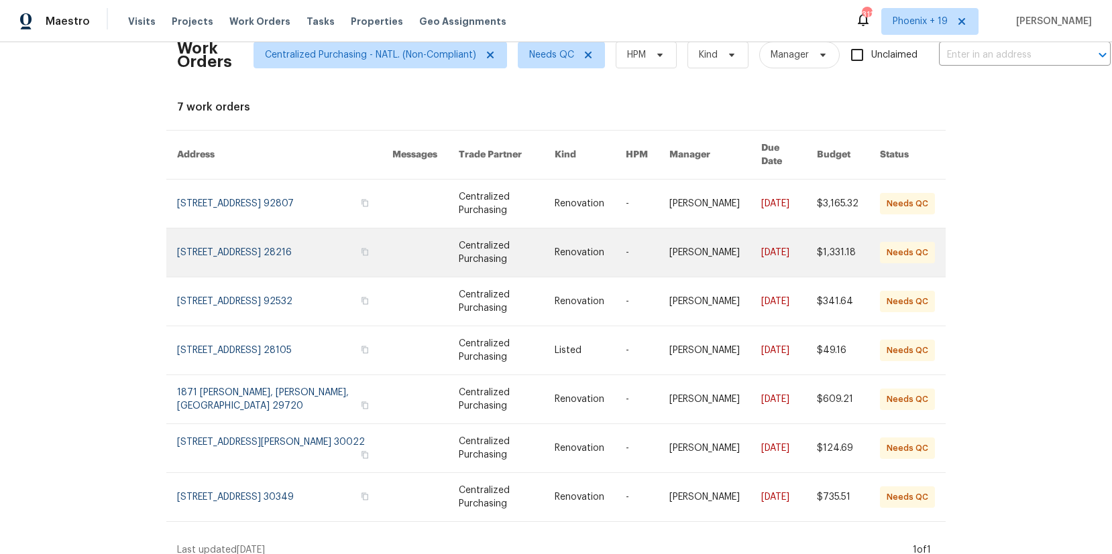
click at [247, 245] on link at bounding box center [284, 253] width 215 height 48
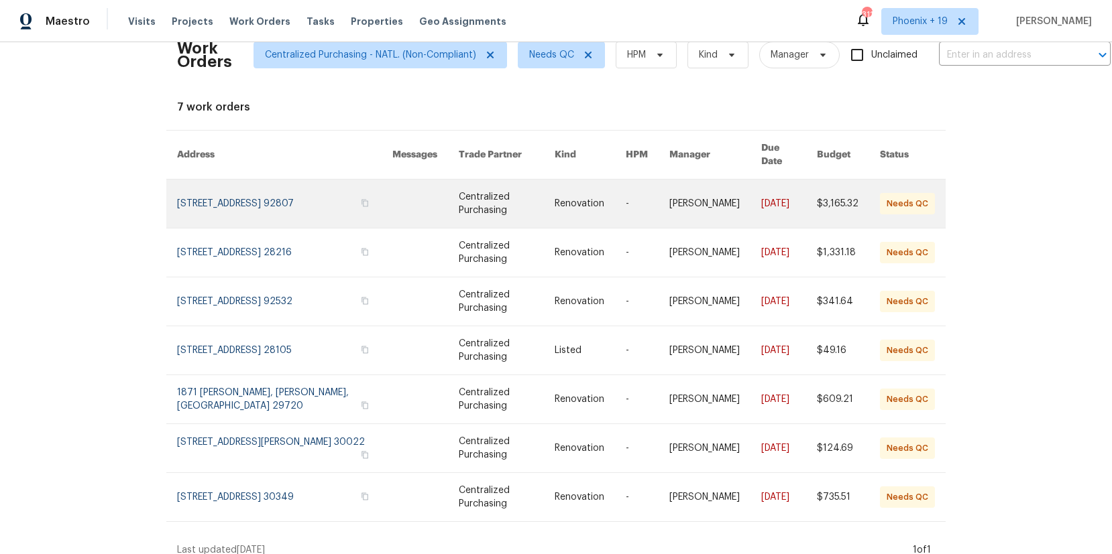
click at [253, 180] on link at bounding box center [284, 204] width 215 height 48
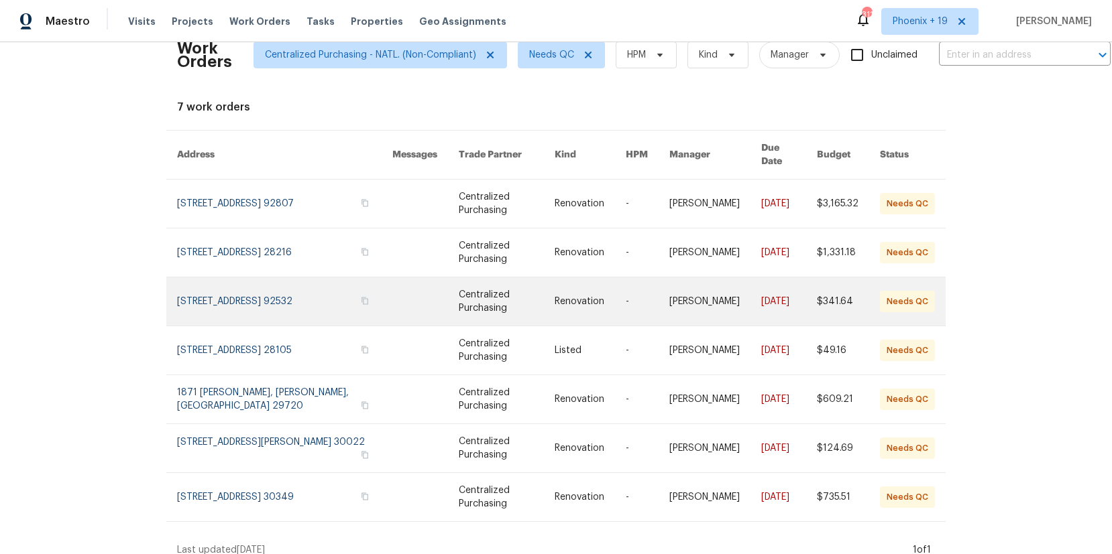
click at [270, 283] on link at bounding box center [284, 302] width 215 height 48
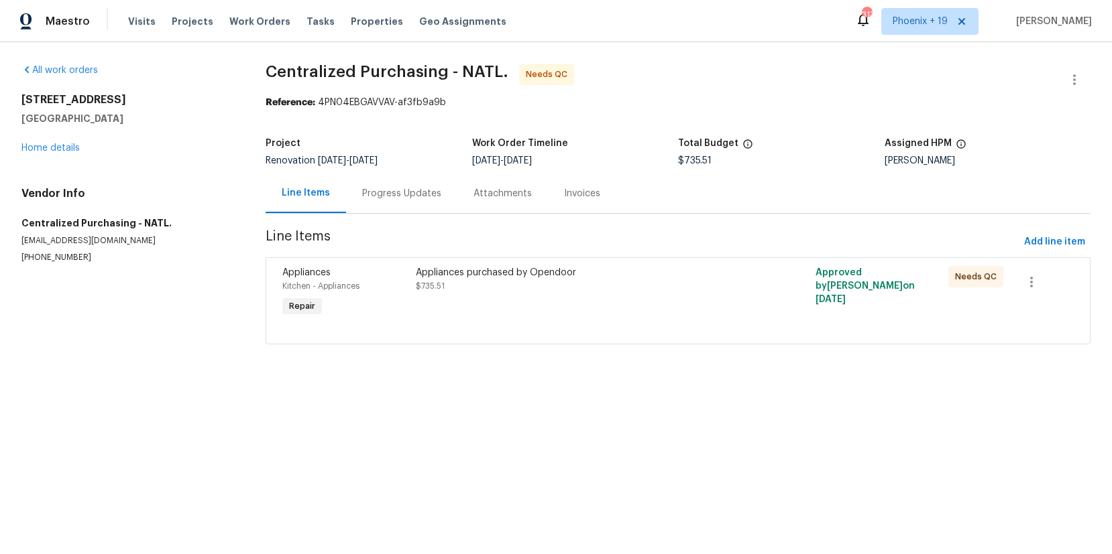
click at [622, 334] on div at bounding box center [677, 328] width 791 height 16
click at [618, 310] on div "Appliances purchased by Opendoor $735.51" at bounding box center [578, 293] width 333 height 62
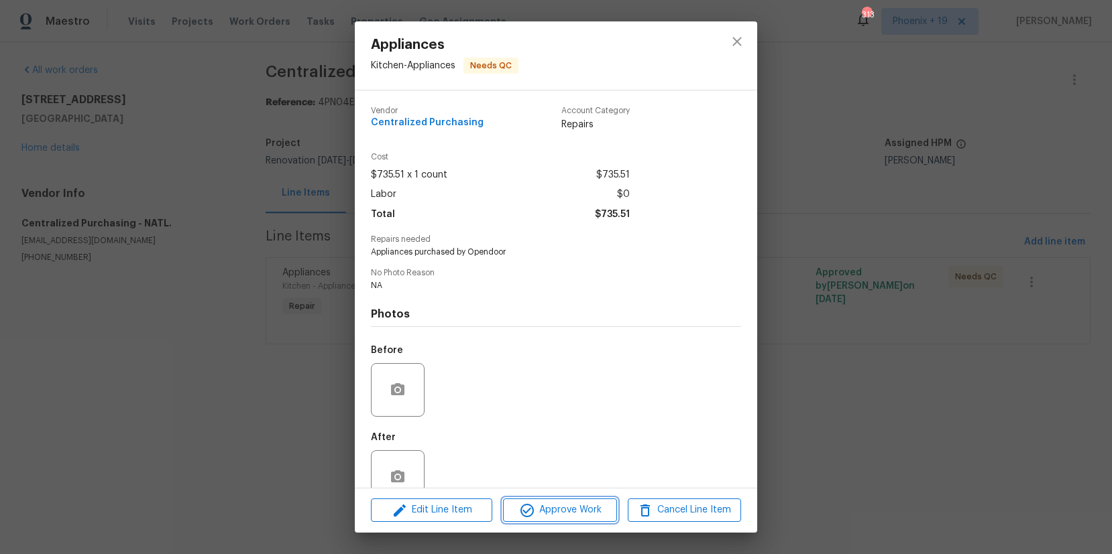
click at [548, 506] on span "Approve Work" at bounding box center [559, 510] width 105 height 17
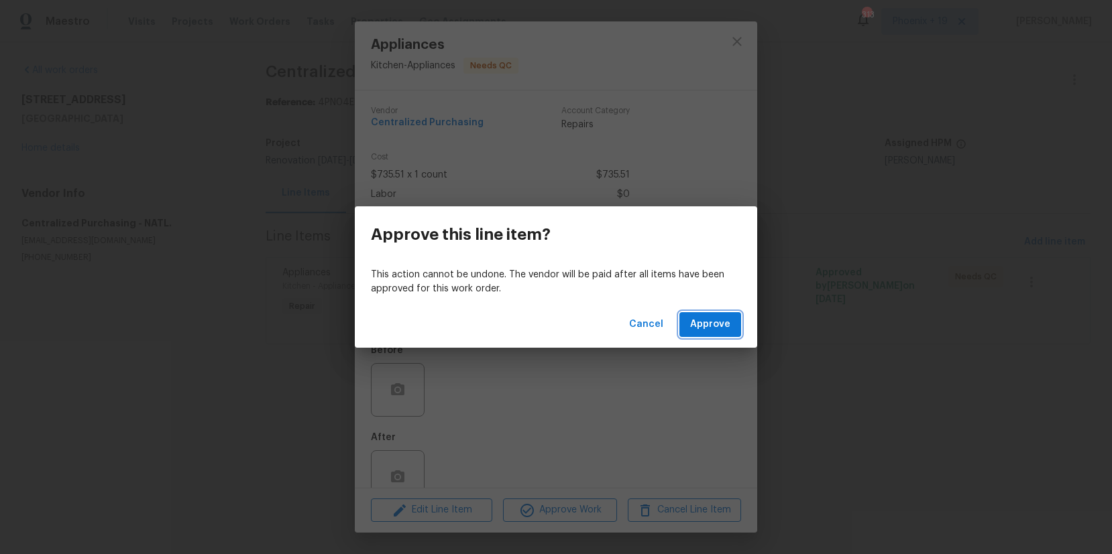
drag, startPoint x: 713, startPoint y: 331, endPoint x: 756, endPoint y: 352, distance: 47.1
click at [714, 331] on span "Approve" at bounding box center [710, 324] width 40 height 17
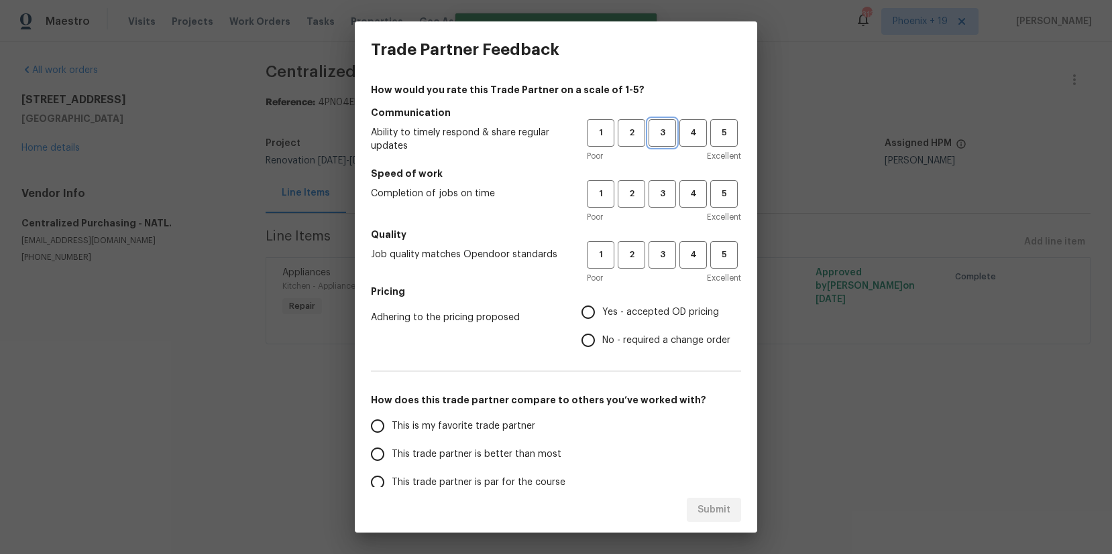
drag, startPoint x: 668, startPoint y: 133, endPoint x: 665, endPoint y: 153, distance: 19.6
click at [667, 136] on span "3" at bounding box center [662, 132] width 25 height 15
drag, startPoint x: 671, startPoint y: 194, endPoint x: 675, endPoint y: 243, distance: 49.1
click at [671, 194] on span "3" at bounding box center [662, 193] width 25 height 15
click at [675, 245] on button "3" at bounding box center [661, 254] width 27 height 27
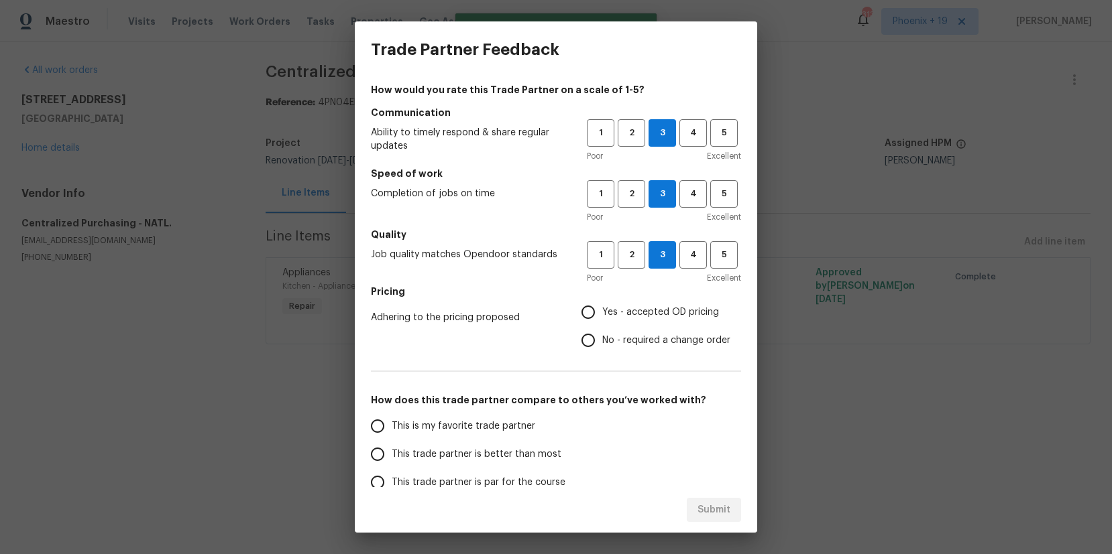
drag, startPoint x: 635, startPoint y: 314, endPoint x: 584, endPoint y: 363, distance: 70.7
click at [634, 314] on span "Yes - accepted OD pricing" at bounding box center [660, 313] width 117 height 14
click at [602, 314] on input "Yes - accepted OD pricing" at bounding box center [588, 312] width 28 height 28
radio input "true"
drag, startPoint x: 497, startPoint y: 426, endPoint x: 663, endPoint y: 491, distance: 177.9
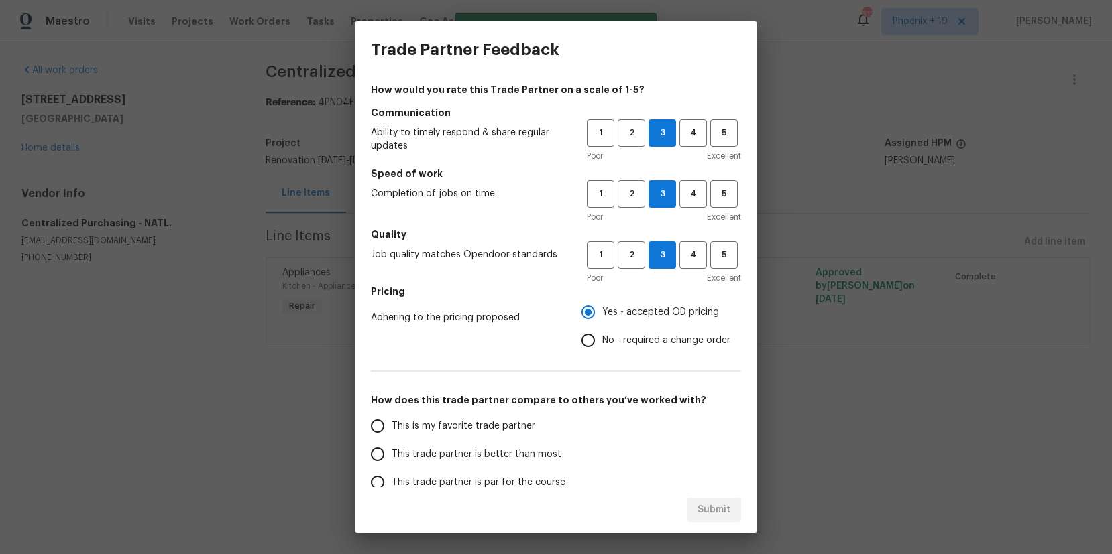
click at [502, 426] on span "This is my favorite trade partner" at bounding box center [463, 427] width 143 height 14
drag, startPoint x: 476, startPoint y: 425, endPoint x: 528, endPoint y: 460, distance: 62.3
click at [476, 425] on span "This is my favorite trade partner" at bounding box center [463, 427] width 143 height 14
click at [392, 425] on input "This is my favorite trade partner" at bounding box center [377, 426] width 28 height 28
drag, startPoint x: 709, startPoint y: 504, endPoint x: 717, endPoint y: 479, distance: 25.9
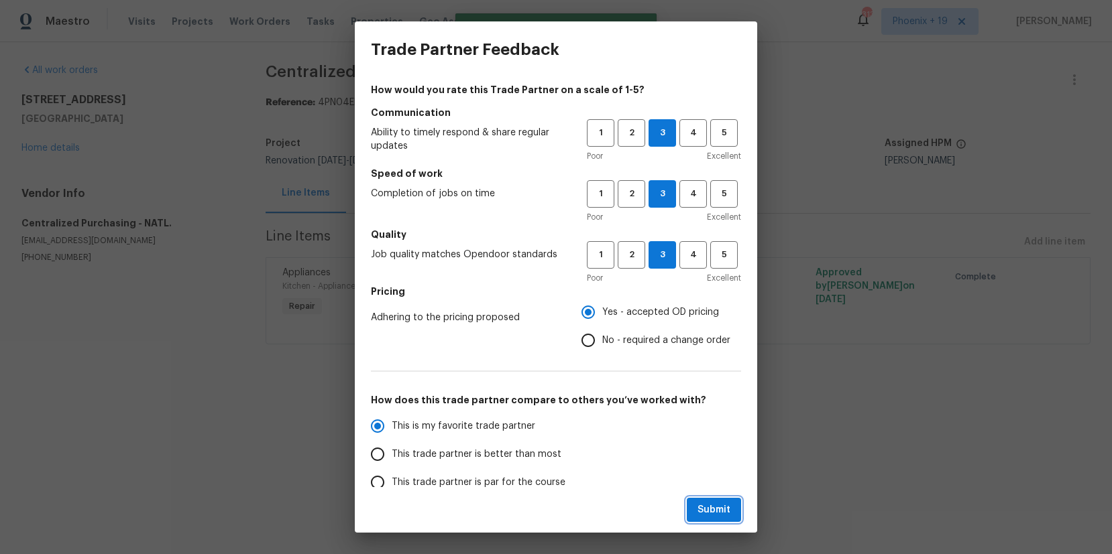
click at [709, 503] on span "Submit" at bounding box center [713, 510] width 33 height 17
radio input "true"
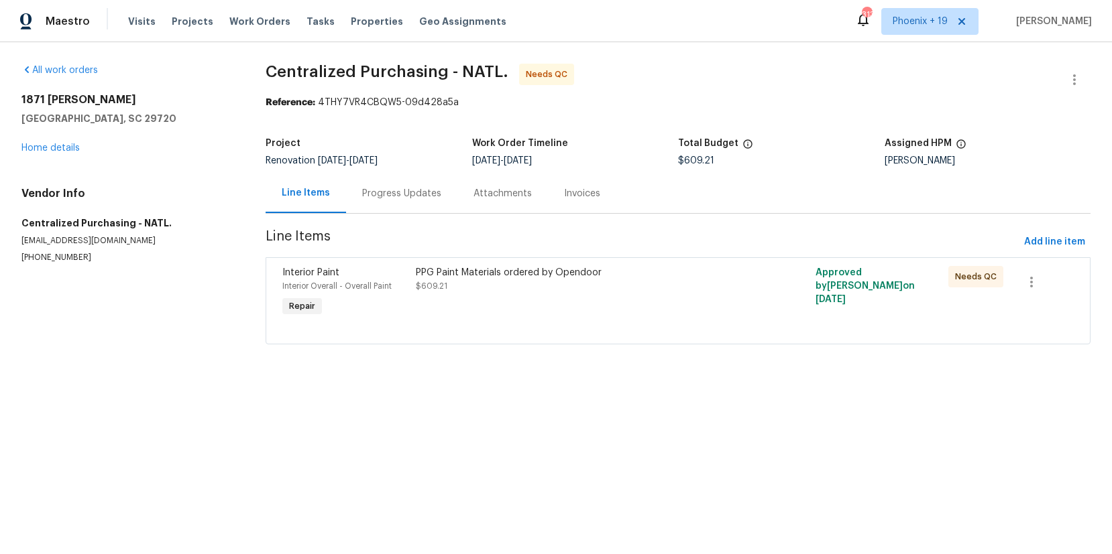
click at [736, 285] on div "PPG Paint Materials ordered by Opendoor $609.21" at bounding box center [578, 279] width 325 height 27
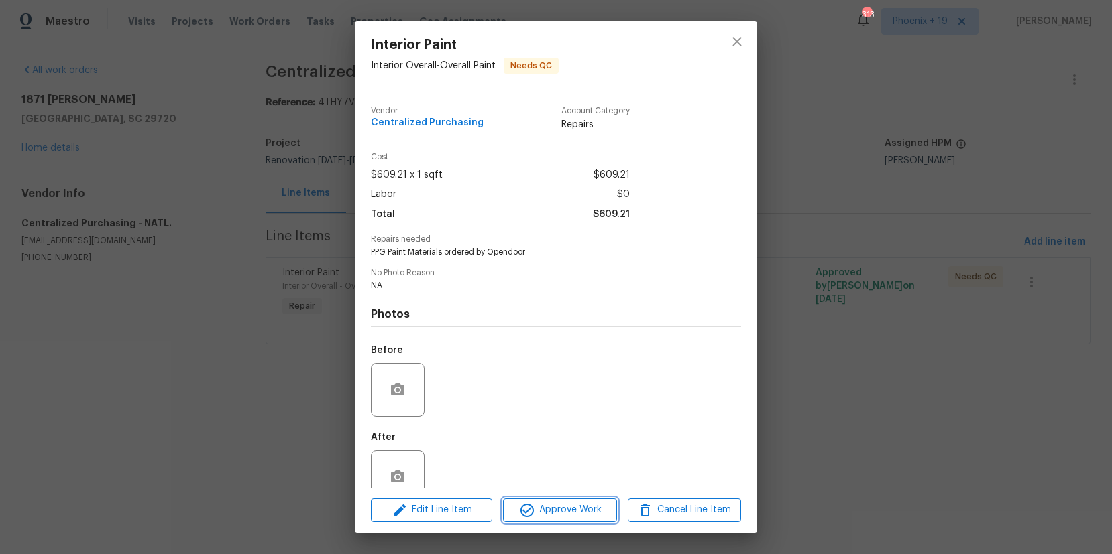
click at [563, 511] on span "Approve Work" at bounding box center [559, 510] width 105 height 17
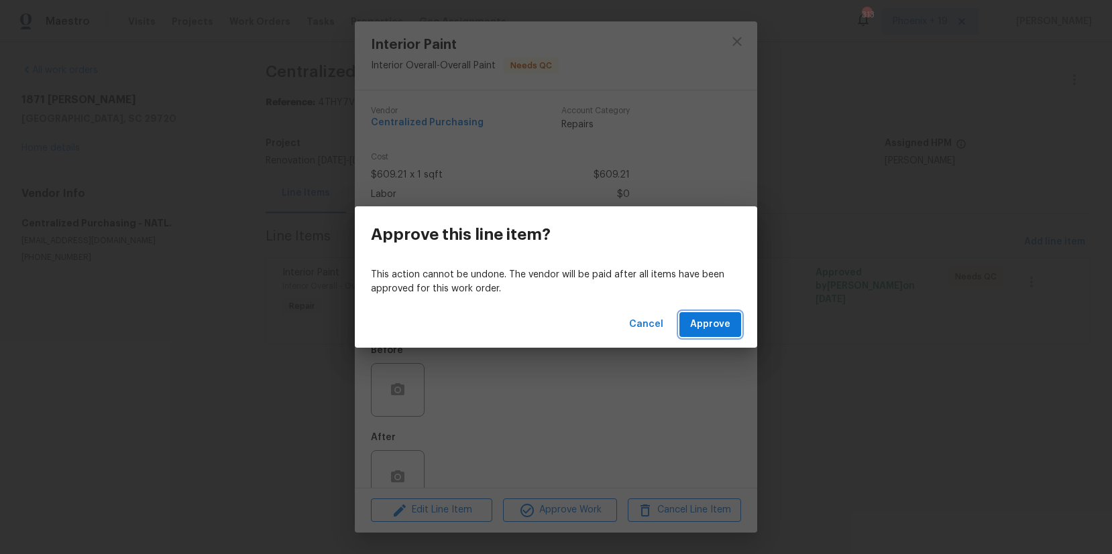
click at [703, 316] on button "Approve" at bounding box center [710, 324] width 62 height 25
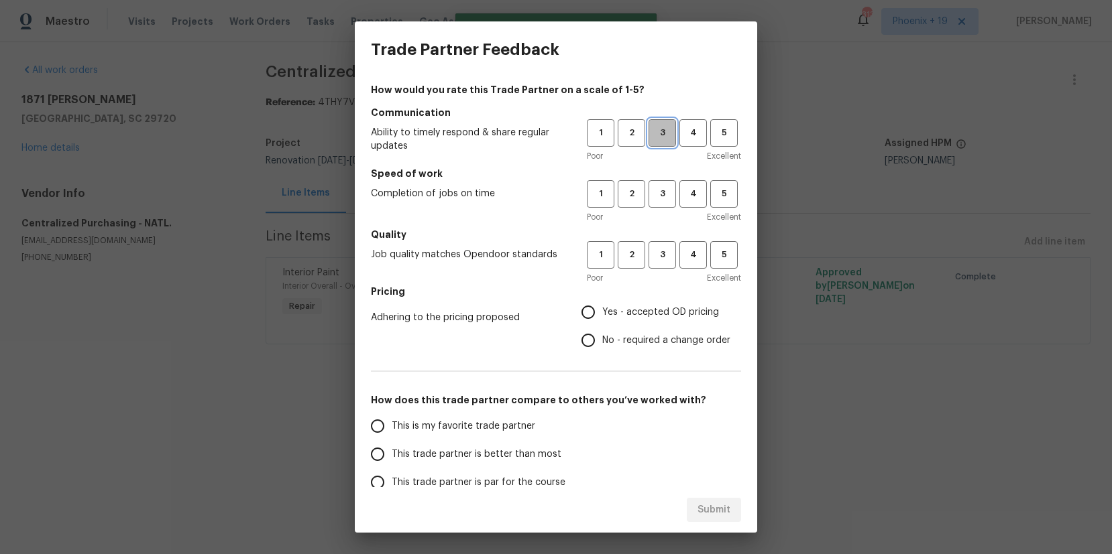
drag, startPoint x: 665, startPoint y: 135, endPoint x: 670, endPoint y: 190, distance: 55.8
click at [665, 137] on span "3" at bounding box center [662, 132] width 25 height 15
drag, startPoint x: 670, startPoint y: 190, endPoint x: 658, endPoint y: 258, distance: 68.7
click at [670, 190] on span "3" at bounding box center [662, 193] width 25 height 15
click at [658, 259] on span "3" at bounding box center [662, 254] width 25 height 15
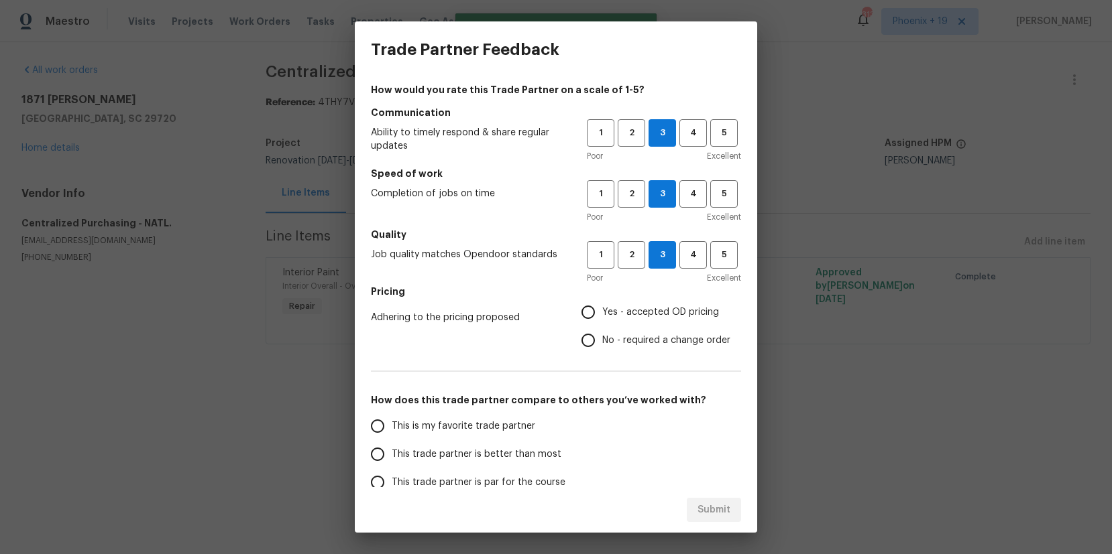
click at [606, 308] on span "Yes - accepted OD pricing" at bounding box center [660, 313] width 117 height 14
click at [602, 308] on input "Yes - accepted OD pricing" at bounding box center [588, 312] width 28 height 28
radio input "true"
click at [501, 431] on span "This is my favorite trade partner" at bounding box center [463, 427] width 143 height 14
click at [392, 431] on input "This is my favorite trade partner" at bounding box center [377, 426] width 28 height 28
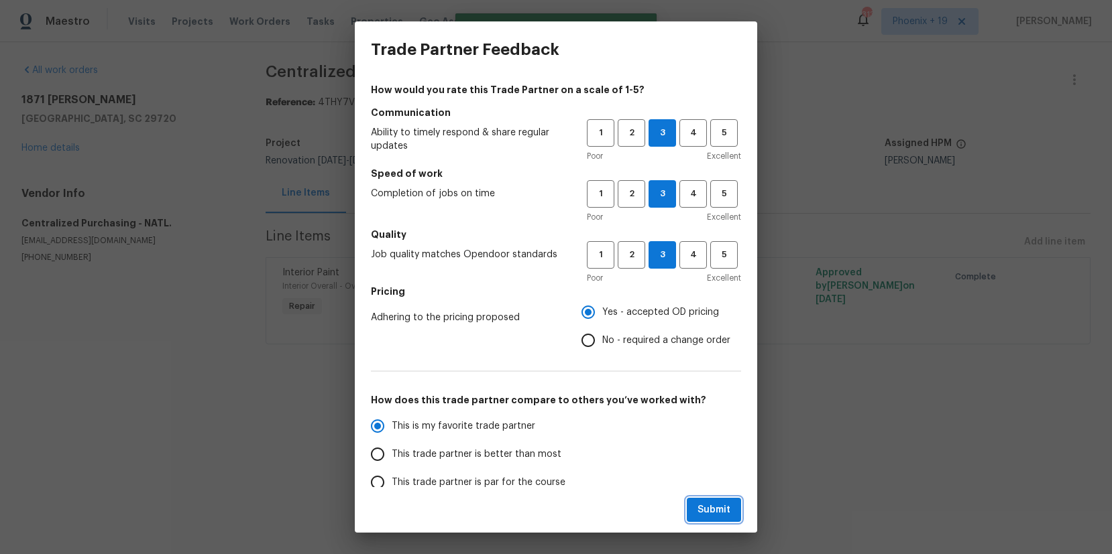
click at [705, 508] on span "Submit" at bounding box center [713, 510] width 33 height 17
radio input "true"
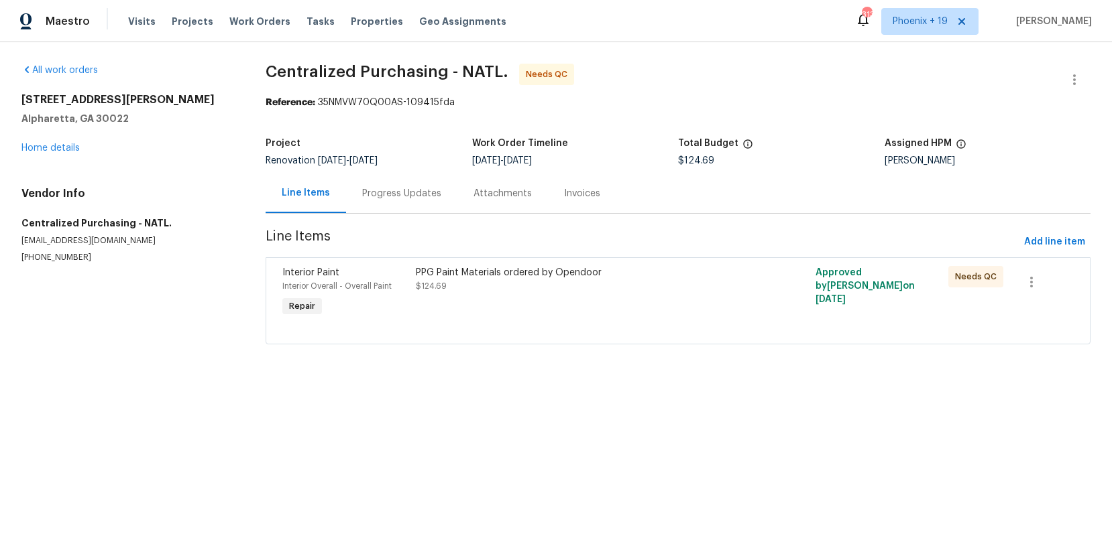
click at [709, 290] on div "PPG Paint Materials ordered by Opendoor $124.69" at bounding box center [578, 279] width 325 height 27
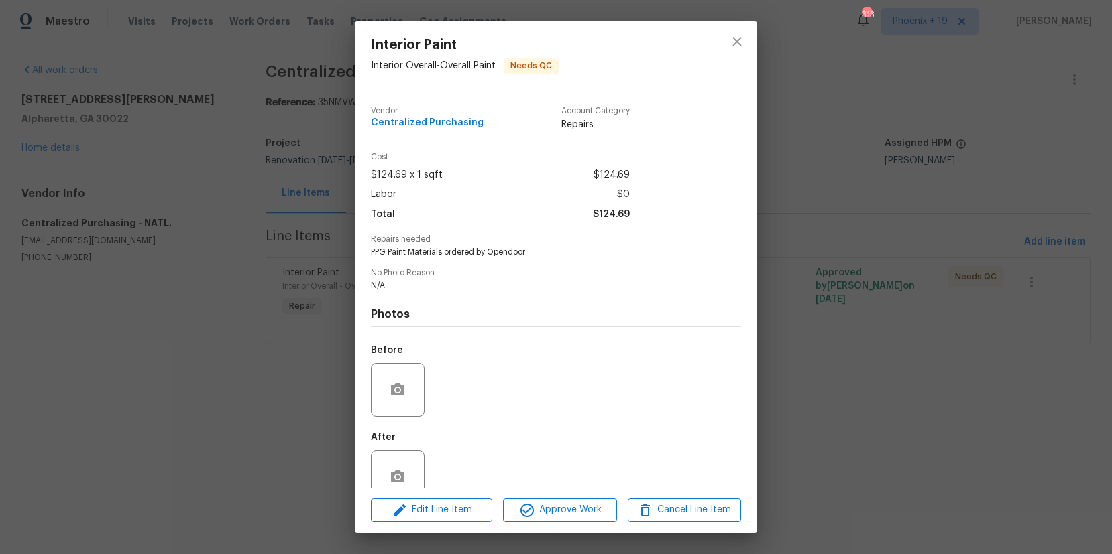
drag, startPoint x: 535, startPoint y: 522, endPoint x: 594, endPoint y: 499, distance: 63.5
click at [540, 520] on div "Edit Line Item Approve Work Cancel Line Item" at bounding box center [556, 510] width 402 height 45
click at [586, 518] on button "Approve Work" at bounding box center [559, 510] width 113 height 23
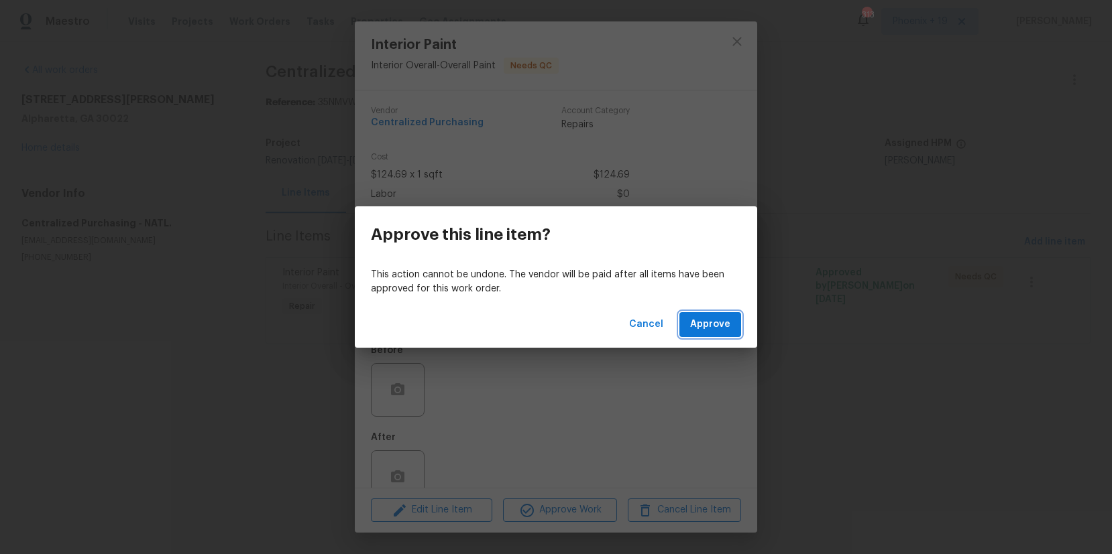
click at [717, 330] on span "Approve" at bounding box center [710, 324] width 40 height 17
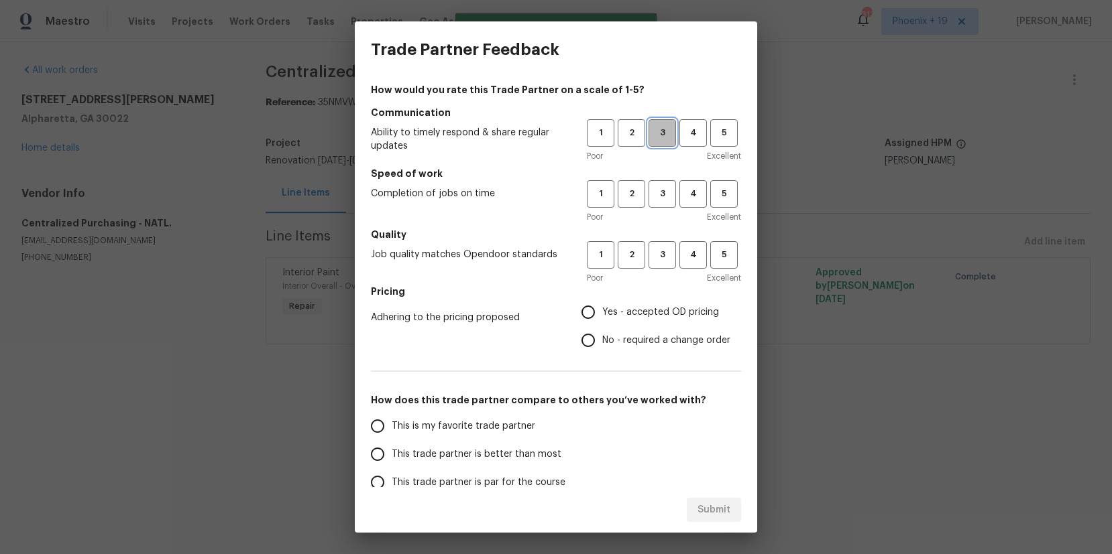
drag, startPoint x: 661, startPoint y: 131, endPoint x: 669, endPoint y: 204, distance: 73.5
click at [661, 135] on span "3" at bounding box center [662, 132] width 25 height 15
drag, startPoint x: 669, startPoint y: 204, endPoint x: 668, endPoint y: 221, distance: 16.8
click at [669, 204] on button "3" at bounding box center [661, 193] width 27 height 27
click at [670, 247] on span "3" at bounding box center [662, 254] width 25 height 15
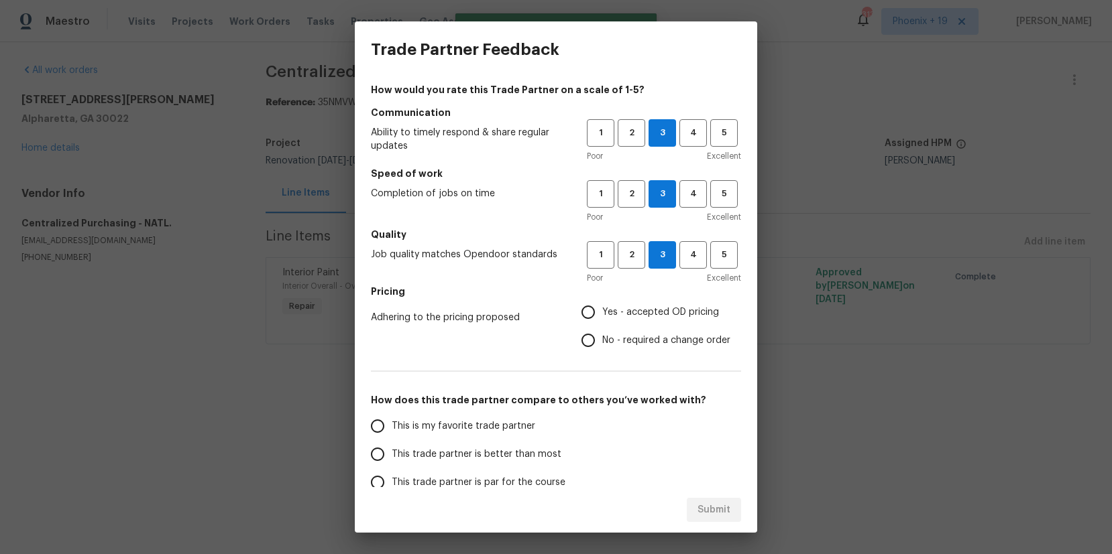
click at [646, 310] on span "Yes - accepted OD pricing" at bounding box center [660, 313] width 117 height 14
click at [602, 310] on input "Yes - accepted OD pricing" at bounding box center [588, 312] width 28 height 28
radio input "true"
click at [512, 415] on label "This is my favorite trade partner" at bounding box center [469, 426] width 212 height 28
click at [392, 415] on input "This is my favorite trade partner" at bounding box center [377, 426] width 28 height 28
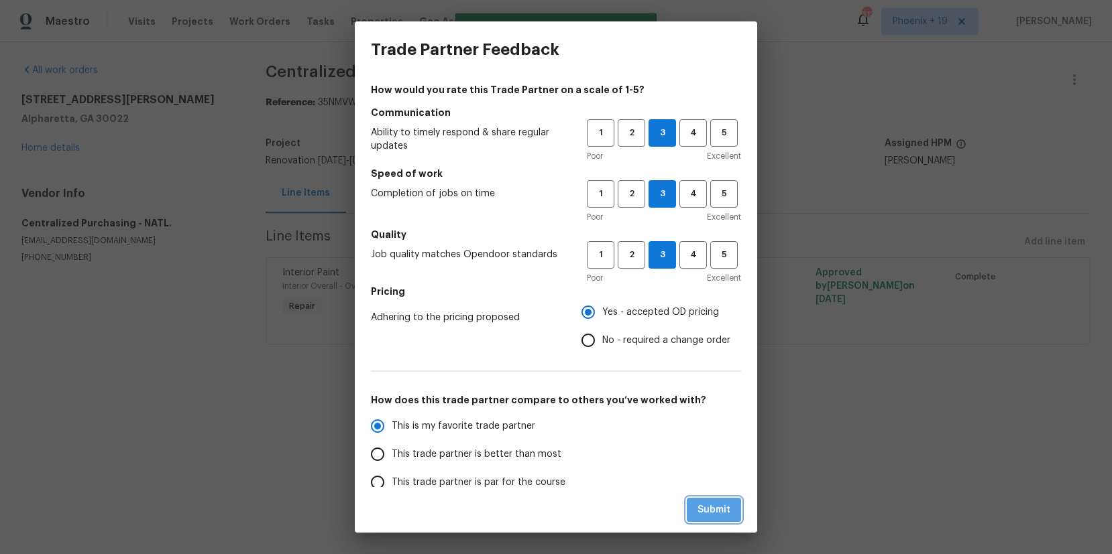
click at [727, 510] on span "Submit" at bounding box center [713, 510] width 33 height 17
radio input "true"
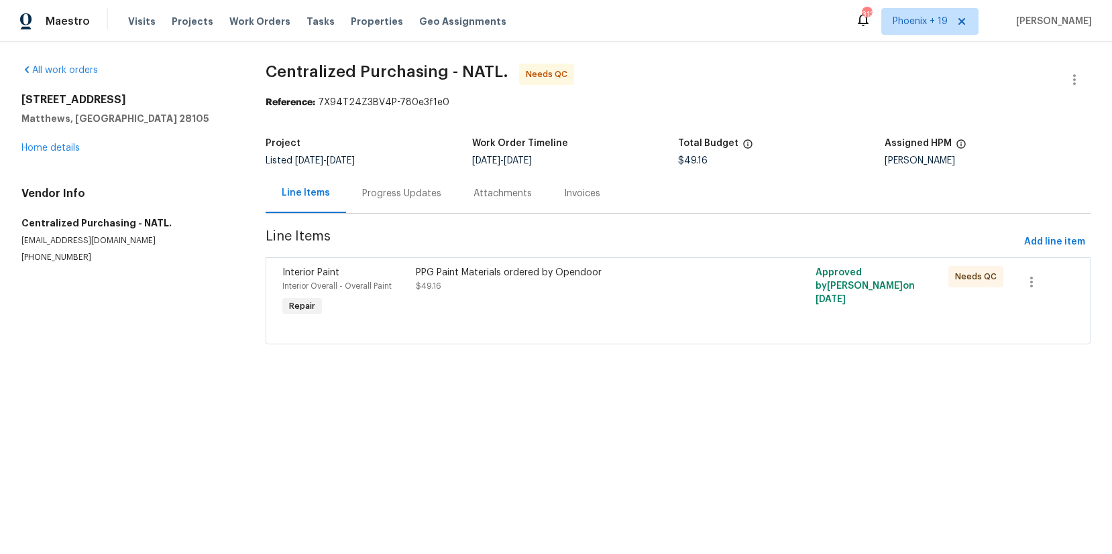
click at [696, 308] on div "PPG Paint Materials ordered by Opendoor $49.16" at bounding box center [578, 293] width 333 height 62
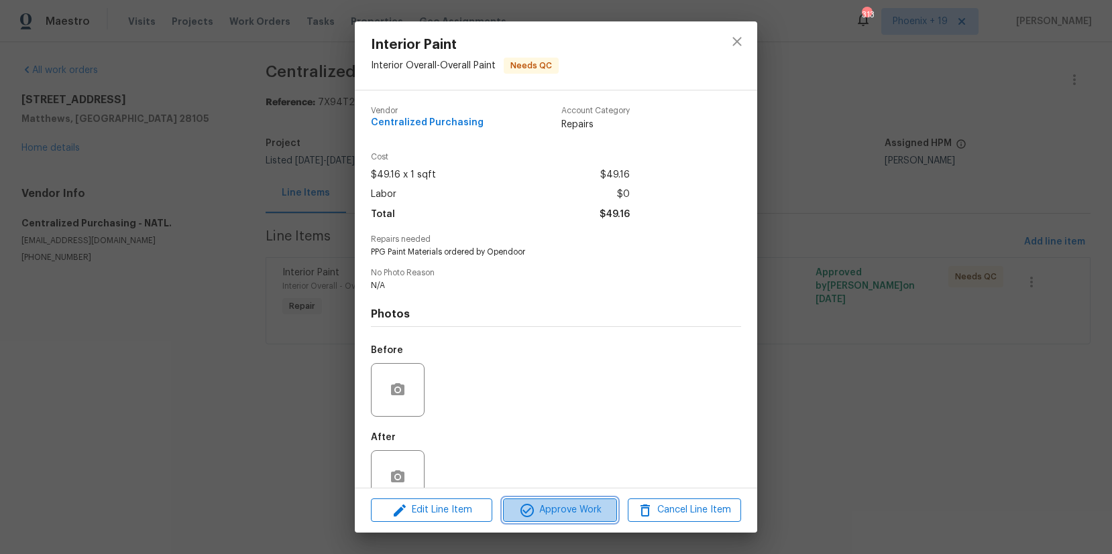
click at [556, 513] on span "Approve Work" at bounding box center [559, 510] width 105 height 17
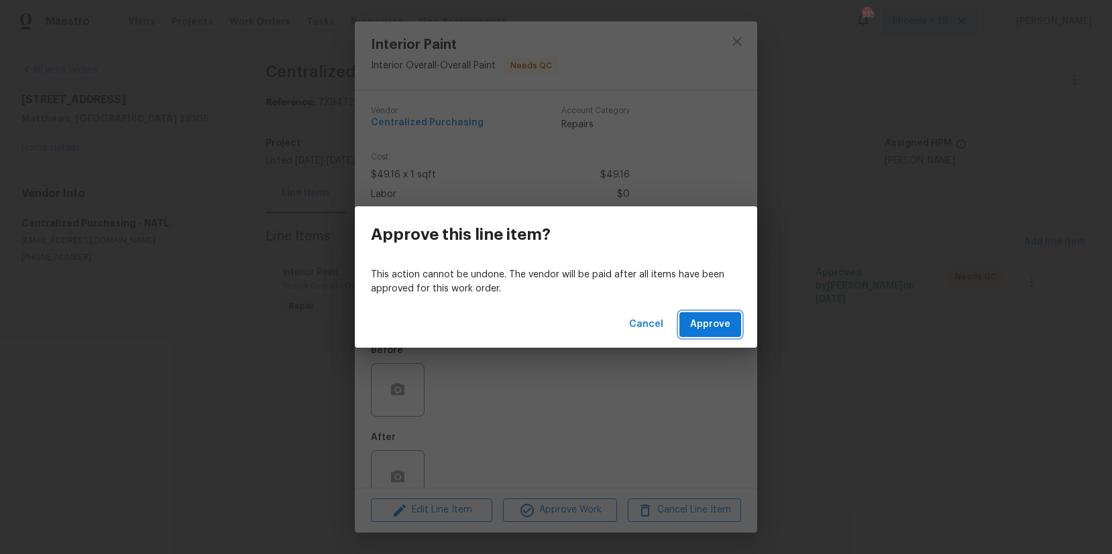
click at [720, 335] on button "Approve" at bounding box center [710, 324] width 62 height 25
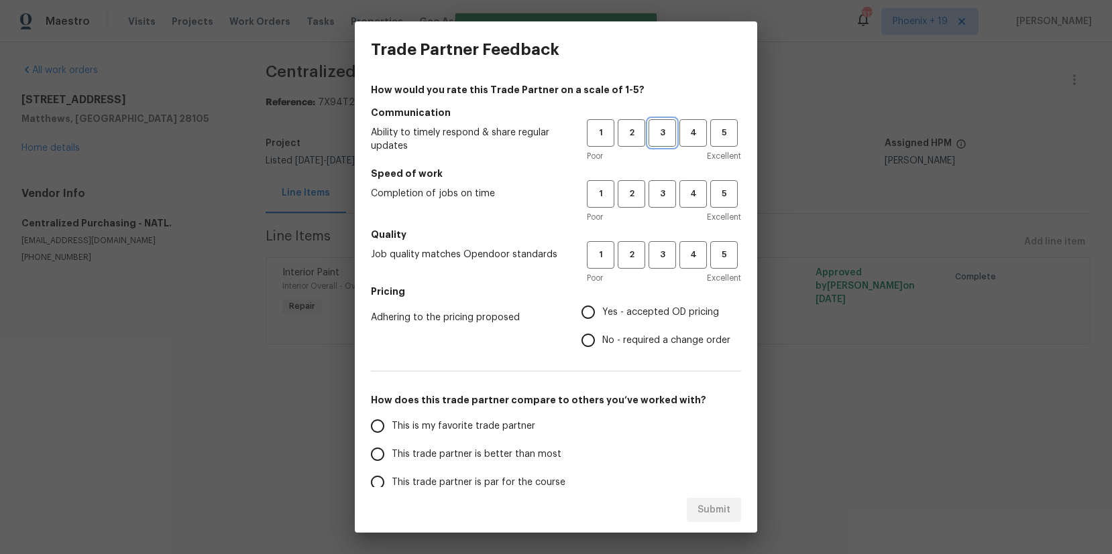
click at [662, 140] on span "3" at bounding box center [662, 132] width 25 height 15
click at [662, 187] on span "3" at bounding box center [662, 193] width 25 height 15
click at [666, 259] on span "3" at bounding box center [662, 254] width 25 height 15
click at [636, 315] on span "Yes - accepted OD pricing" at bounding box center [660, 313] width 117 height 14
click at [602, 315] on input "Yes - accepted OD pricing" at bounding box center [588, 312] width 28 height 28
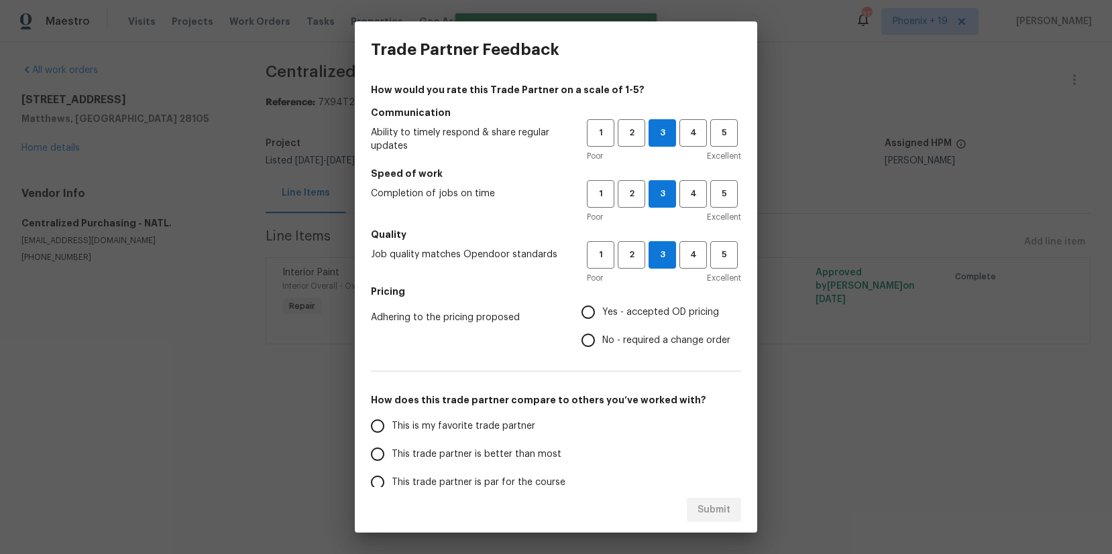
radio input "true"
click at [496, 432] on span "This is my favorite trade partner" at bounding box center [463, 427] width 143 height 14
click at [392, 432] on input "This is my favorite trade partner" at bounding box center [377, 426] width 28 height 28
click at [725, 508] on span "Submit" at bounding box center [713, 510] width 33 height 17
radio input "true"
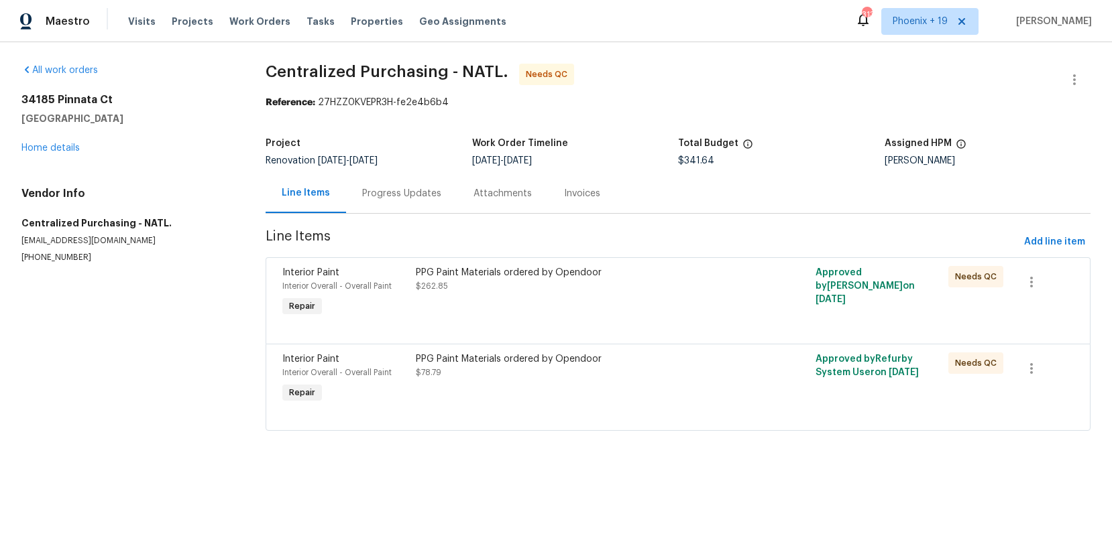
click at [731, 390] on div "PPG Paint Materials ordered by Opendoor $78.79" at bounding box center [578, 380] width 333 height 62
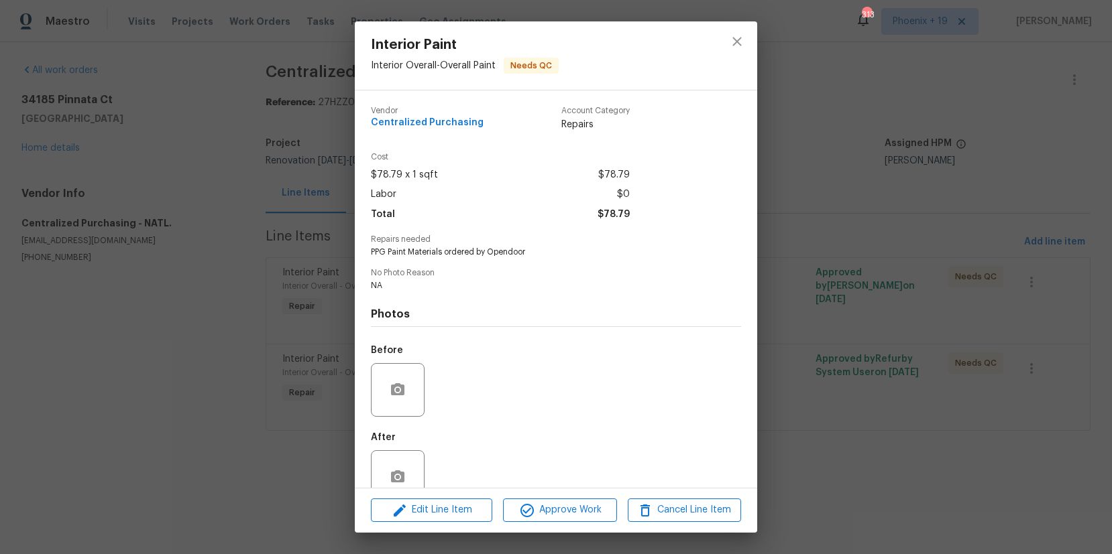
drag, startPoint x: 561, startPoint y: 496, endPoint x: 621, endPoint y: 483, distance: 61.8
click at [563, 496] on div "Edit Line Item Approve Work Cancel Line Item" at bounding box center [556, 510] width 402 height 45
click at [584, 501] on button "Approve Work" at bounding box center [559, 510] width 113 height 23
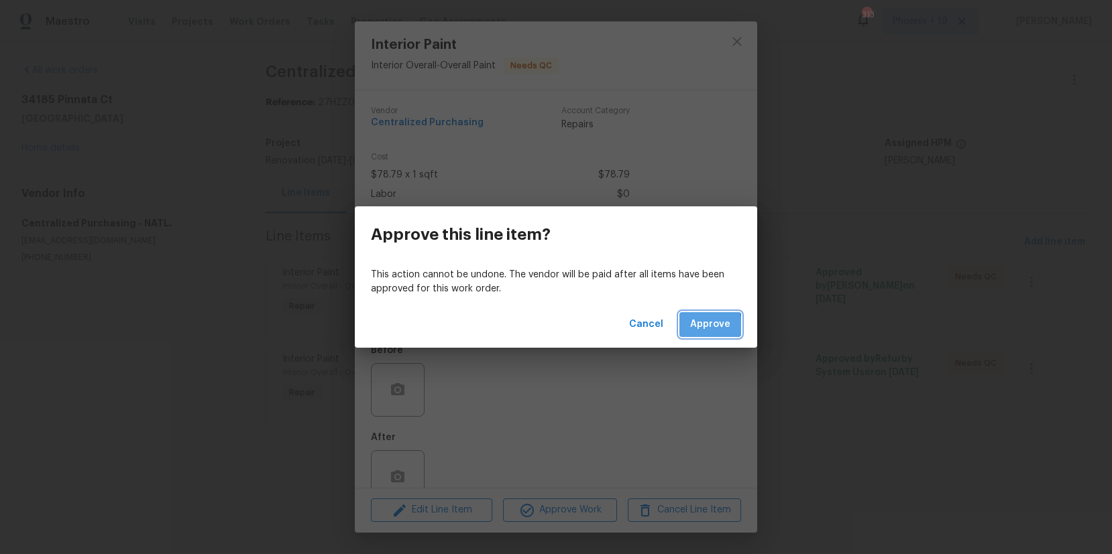
click at [683, 331] on button "Approve" at bounding box center [710, 324] width 62 height 25
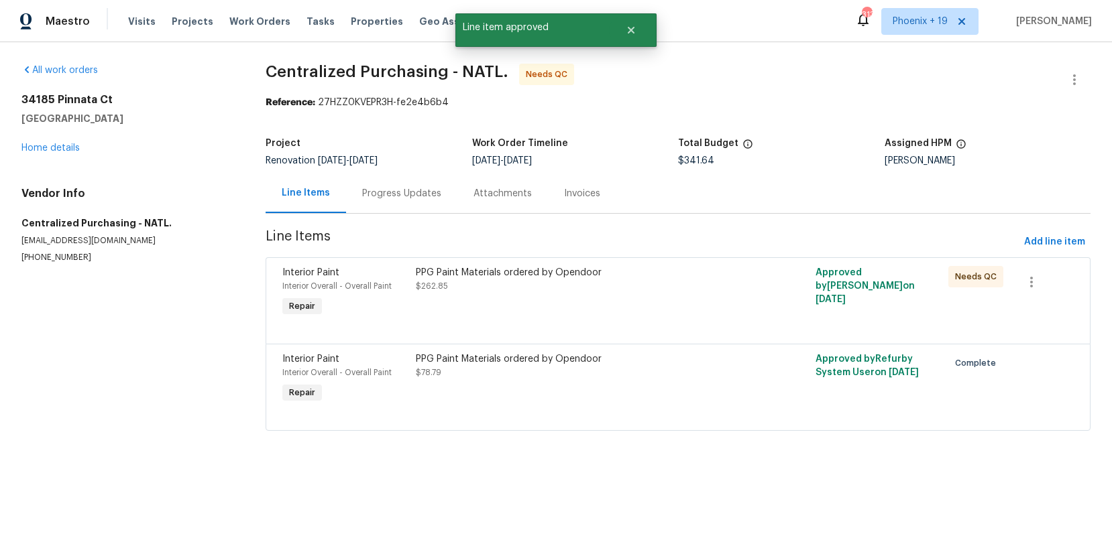
click at [697, 300] on div "PPG Paint Materials ordered by Opendoor $262.85" at bounding box center [578, 293] width 333 height 62
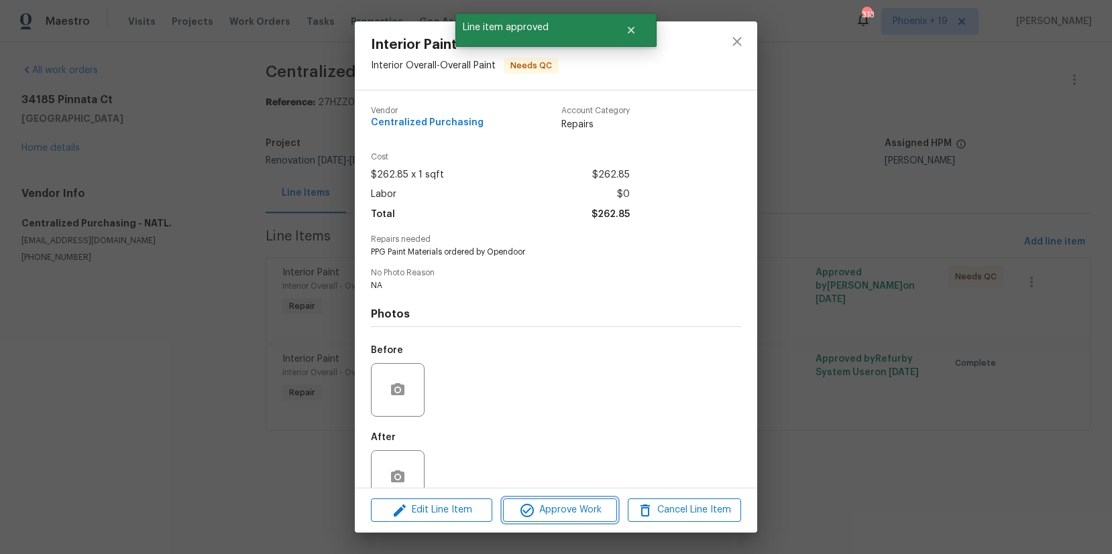
click at [552, 518] on button "Approve Work" at bounding box center [559, 510] width 113 height 23
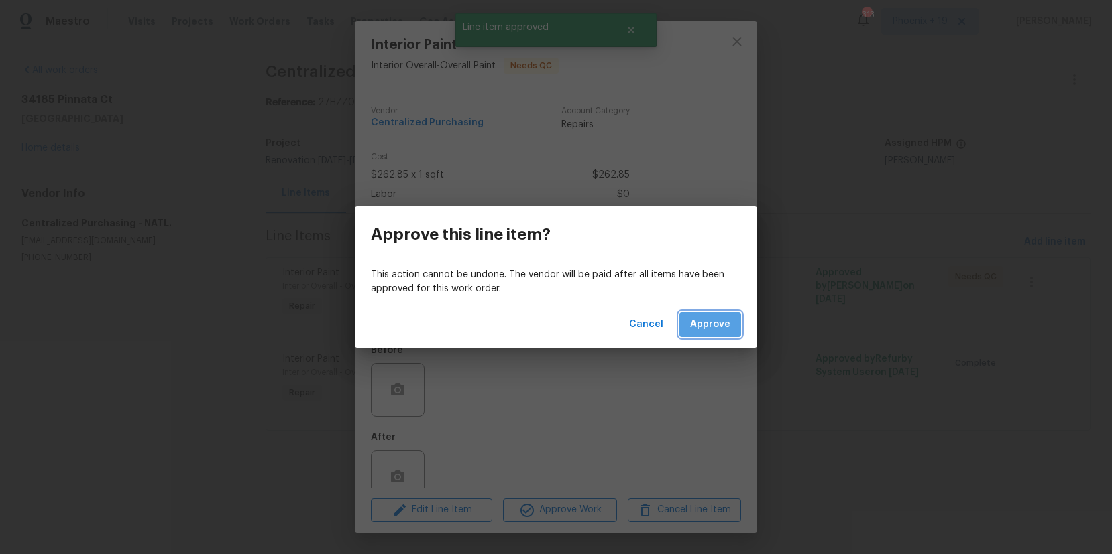
click at [711, 313] on button "Approve" at bounding box center [710, 324] width 62 height 25
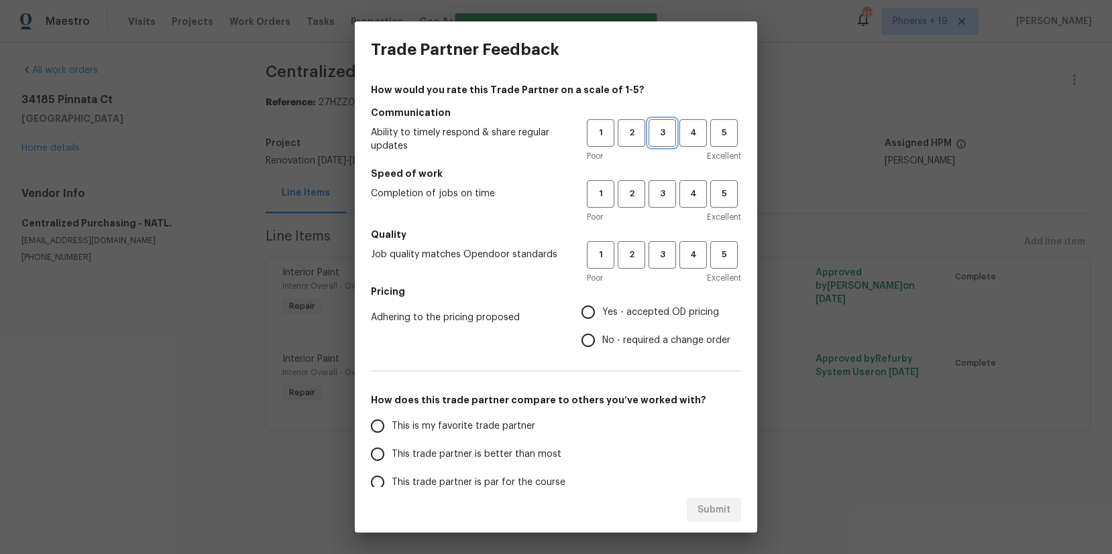
drag, startPoint x: 650, startPoint y: 138, endPoint x: 666, endPoint y: 200, distance: 63.7
click at [651, 143] on button "3" at bounding box center [661, 132] width 27 height 27
click at [666, 200] on span "3" at bounding box center [662, 193] width 25 height 15
click at [671, 248] on span "3" at bounding box center [662, 254] width 25 height 15
click at [648, 318] on span "Yes - accepted OD pricing" at bounding box center [660, 313] width 117 height 14
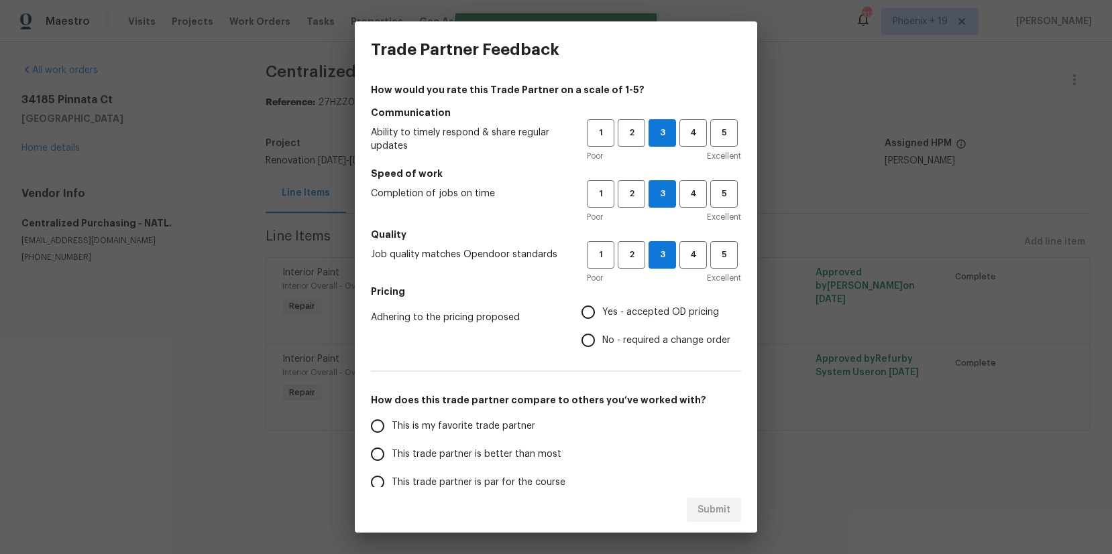
click at [602, 318] on input "Yes - accepted OD pricing" at bounding box center [588, 312] width 28 height 28
radio input "true"
click at [503, 416] on label "This is my favorite trade partner" at bounding box center [469, 426] width 212 height 28
click at [392, 416] on input "This is my favorite trade partner" at bounding box center [377, 426] width 28 height 28
click at [691, 509] on button "Submit" at bounding box center [714, 510] width 54 height 25
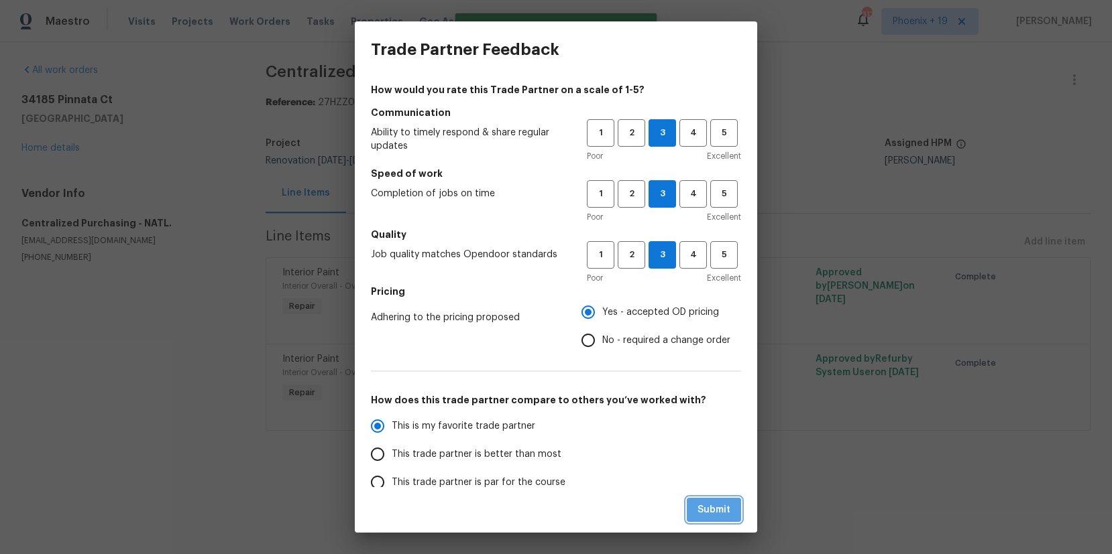
radio input "true"
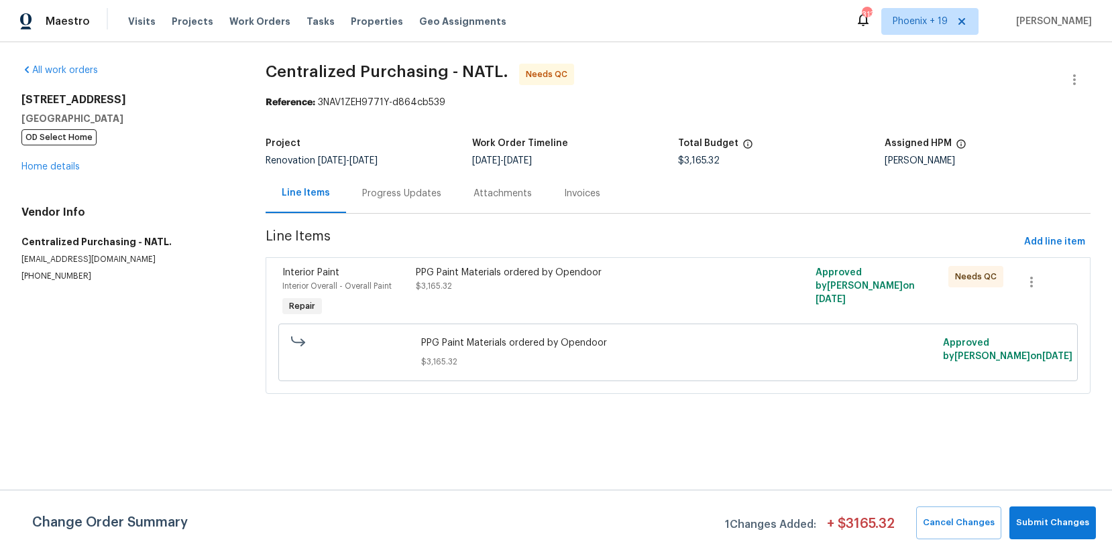
click at [687, 296] on div "PPG Paint Materials ordered by Opendoor $3,165.32" at bounding box center [578, 293] width 333 height 62
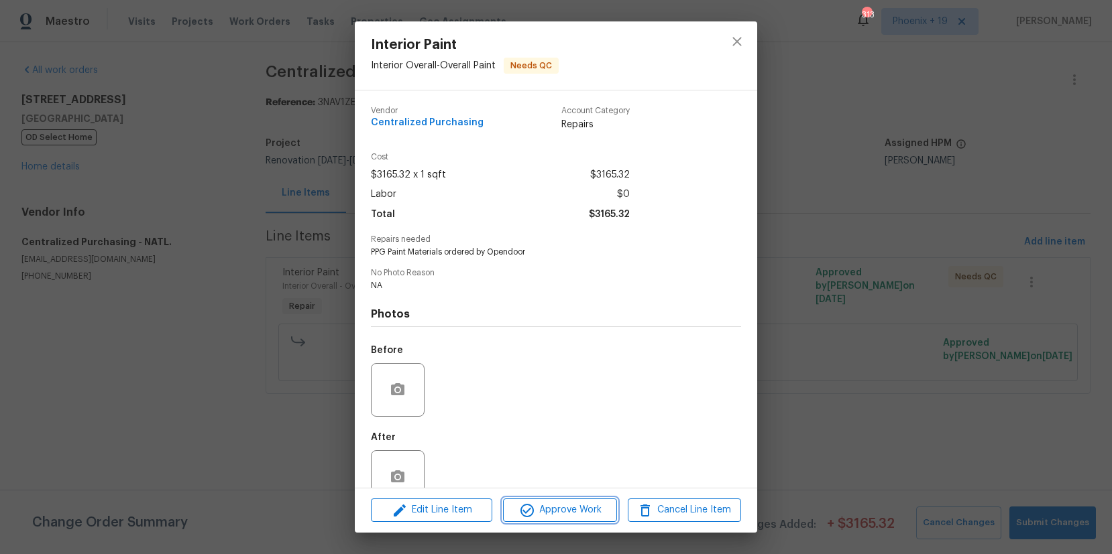
click at [541, 506] on span "Approve Work" at bounding box center [559, 510] width 105 height 17
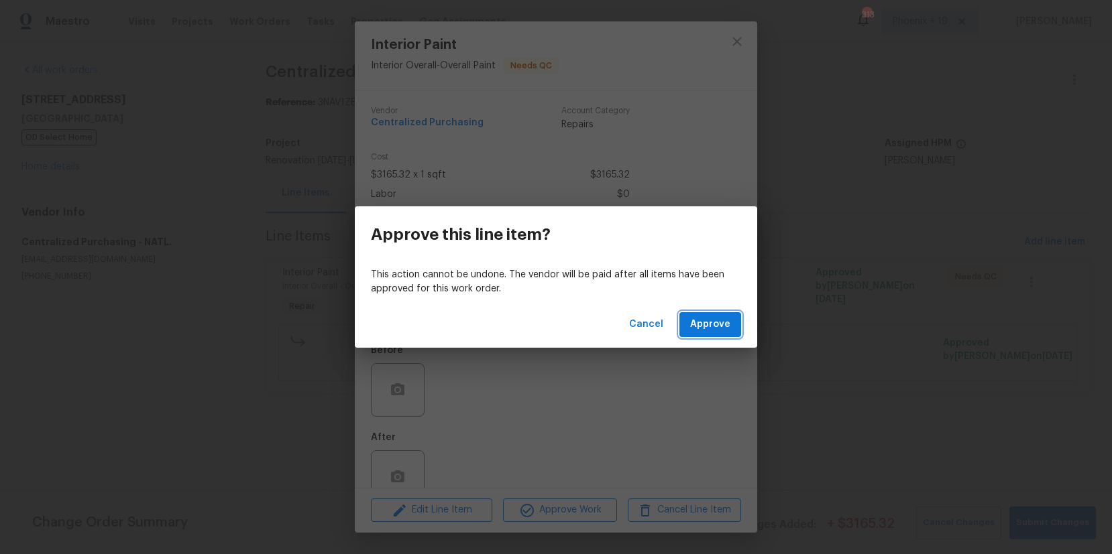
click at [715, 319] on span "Approve" at bounding box center [710, 324] width 40 height 17
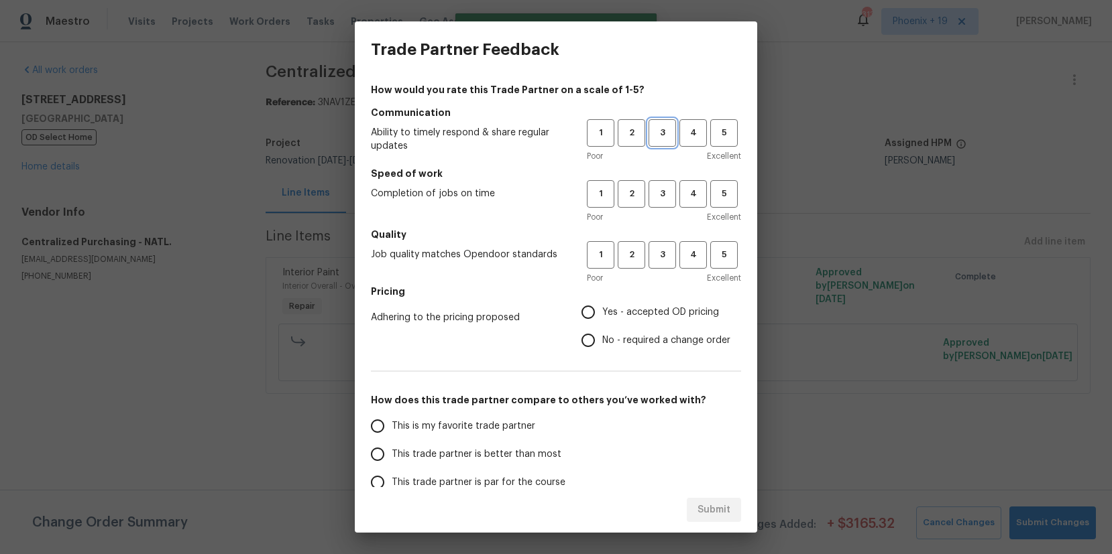
drag, startPoint x: 663, startPoint y: 139, endPoint x: 658, endPoint y: 170, distance: 32.0
click at [663, 141] on button "3" at bounding box center [661, 132] width 27 height 27
click at [658, 207] on button "3" at bounding box center [661, 193] width 27 height 27
click at [658, 250] on span "3" at bounding box center [662, 254] width 25 height 15
click at [642, 314] on span "Yes - accepted OD pricing" at bounding box center [660, 313] width 117 height 14
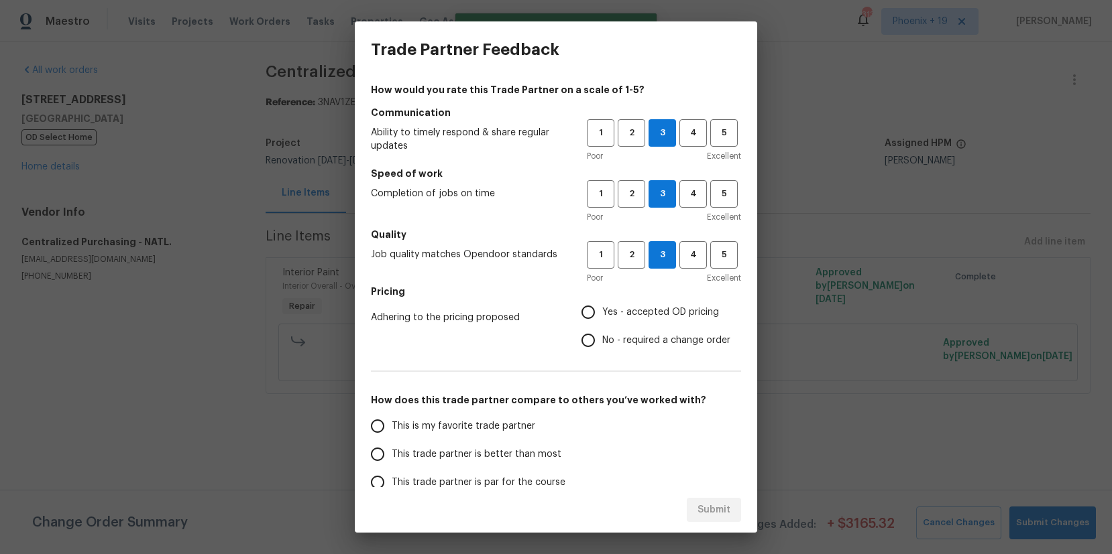
click at [602, 314] on input "Yes - accepted OD pricing" at bounding box center [588, 312] width 28 height 28
radio input "true"
click at [433, 441] on label "This trade partner is better than most" at bounding box center [469, 455] width 212 height 28
click at [392, 441] on input "This trade partner is better than most" at bounding box center [377, 455] width 28 height 28
radio input "false"
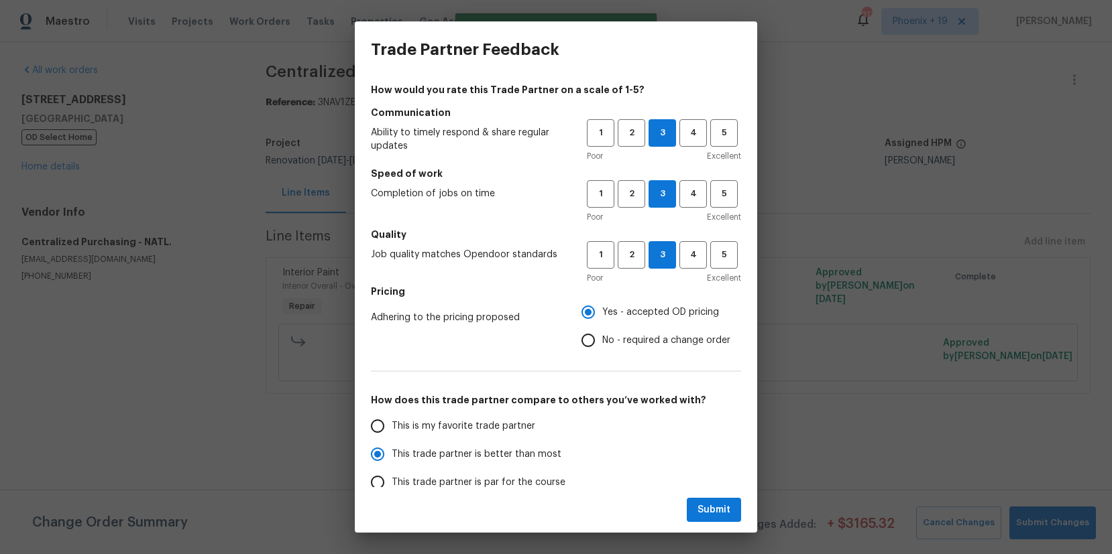
click at [434, 430] on span "This is my favorite trade partner" at bounding box center [463, 427] width 143 height 14
click at [392, 430] on input "This is my favorite trade partner" at bounding box center [377, 426] width 28 height 28
click at [691, 504] on button "Submit" at bounding box center [714, 510] width 54 height 25
radio input "true"
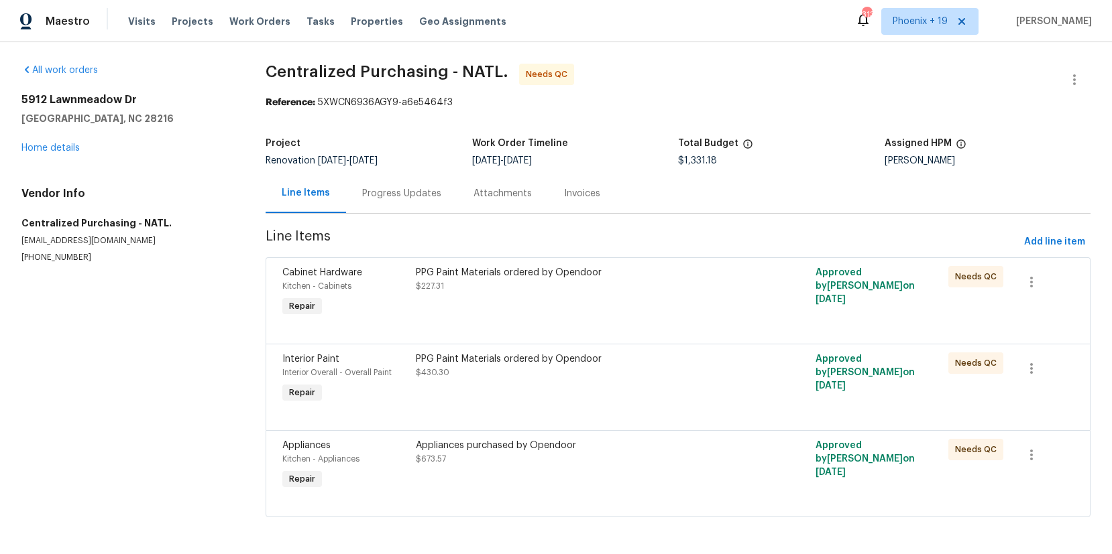
scroll to position [1, 0]
click at [713, 452] on div "Appliances purchased by Opendoor $673.57" at bounding box center [578, 451] width 325 height 27
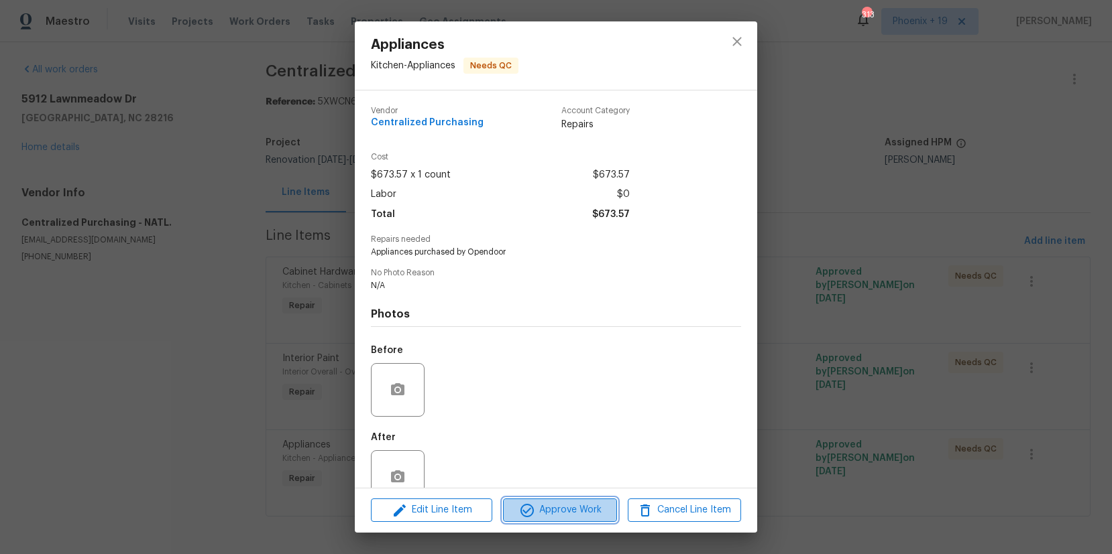
click at [560, 516] on span "Approve Work" at bounding box center [559, 510] width 105 height 17
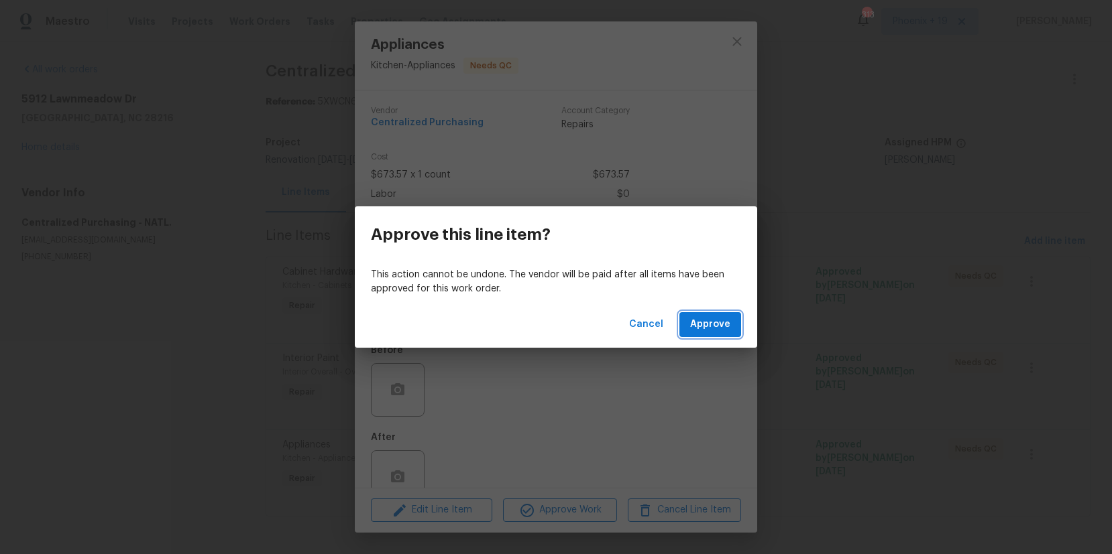
click at [711, 325] on span "Approve" at bounding box center [710, 324] width 40 height 17
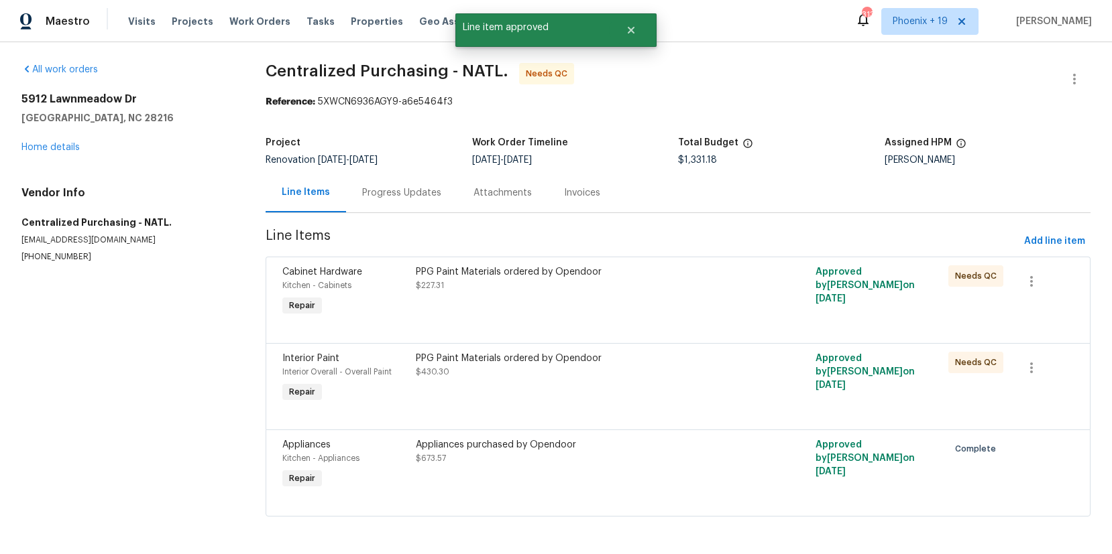
click at [679, 381] on div "PPG Paint Materials ordered by Opendoor $430.30" at bounding box center [578, 379] width 333 height 62
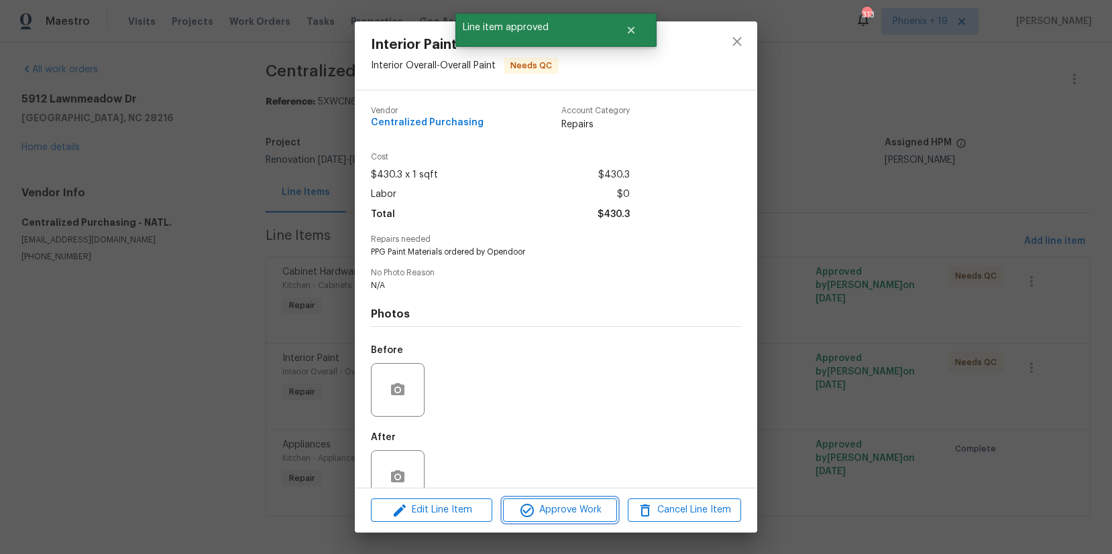
click at [551, 510] on span "Approve Work" at bounding box center [559, 510] width 105 height 17
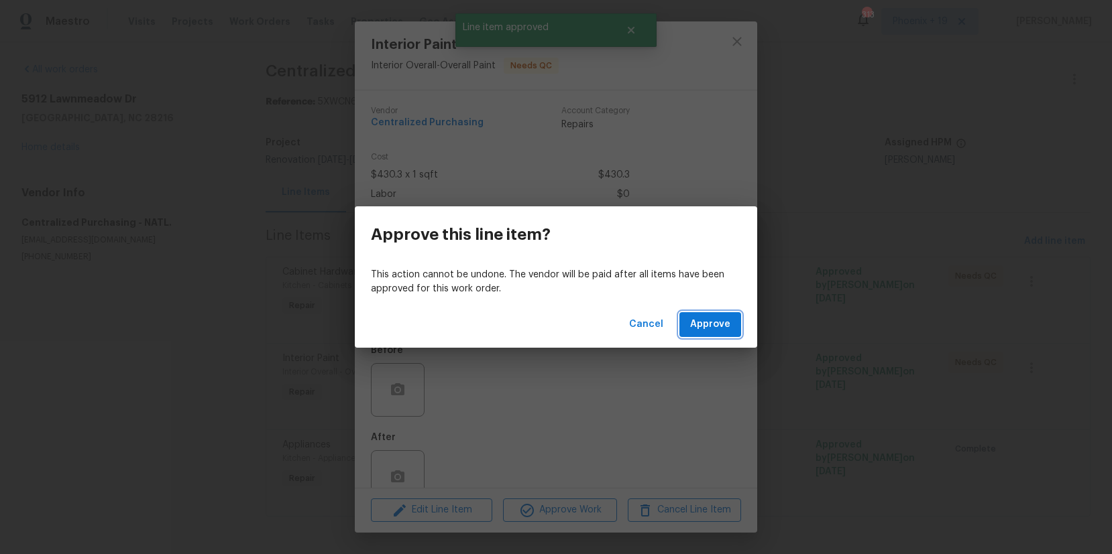
click at [713, 322] on span "Approve" at bounding box center [710, 324] width 40 height 17
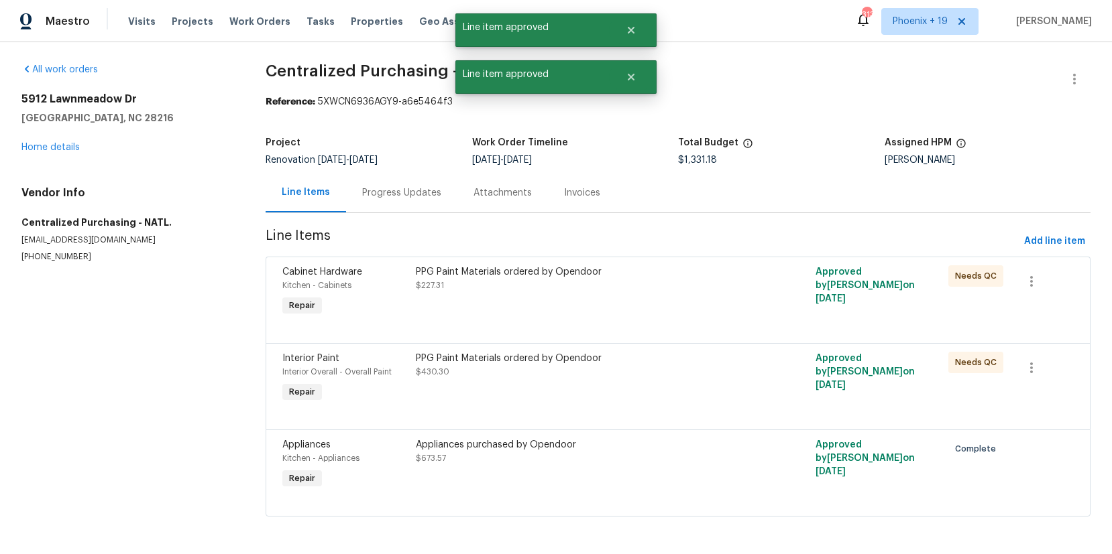
click at [711, 281] on div "PPG Paint Materials ordered by Opendoor $227.31" at bounding box center [578, 279] width 325 height 27
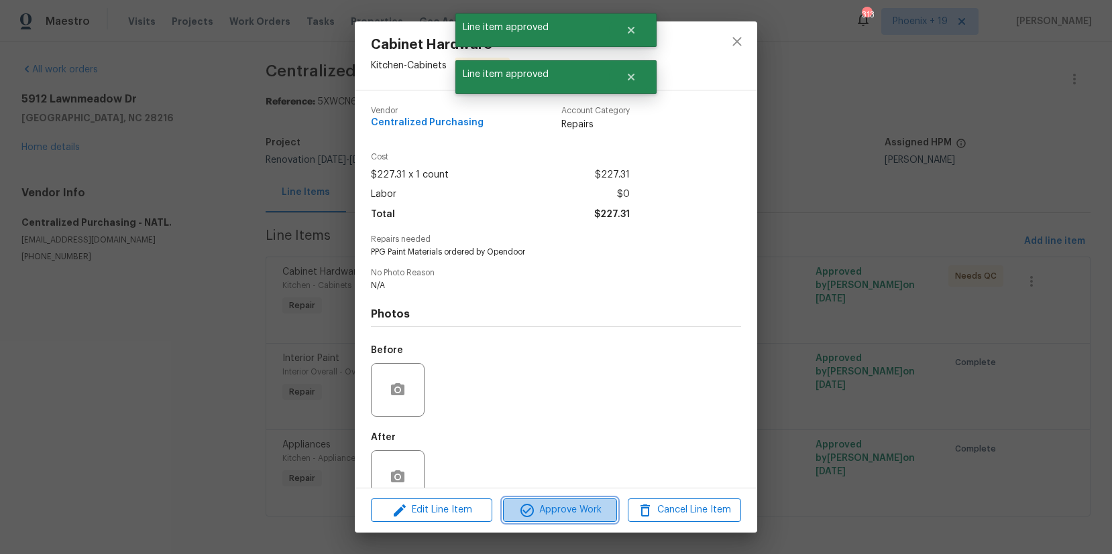
click at [561, 506] on span "Approve Work" at bounding box center [559, 510] width 105 height 17
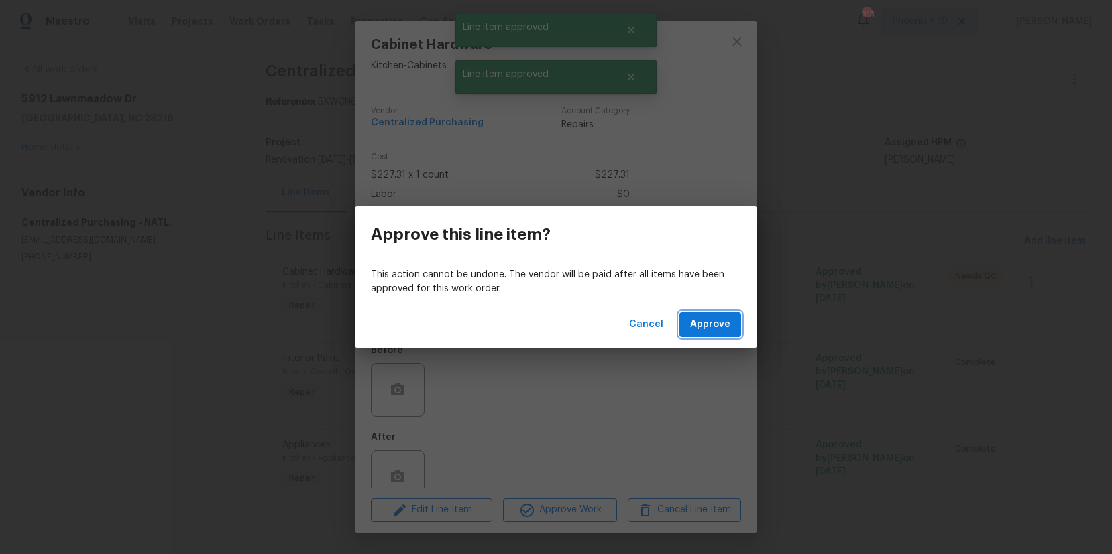
click at [695, 329] on span "Approve" at bounding box center [710, 324] width 40 height 17
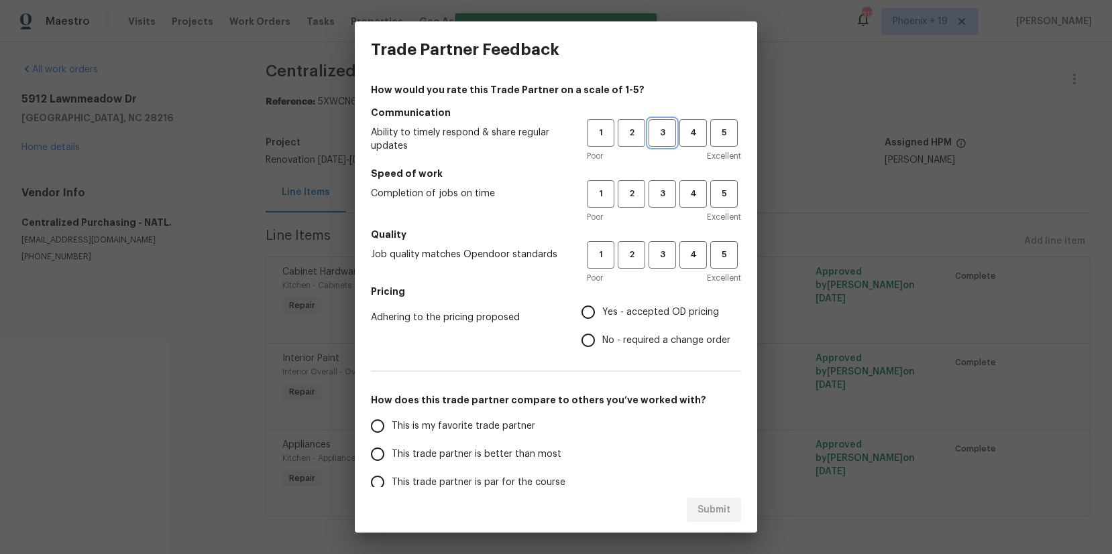
click at [668, 142] on button "3" at bounding box center [661, 132] width 27 height 27
drag, startPoint x: 655, startPoint y: 197, endPoint x: 659, endPoint y: 246, distance: 49.1
click at [655, 200] on span "3" at bounding box center [662, 193] width 25 height 15
click at [659, 247] on button "3" at bounding box center [661, 254] width 27 height 27
click at [629, 298] on label "Yes - accepted OD pricing" at bounding box center [652, 312] width 156 height 28
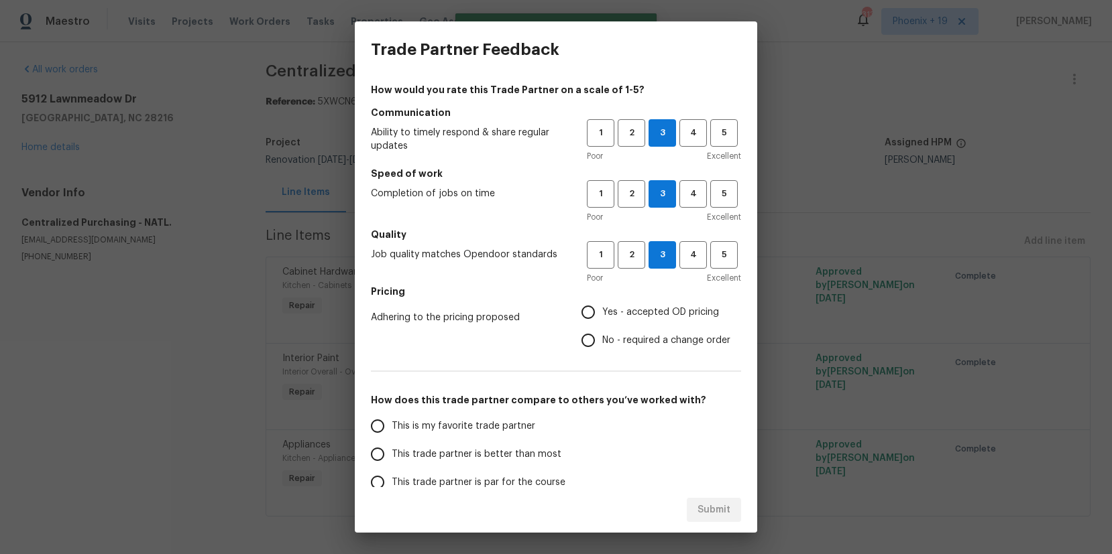
click at [602, 298] on input "Yes - accepted OD pricing" at bounding box center [588, 312] width 28 height 28
radio input "true"
drag, startPoint x: 487, startPoint y: 402, endPoint x: 495, endPoint y: 426, distance: 25.7
click at [491, 418] on div "How would you rate this Trade Partner on a scale of 1-5? Communication Ability …" at bounding box center [556, 345] width 370 height 525
drag, startPoint x: 496, startPoint y: 426, endPoint x: 517, endPoint y: 428, distance: 21.0
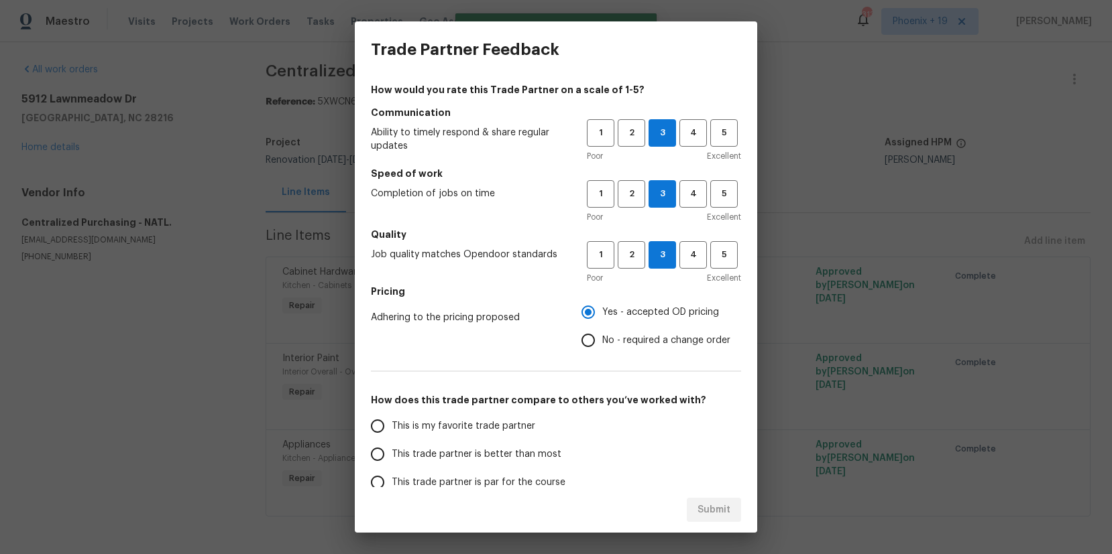
click at [500, 426] on span "This is my favorite trade partner" at bounding box center [463, 427] width 143 height 14
drag, startPoint x: 514, startPoint y: 426, endPoint x: 651, endPoint y: 465, distance: 142.2
click at [514, 425] on span "This is my favorite trade partner" at bounding box center [463, 427] width 143 height 14
click at [392, 425] on input "This is my favorite trade partner" at bounding box center [377, 426] width 28 height 28
drag, startPoint x: 715, startPoint y: 517, endPoint x: 805, endPoint y: 501, distance: 91.9
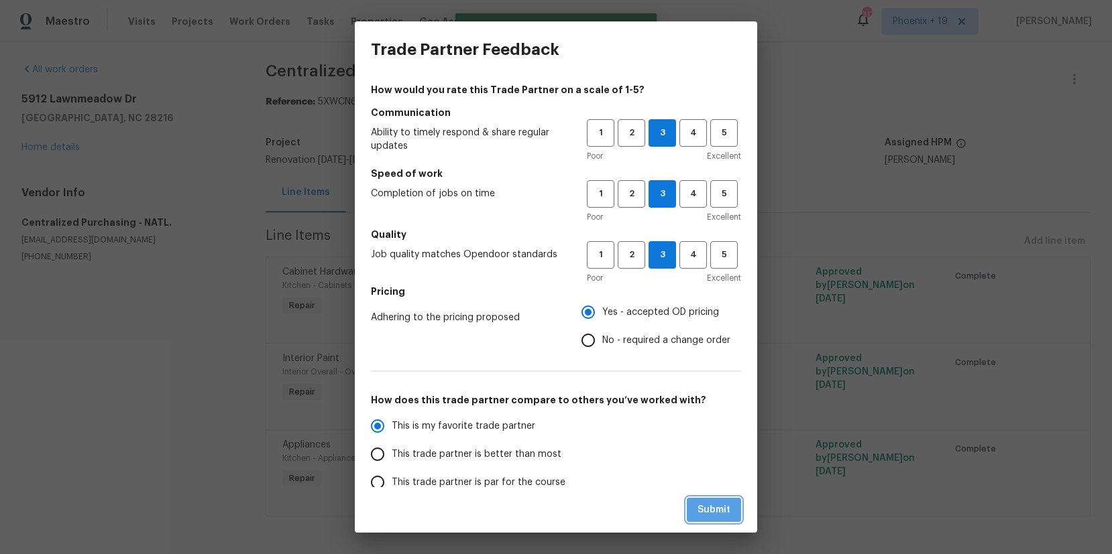
click at [717, 516] on span "Submit" at bounding box center [713, 510] width 33 height 17
radio input "true"
